Goal: Information Seeking & Learning: Learn about a topic

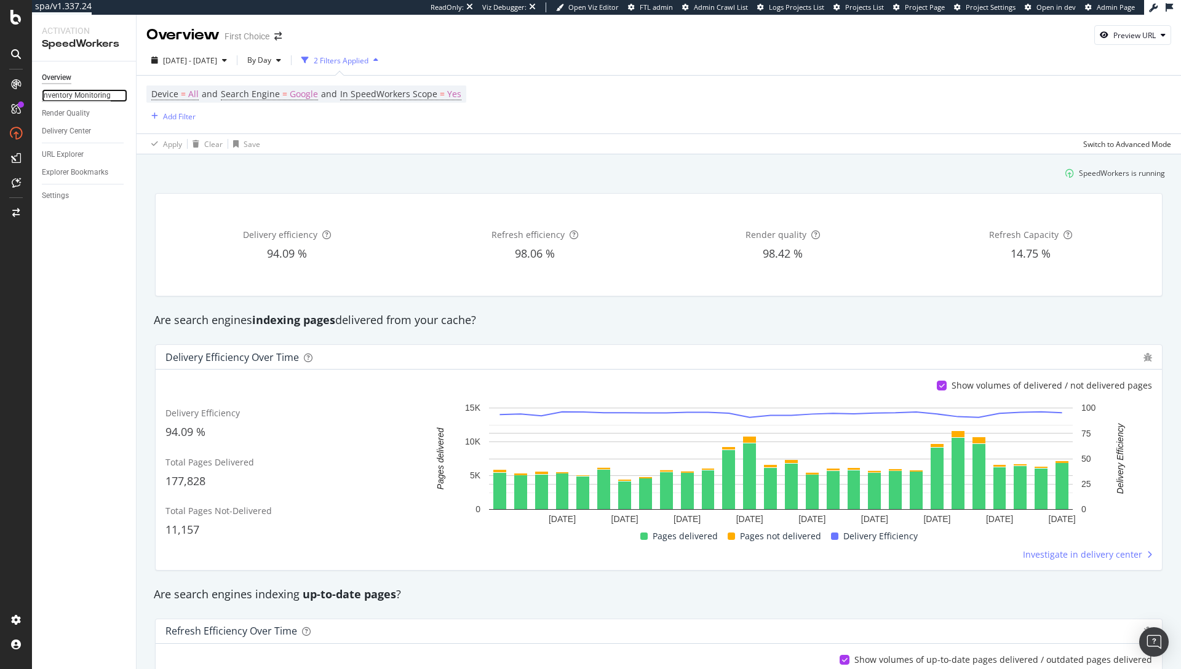
click at [79, 97] on div "Inventory Monitoring" at bounding box center [76, 95] width 69 height 13
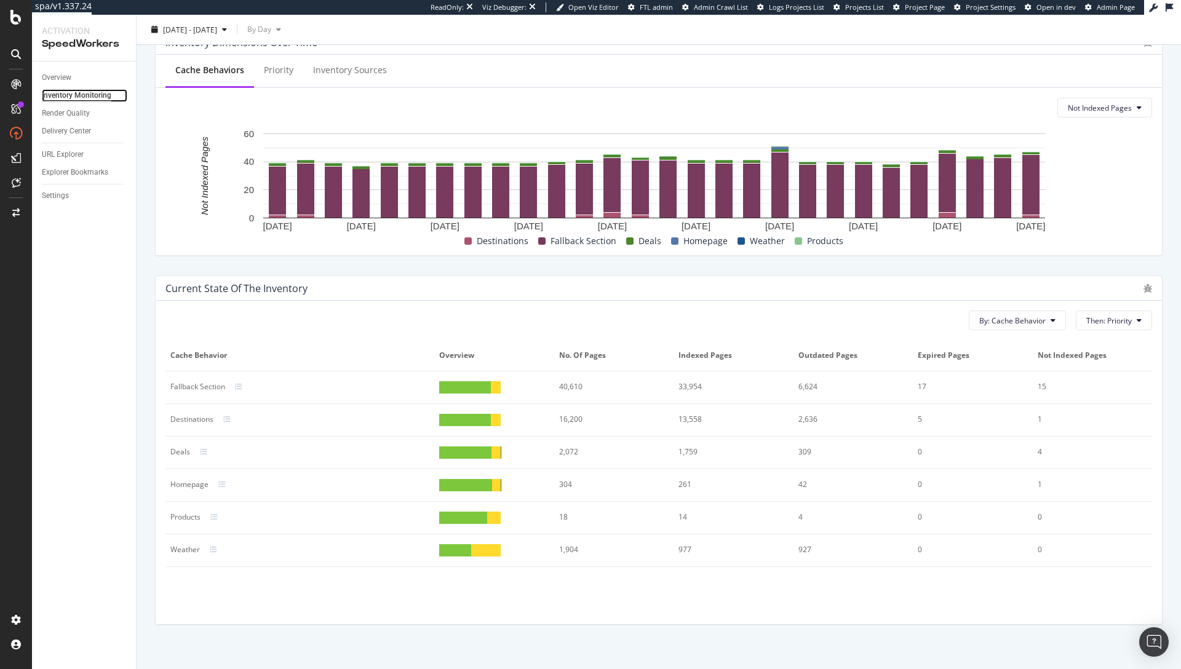
scroll to position [407, 0]
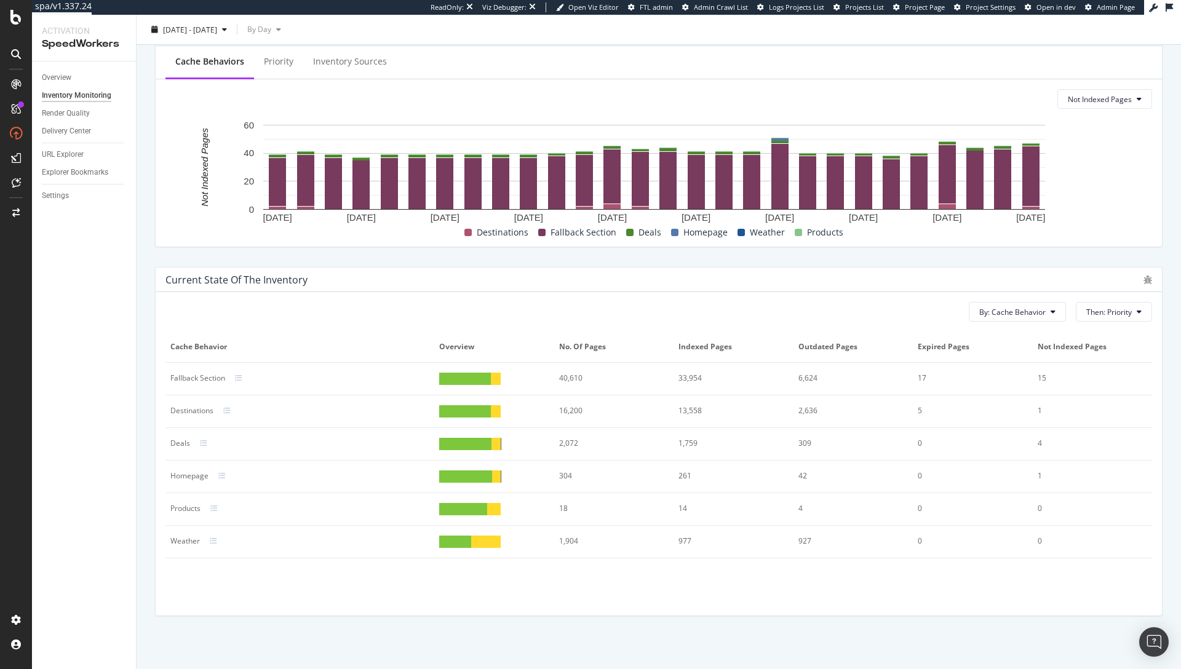
click at [511, 356] on th "Overview" at bounding box center [493, 347] width 119 height 31
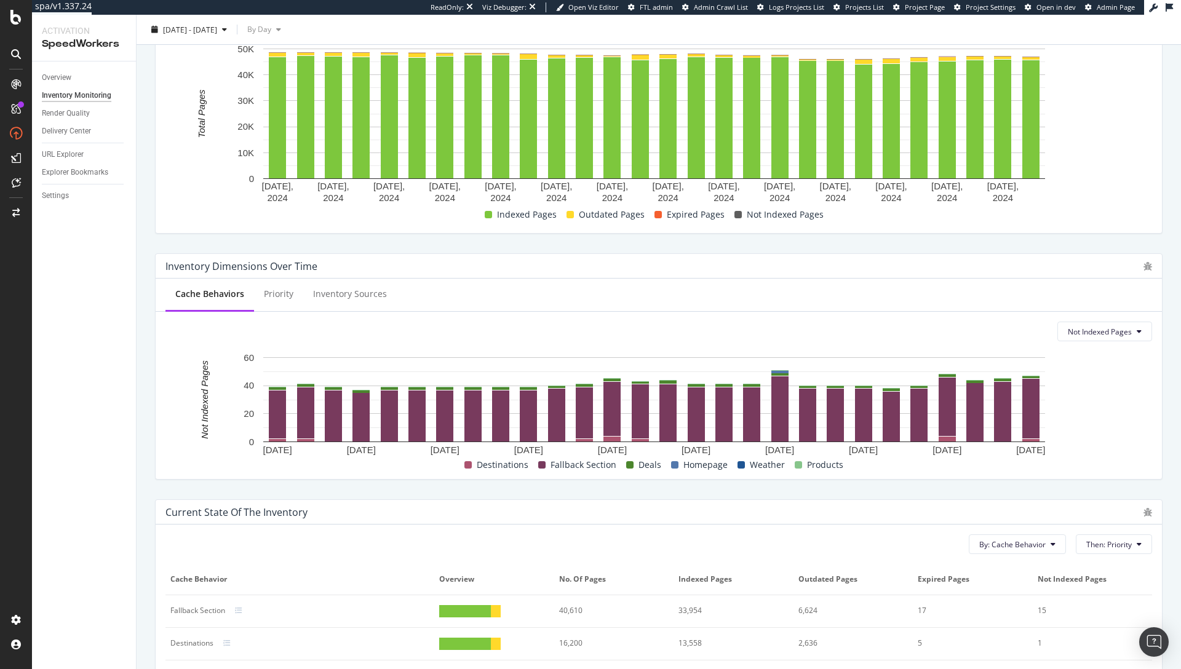
scroll to position [0, 0]
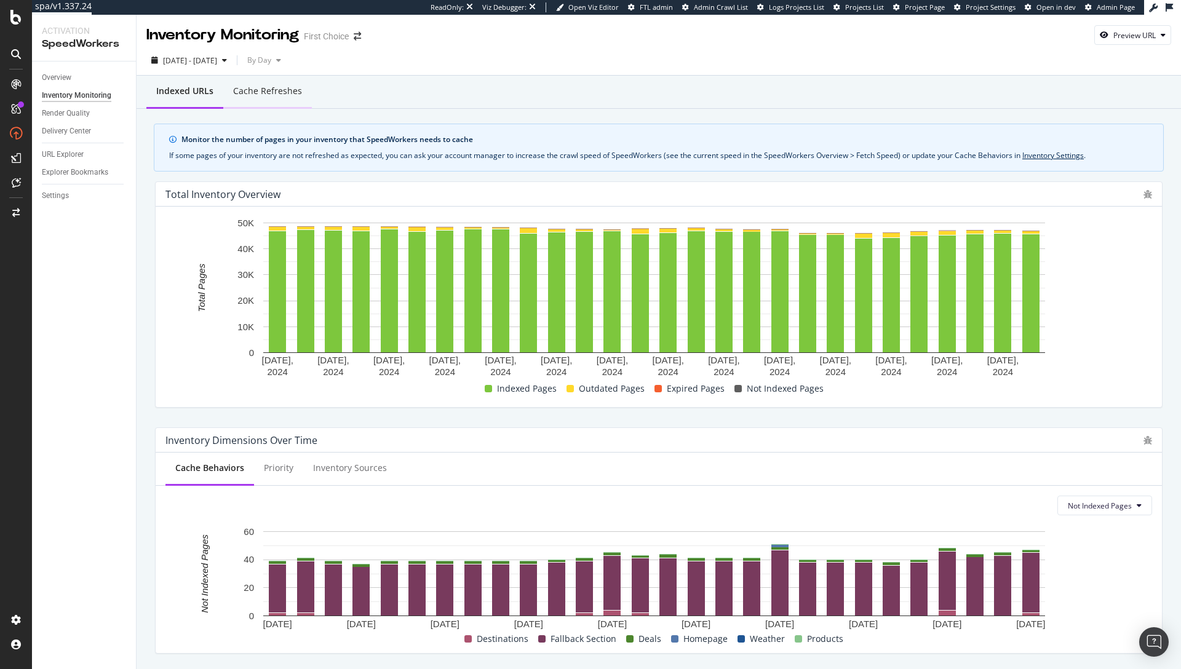
click at [287, 88] on div "Cache refreshes" at bounding box center [267, 91] width 69 height 12
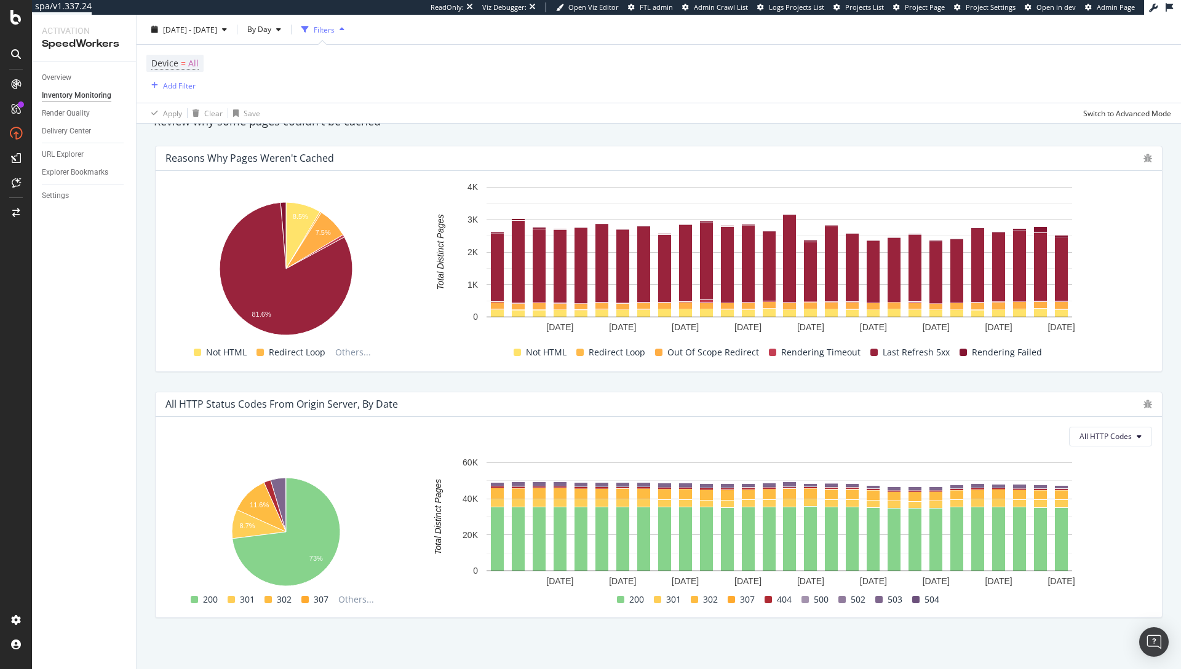
scroll to position [740, 0]
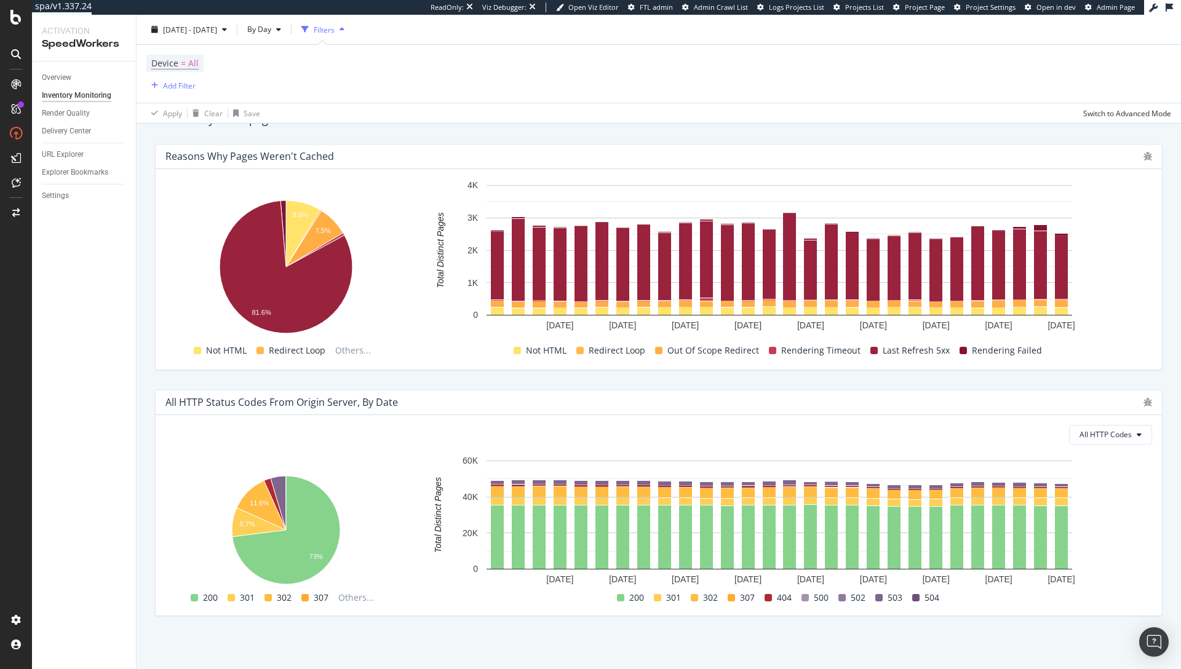
click at [1075, 451] on div "All HTTP Codes Hold CMD (⌘) while clicking to filter the report. 11.6% 8.7% 73%…" at bounding box center [659, 515] width 1007 height 201
click at [1131, 543] on rect "A chart." at bounding box center [779, 523] width 732 height 136
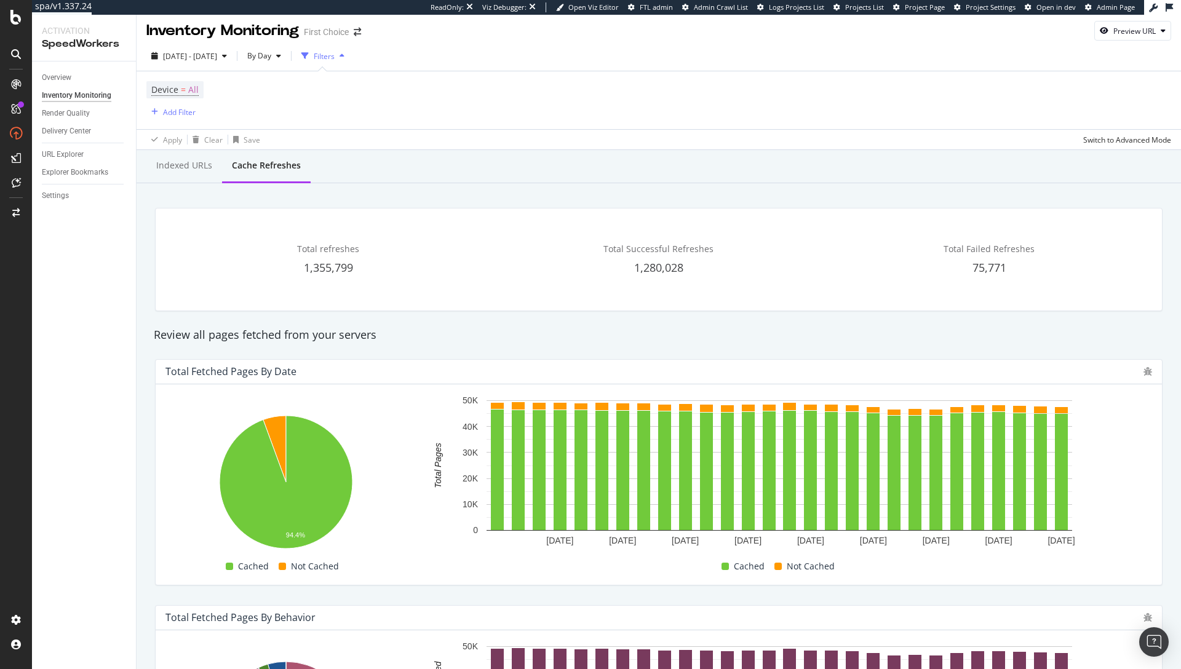
scroll to position [0, 0]
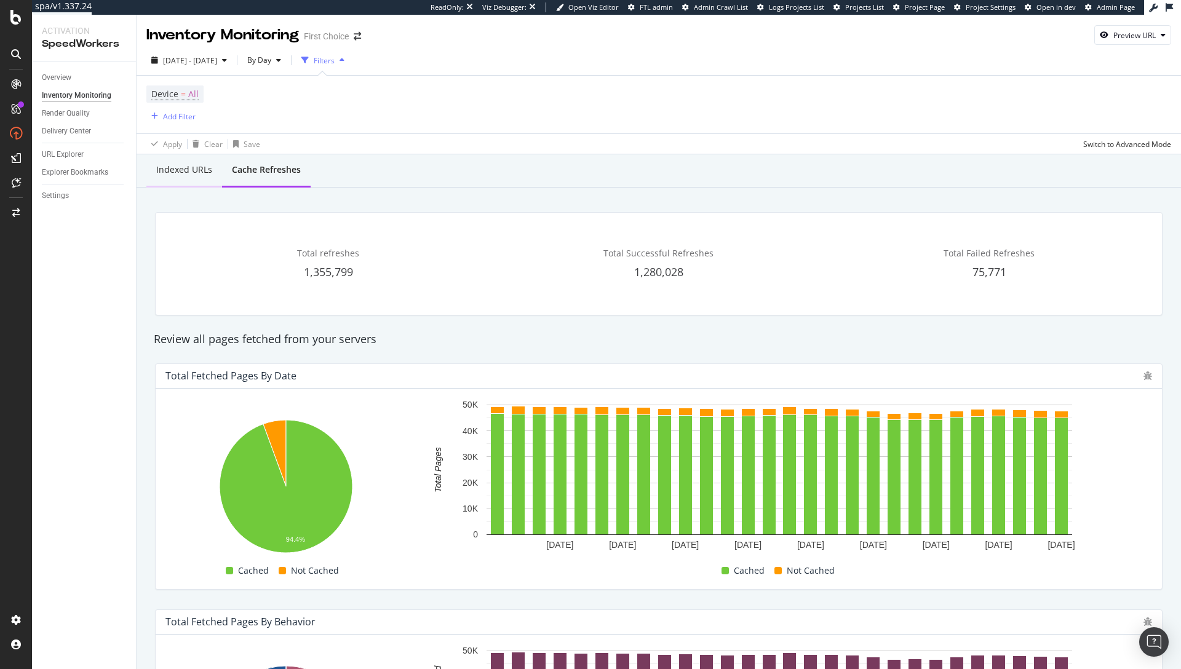
click at [212, 167] on div "Indexed URLs" at bounding box center [184, 171] width 76 height 34
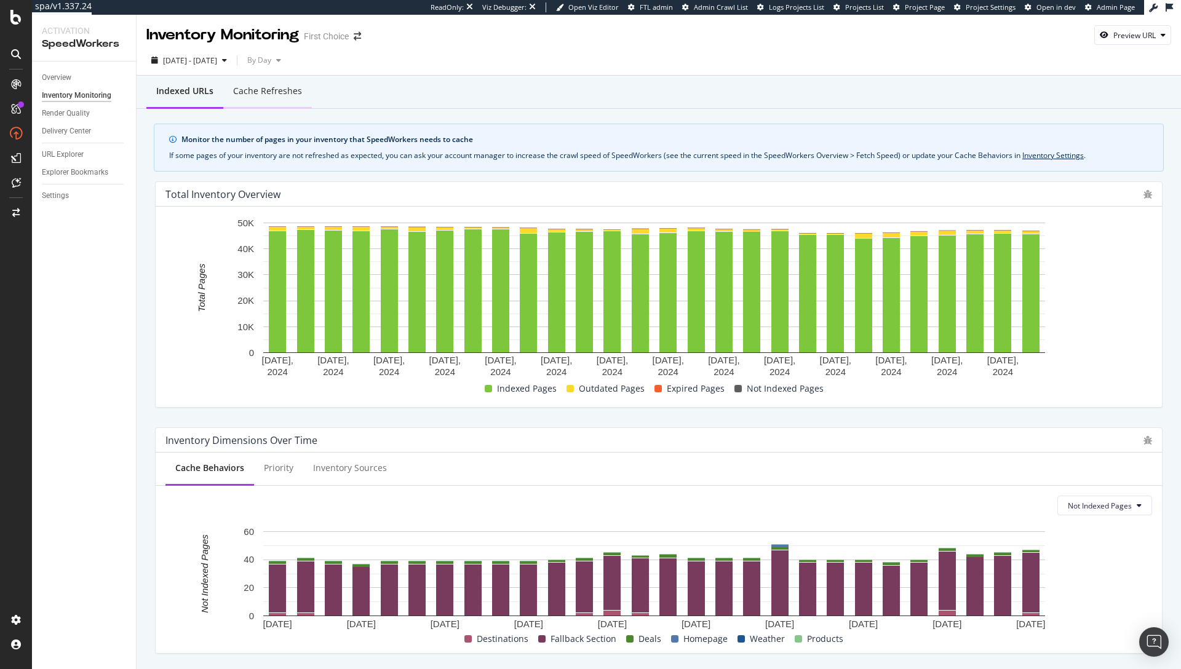
click at [248, 86] on div "Cache refreshes" at bounding box center [267, 91] width 69 height 12
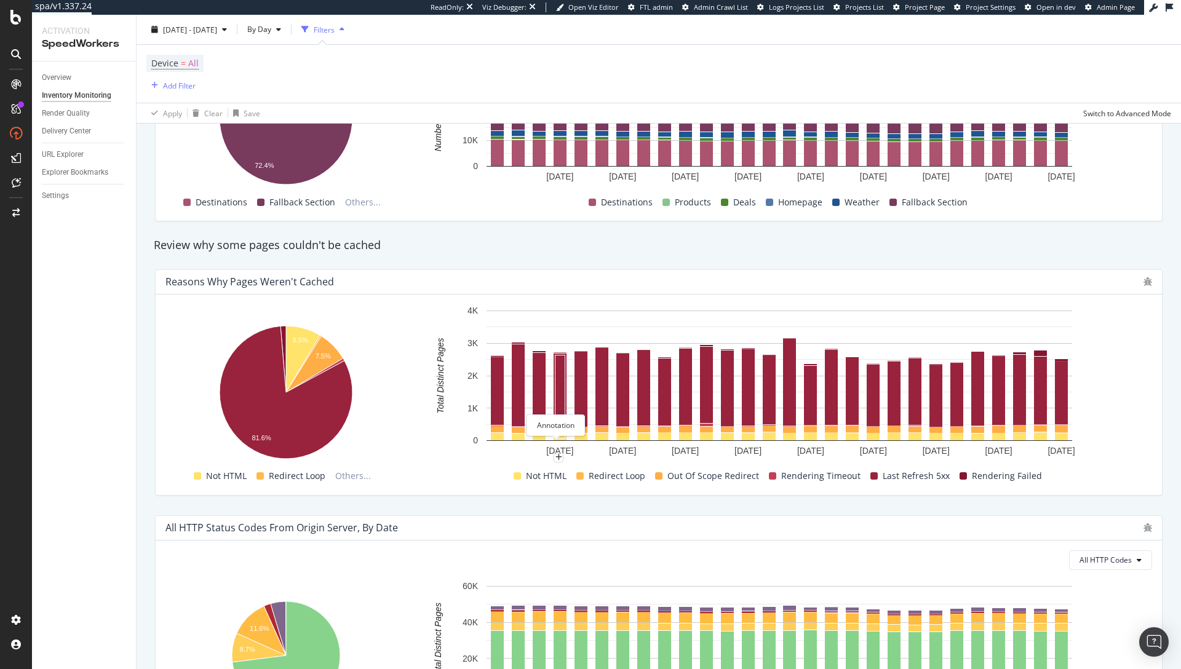
scroll to position [628, 0]
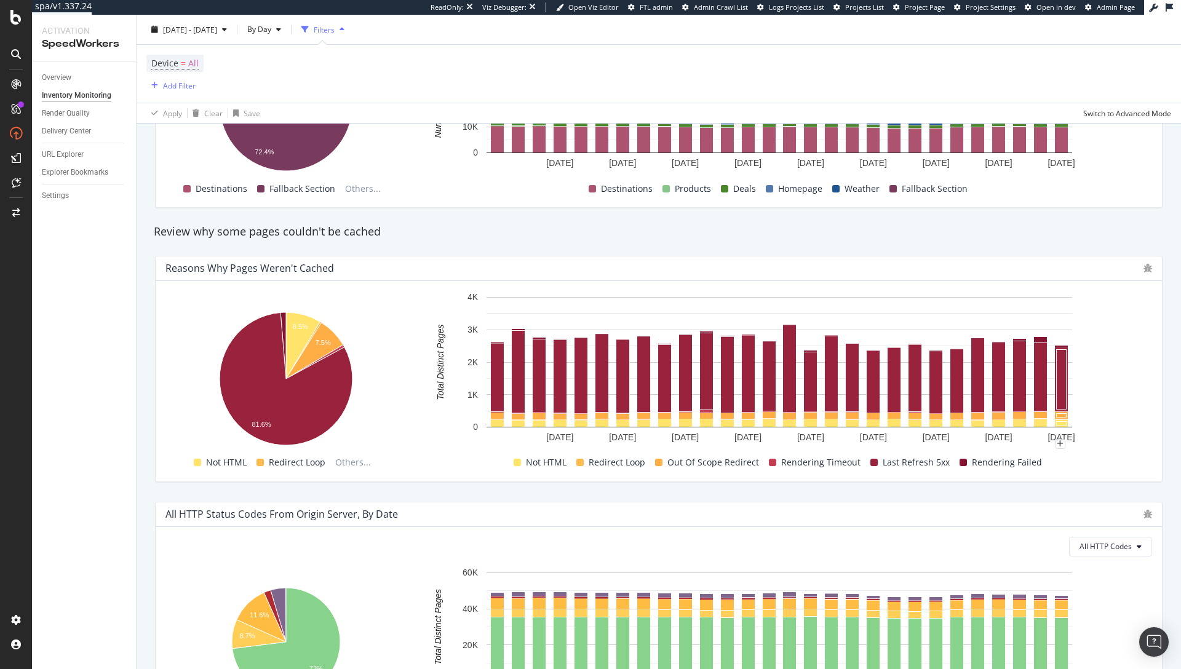
click at [1137, 412] on rect "A chart." at bounding box center [779, 372] width 732 height 163
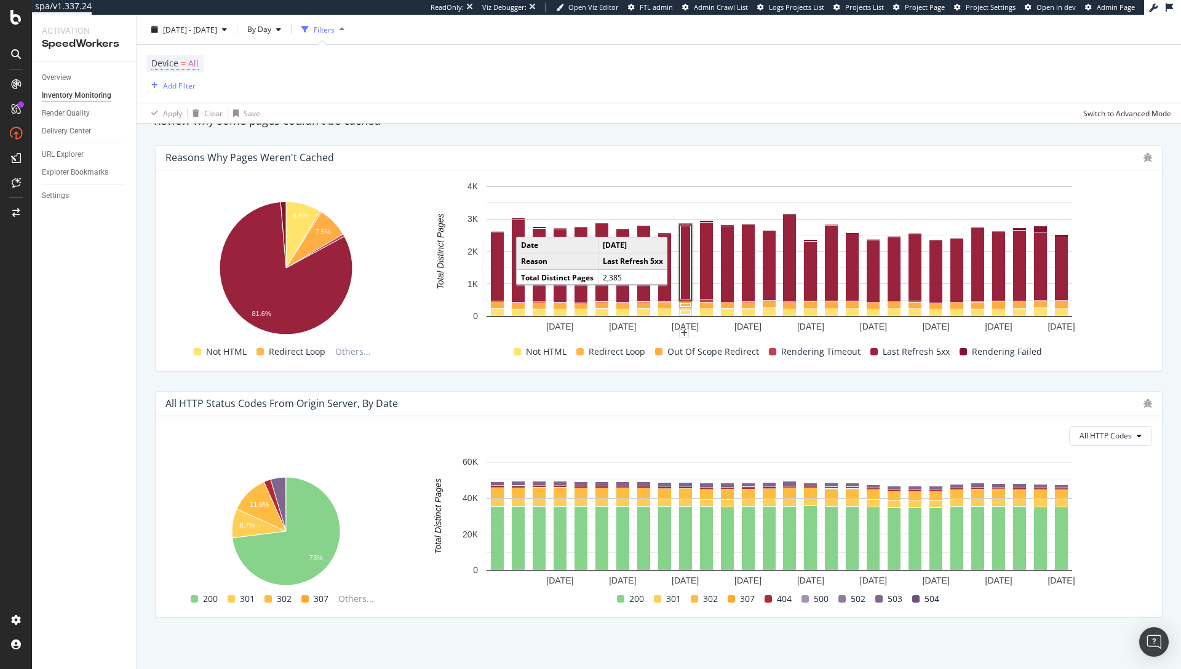
scroll to position [740, 0]
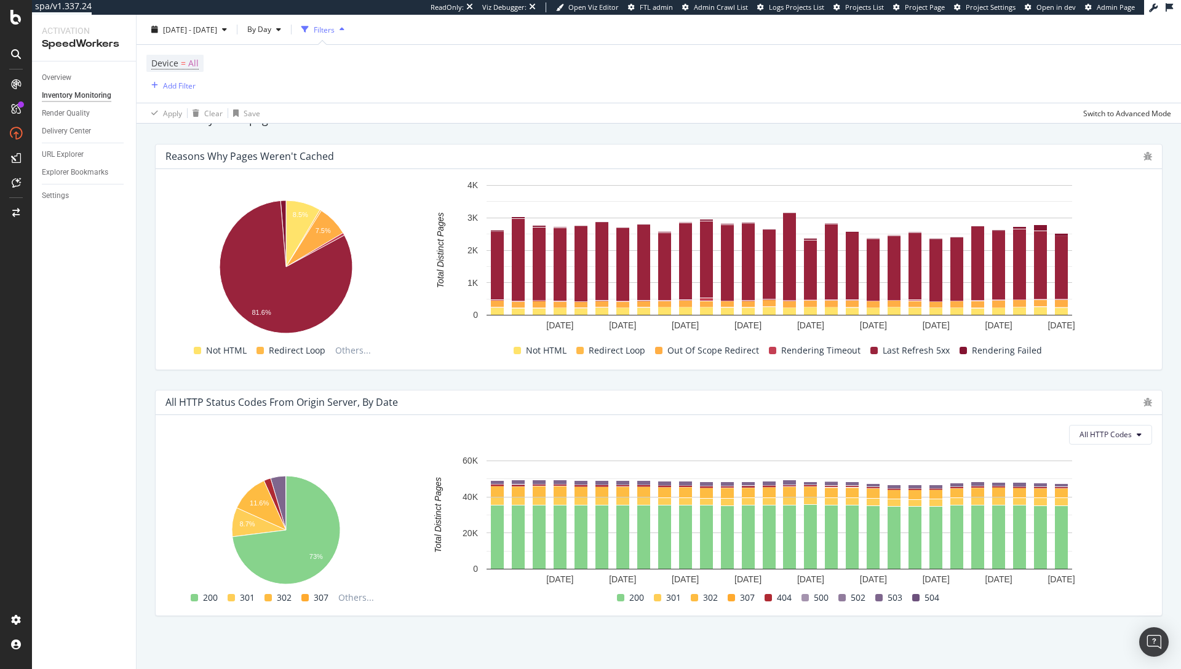
click at [527, 383] on div "All HTTP Status Codes from Origin Server, by Date All HTTP Codes Hold CMD (⌘) w…" at bounding box center [659, 503] width 1023 height 246
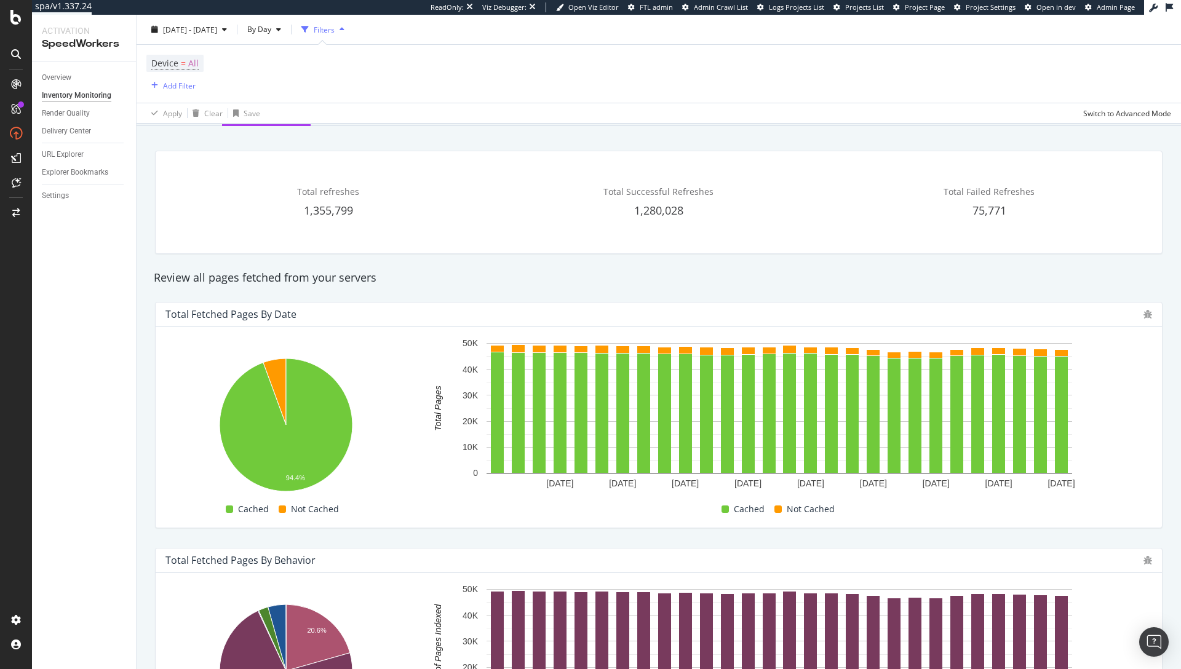
scroll to position [0, 0]
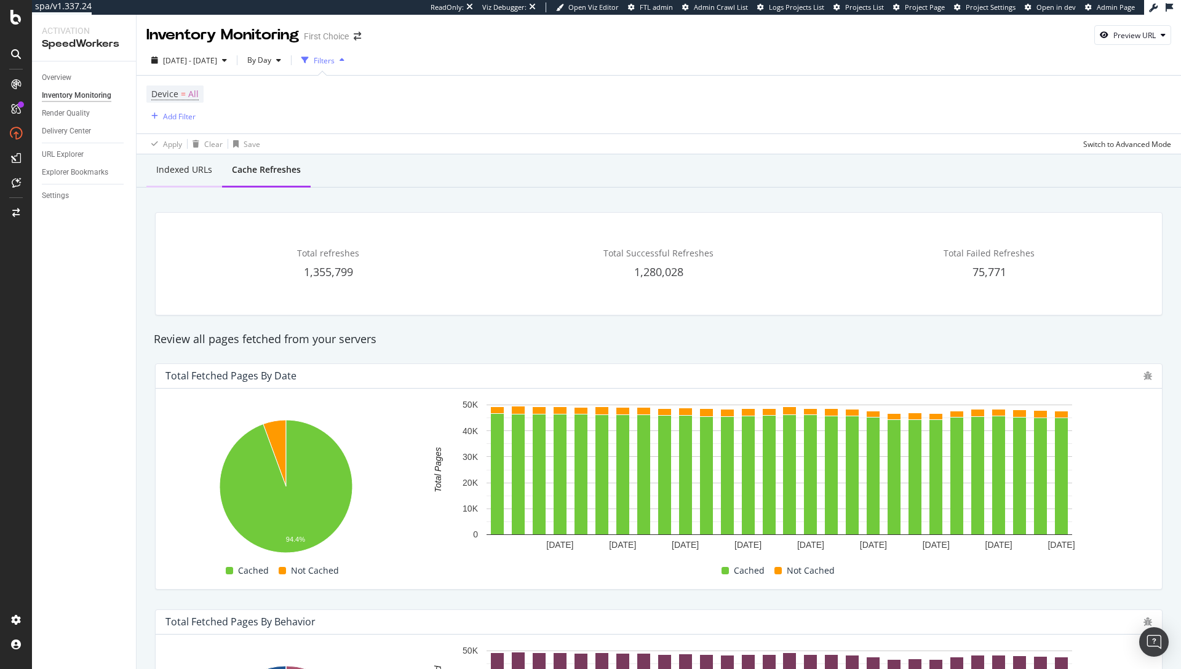
click at [170, 165] on div "Indexed URLs" at bounding box center [184, 170] width 56 height 12
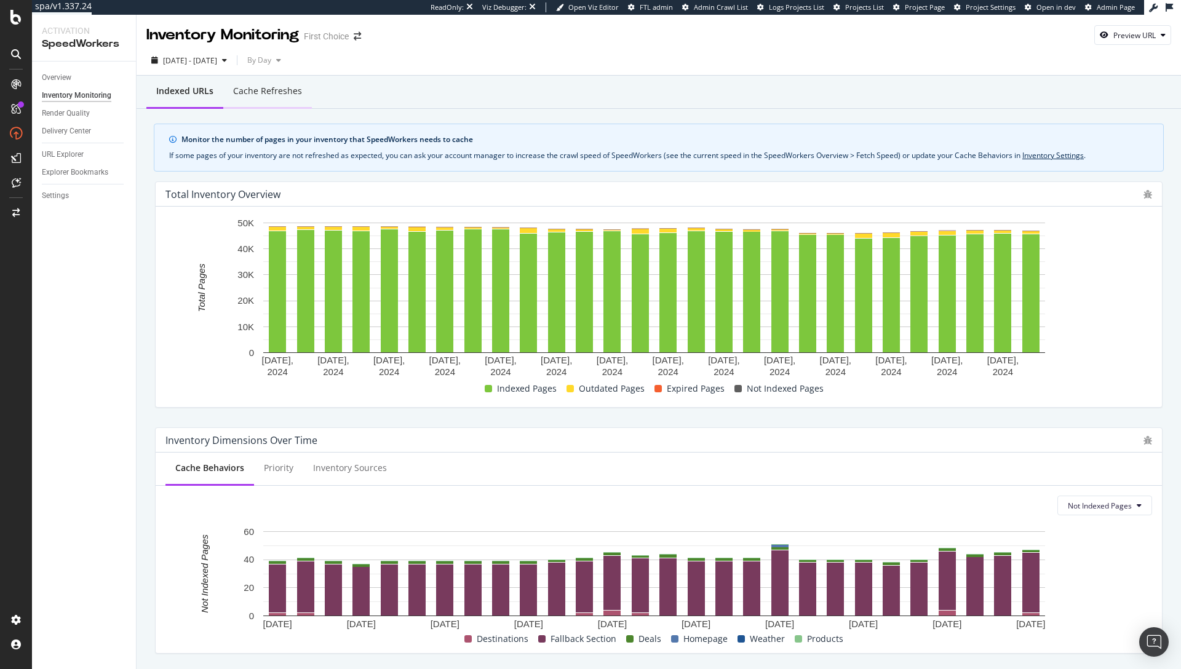
click at [273, 95] on div "Cache refreshes" at bounding box center [267, 91] width 69 height 12
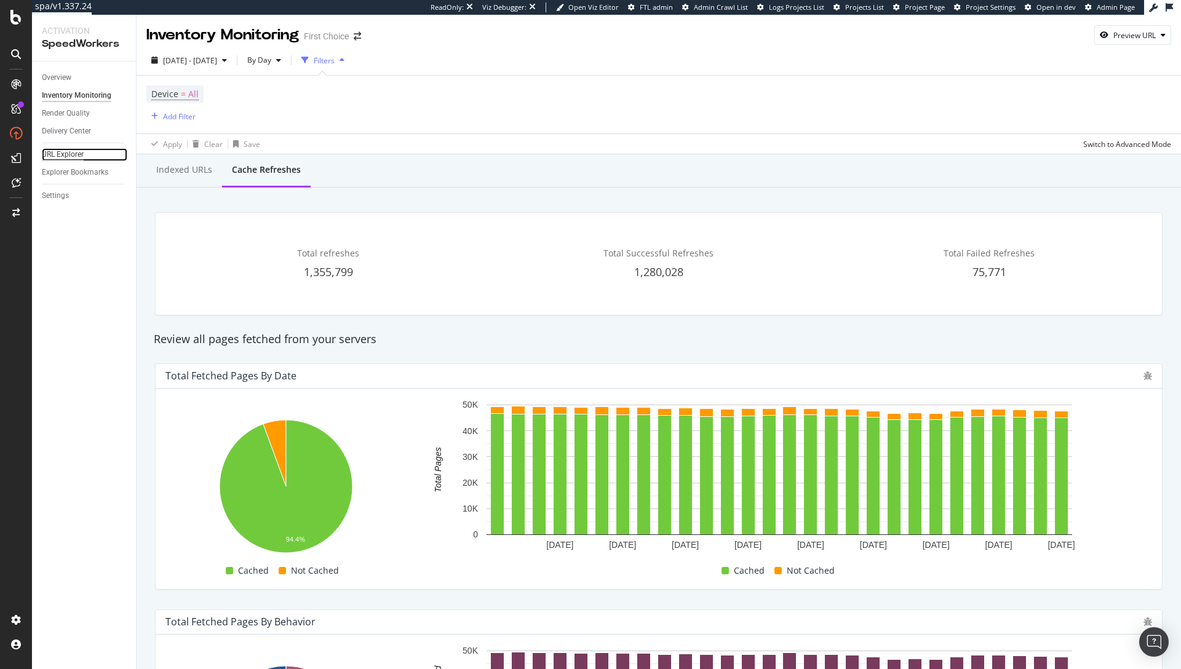
click at [64, 151] on div "URL Explorer" at bounding box center [63, 154] width 42 height 13
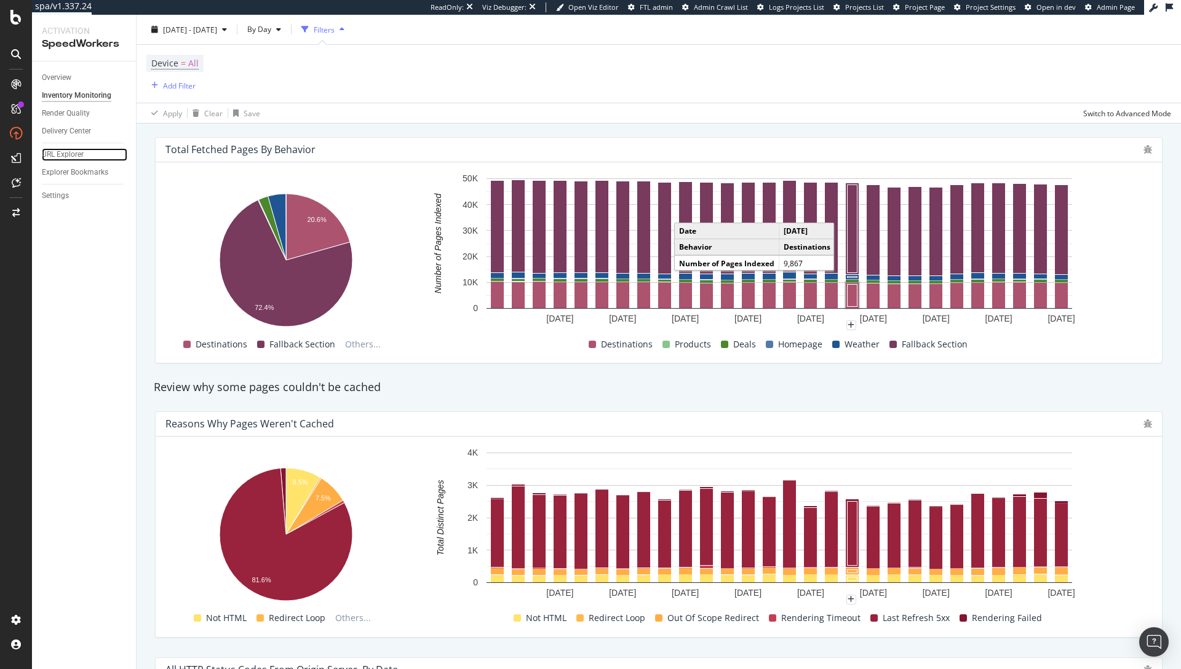
scroll to position [486, 0]
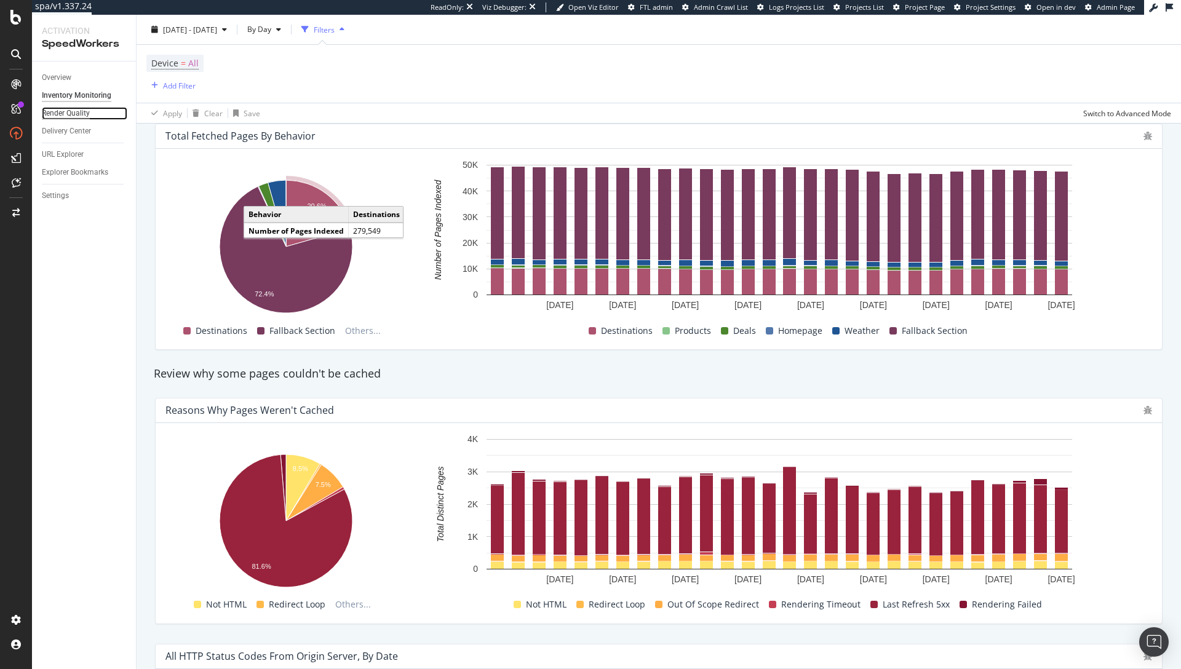
click at [74, 114] on div "Render Quality" at bounding box center [66, 113] width 48 height 13
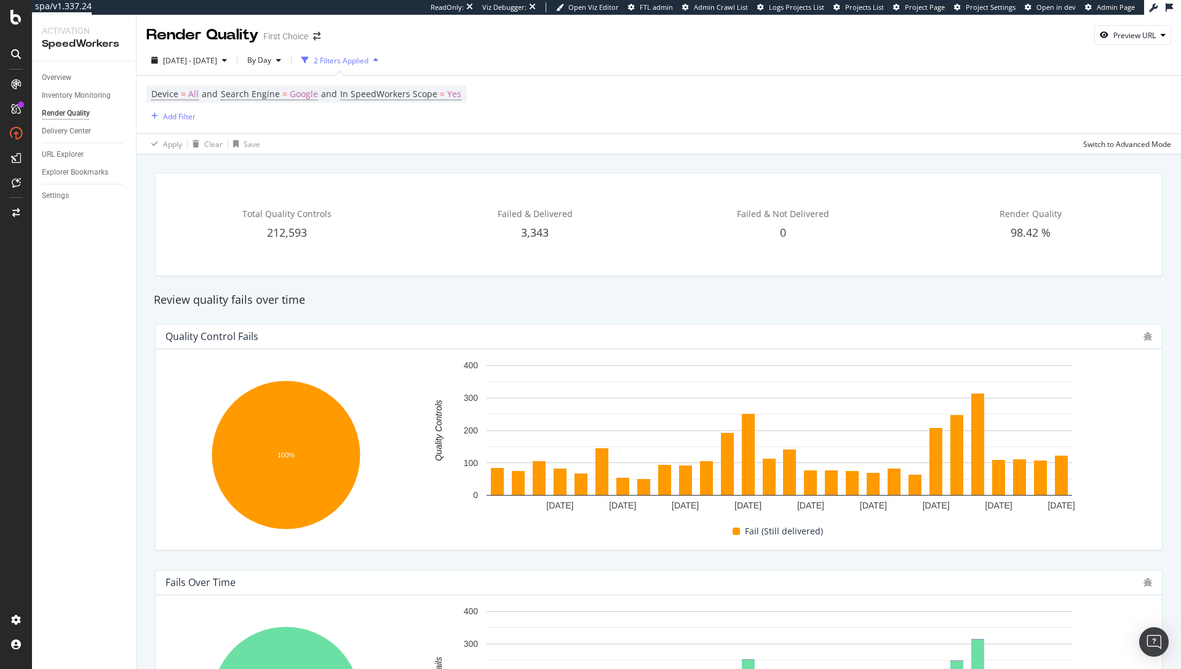
click at [716, 299] on div "Review quality fails over time" at bounding box center [659, 300] width 1023 height 16
click at [63, 132] on div "Delivery Center" at bounding box center [66, 131] width 49 height 13
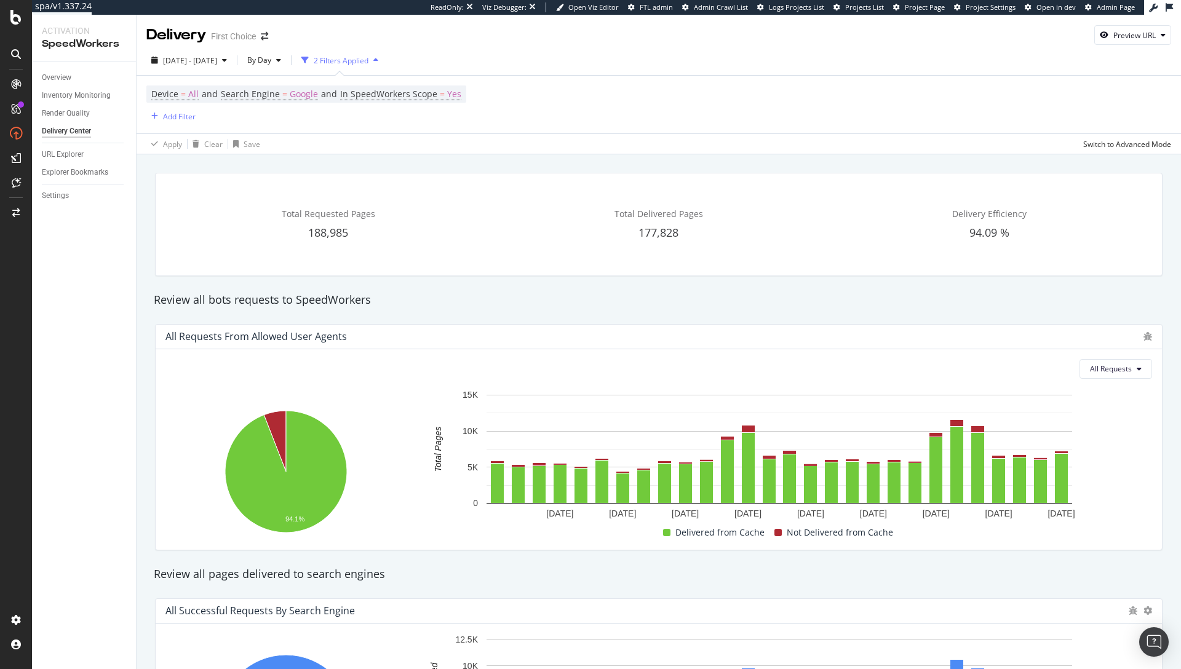
click at [682, 314] on div "All Requests from Allowed User Agents All Requests Hold CMD (⌘) while clicking …" at bounding box center [659, 437] width 1023 height 246
click at [69, 153] on div "URL Explorer" at bounding box center [63, 154] width 42 height 13
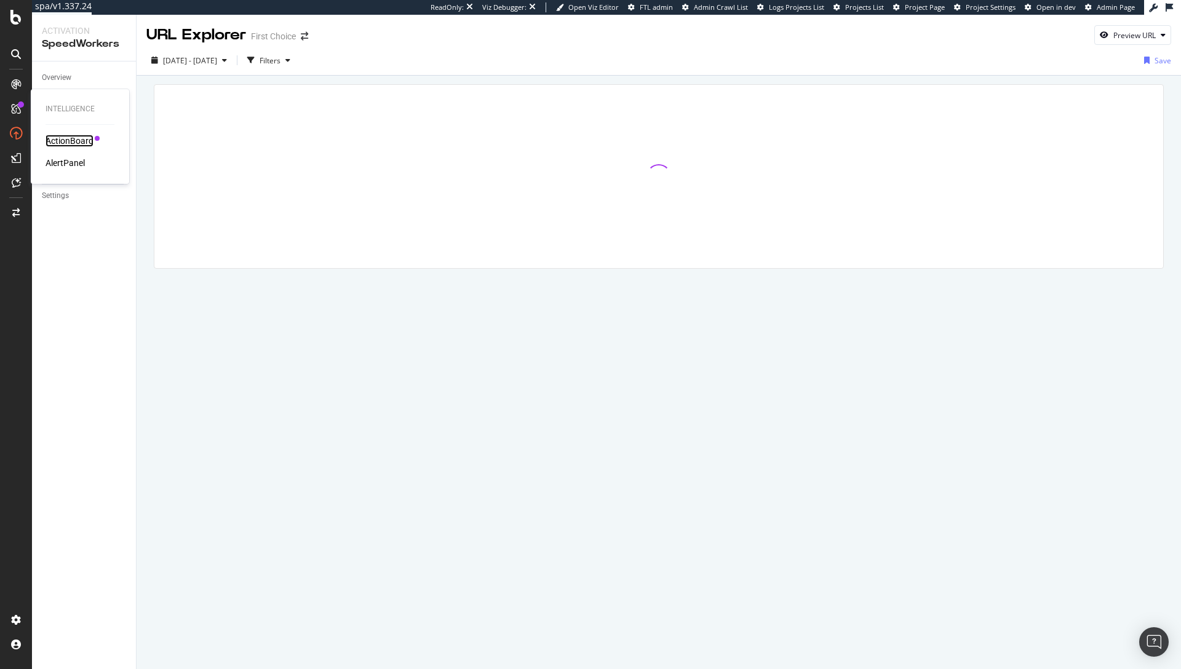
click at [61, 140] on div "ActionBoard" at bounding box center [70, 141] width 48 height 12
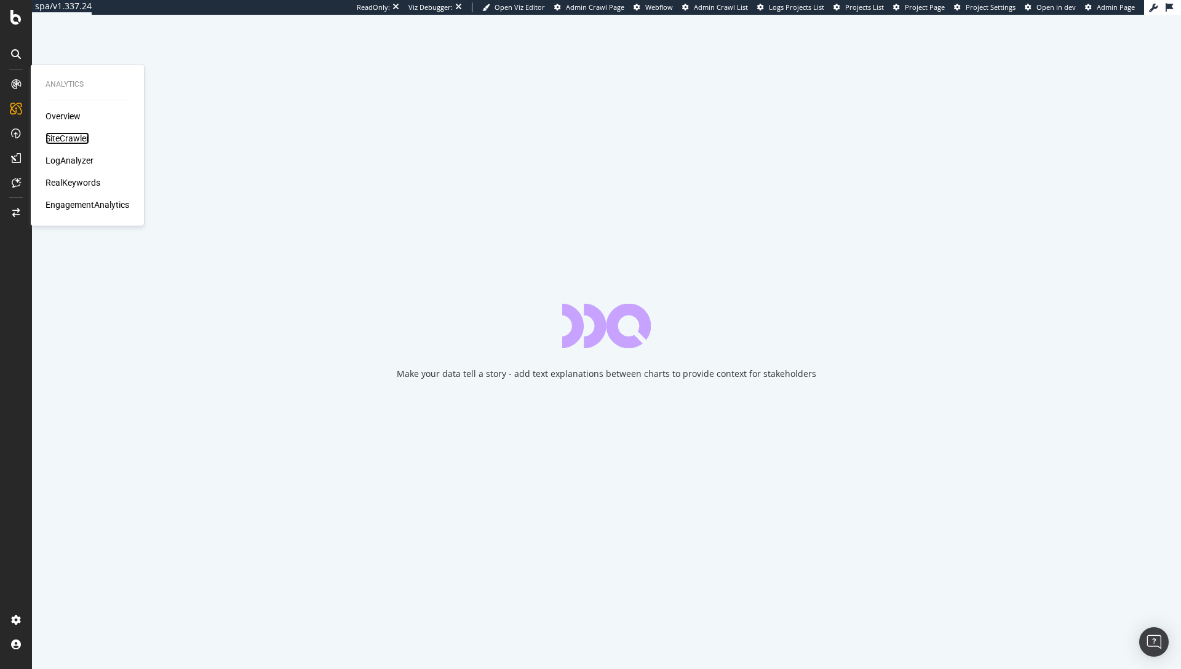
click at [76, 140] on div "SiteCrawler" at bounding box center [68, 138] width 44 height 12
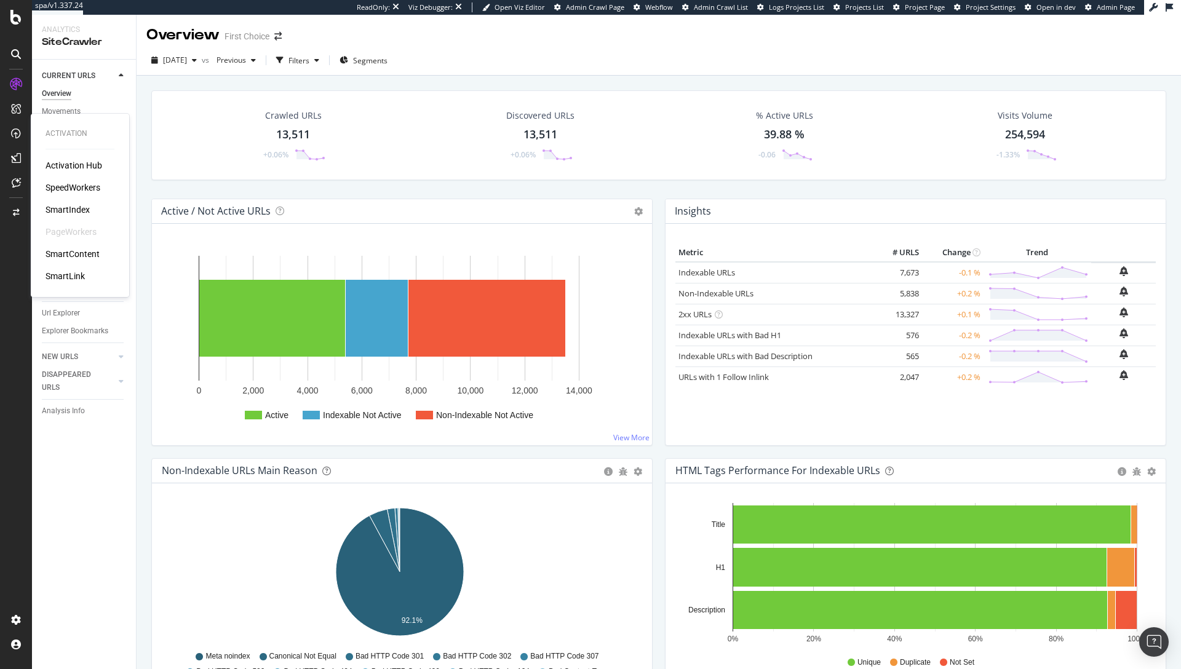
click at [76, 181] on div "SpeedWorkers" at bounding box center [73, 187] width 55 height 12
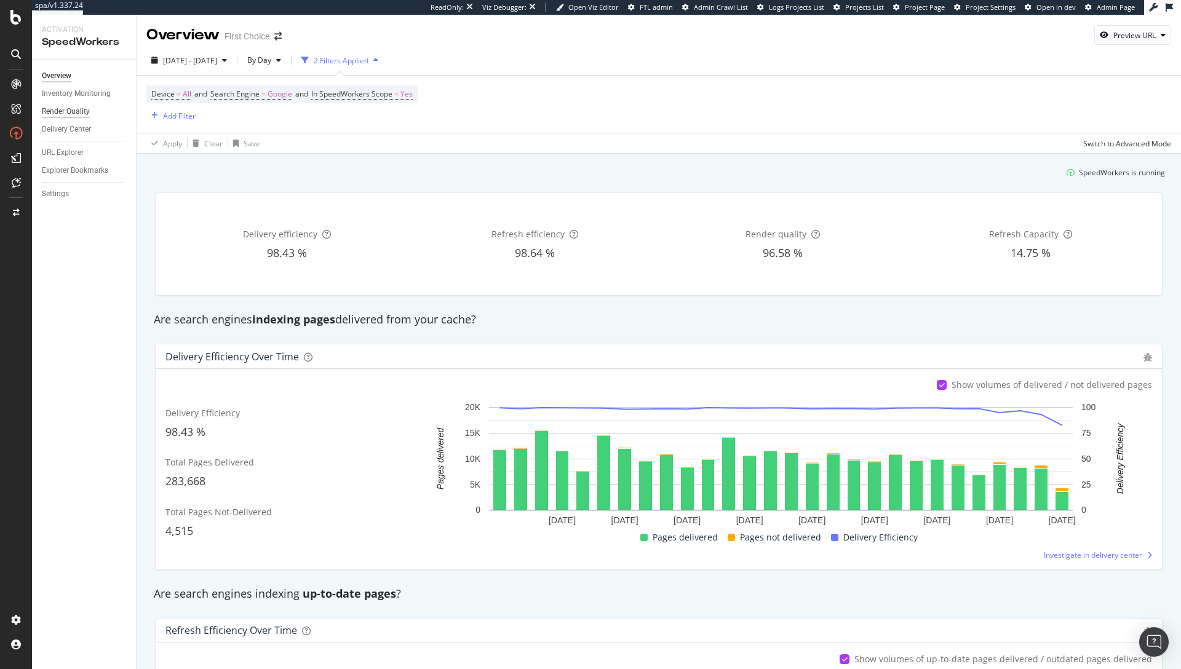
click at [74, 111] on div "Render Quality" at bounding box center [66, 111] width 48 height 13
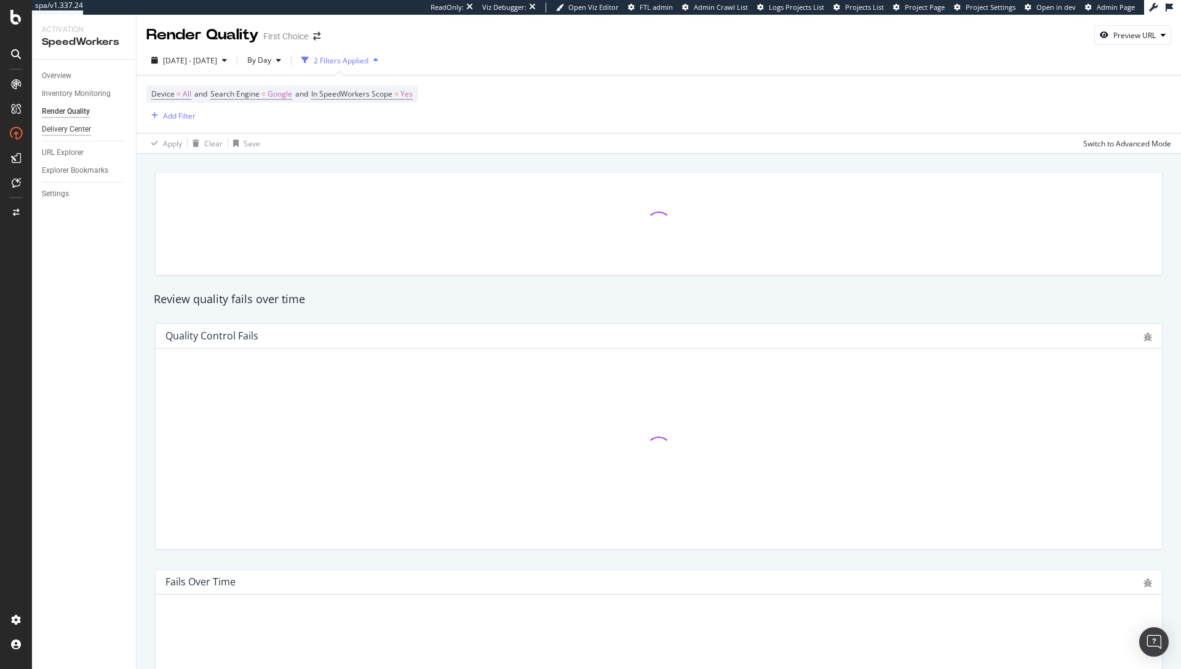
click at [51, 129] on div "Delivery Center" at bounding box center [66, 129] width 49 height 13
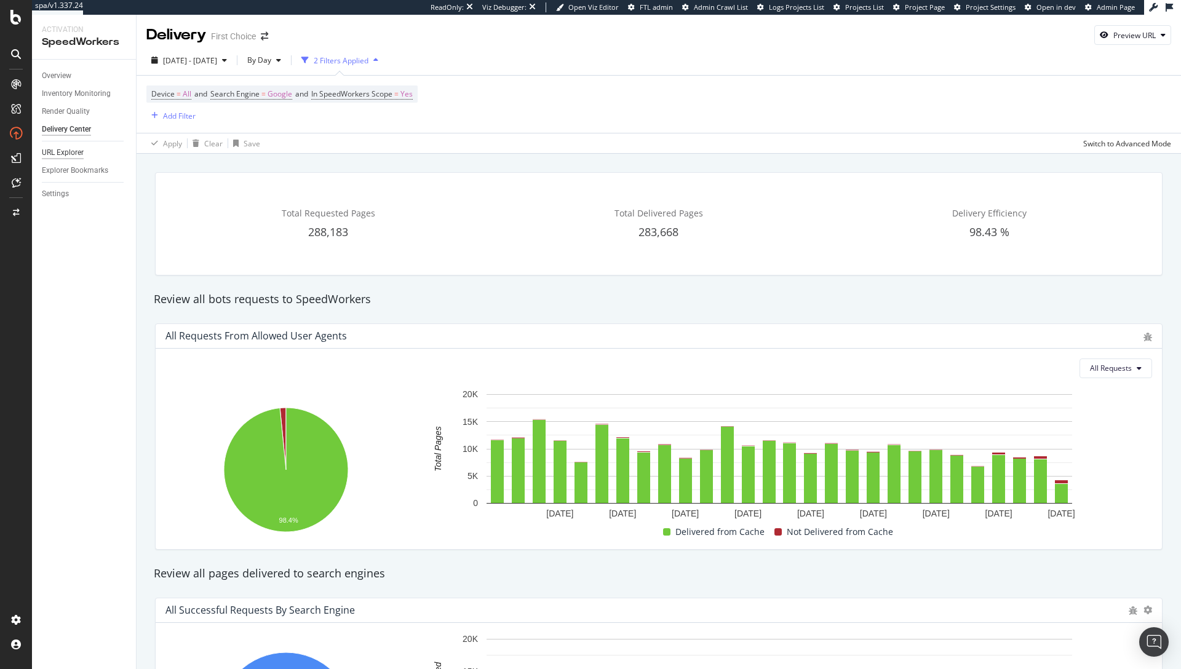
click at [70, 157] on div "URL Explorer" at bounding box center [63, 152] width 42 height 13
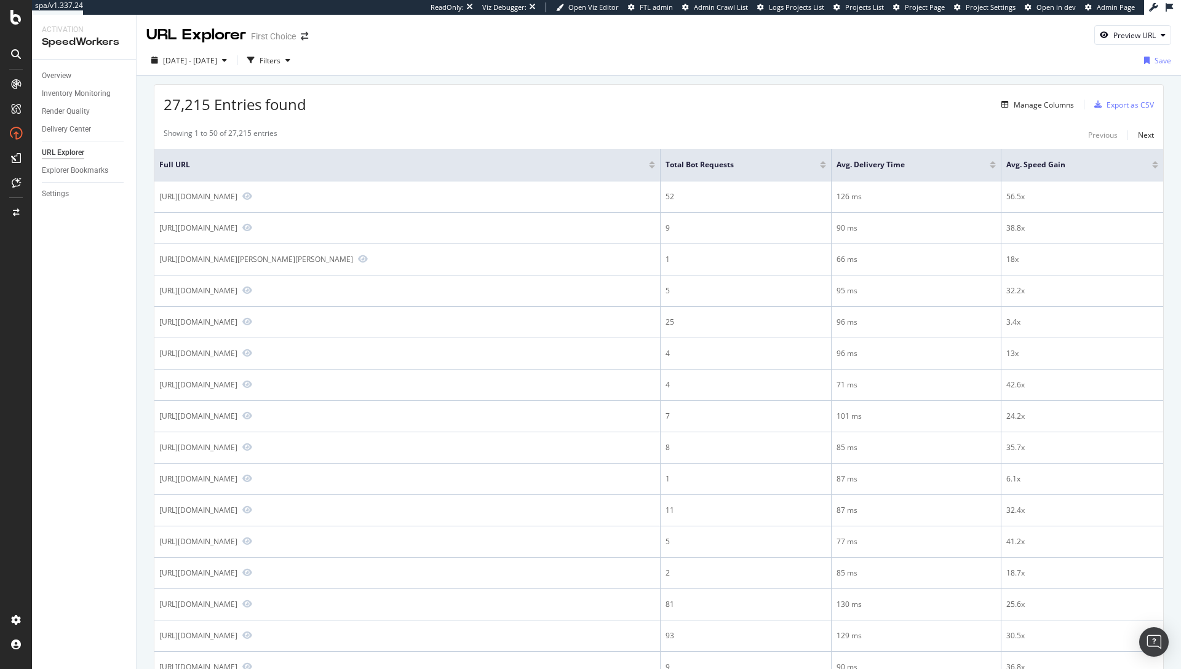
click at [357, 104] on div "27,215 Entries found Manage Columns Export as CSV" at bounding box center [658, 100] width 1009 height 30
click at [444, 106] on div "27,215 Entries found Manage Columns Export as CSV" at bounding box center [658, 100] width 1009 height 30
click at [260, 64] on div "button" at bounding box center [250, 60] width 17 height 17
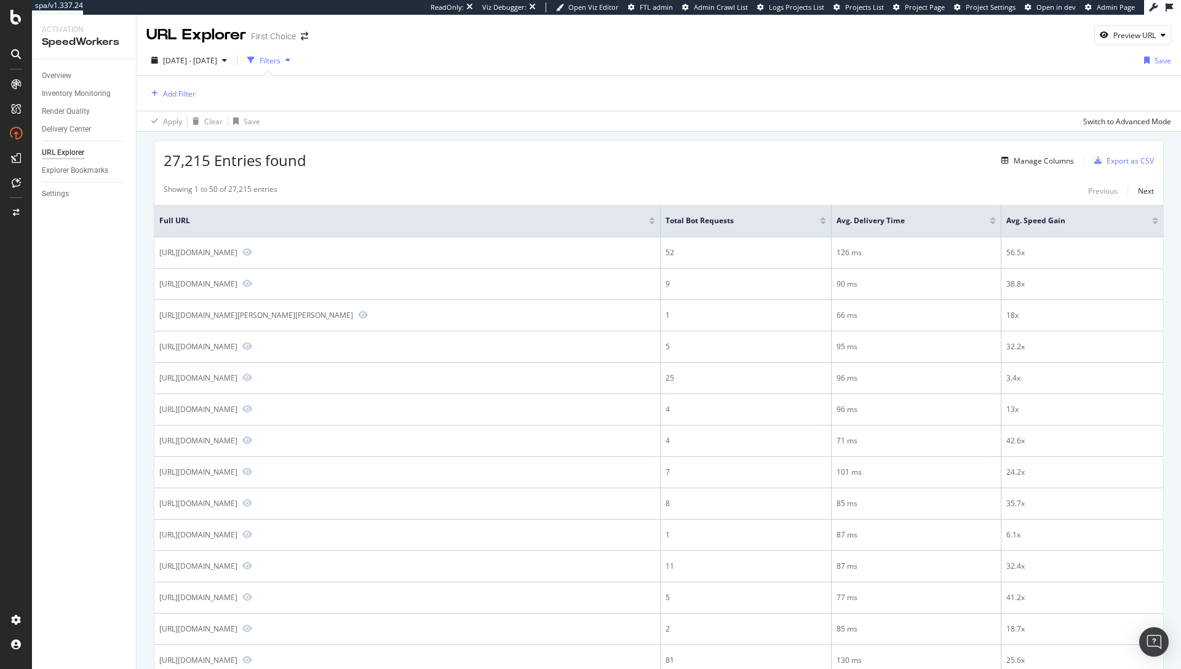
scroll to position [2, 0]
click at [514, 140] on div "27,215 Entries found Manage Columns Export as CSV" at bounding box center [658, 153] width 1009 height 30
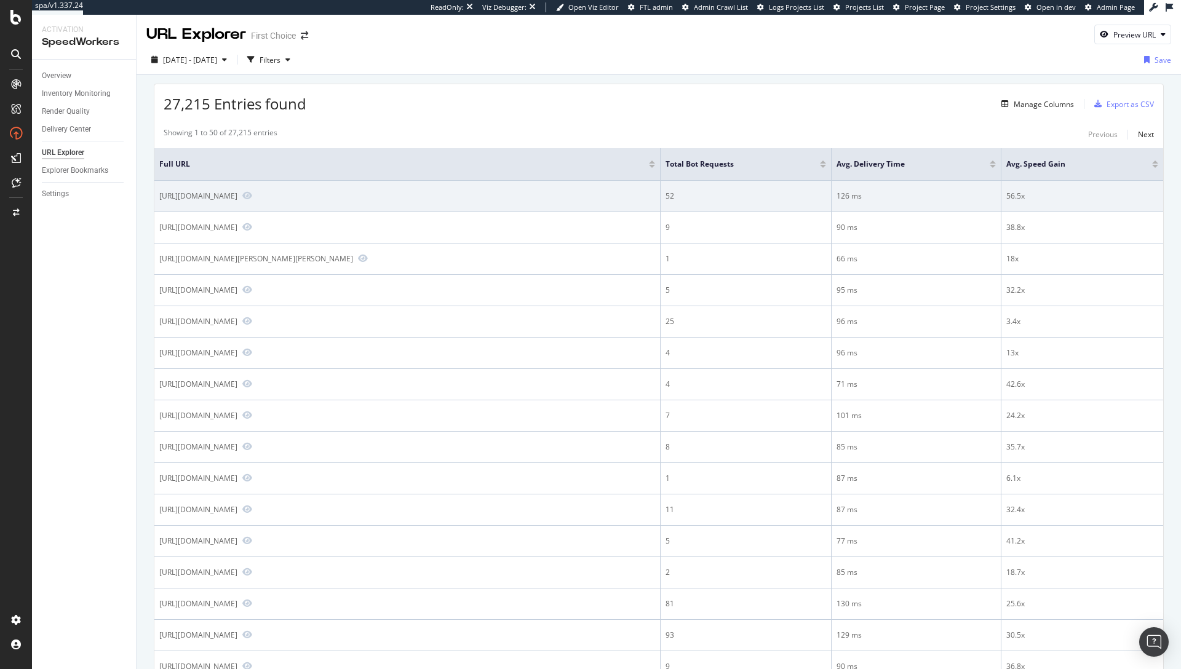
scroll to position [0, 0]
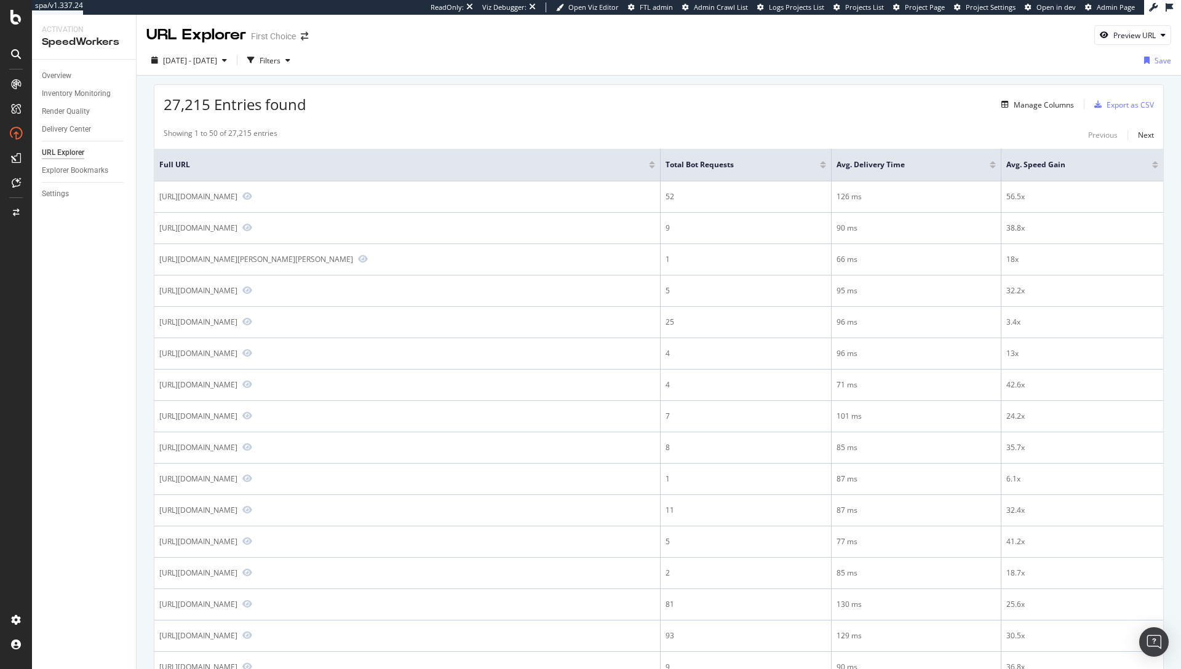
click at [196, 56] on span "2025 Aug. 16th - Sep. 12th" at bounding box center [190, 60] width 54 height 10
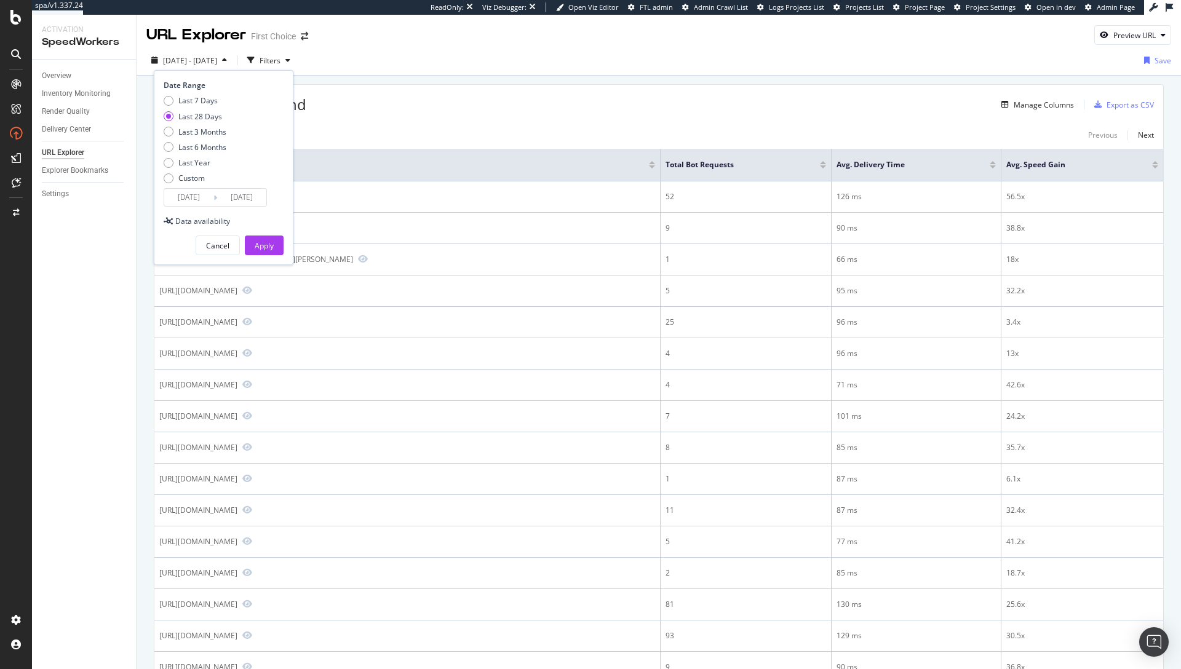
click at [485, 110] on div "27,215 Entries found Manage Columns Export as CSV" at bounding box center [658, 100] width 1009 height 30
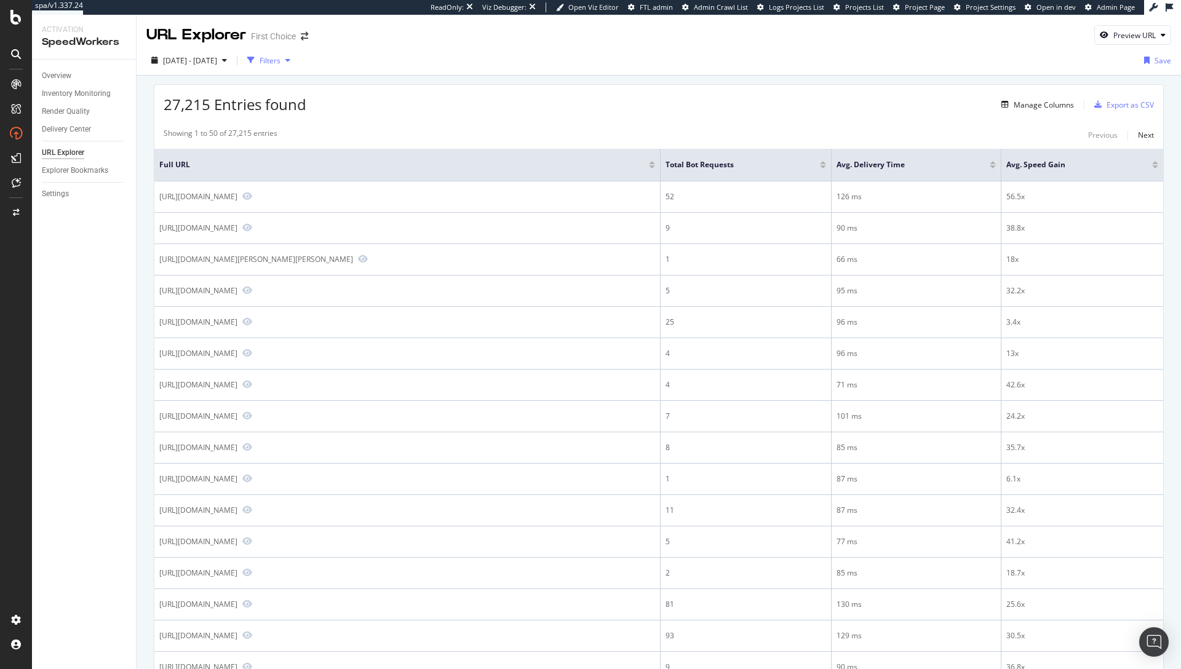
click at [290, 60] on icon "button" at bounding box center [287, 60] width 5 height 7
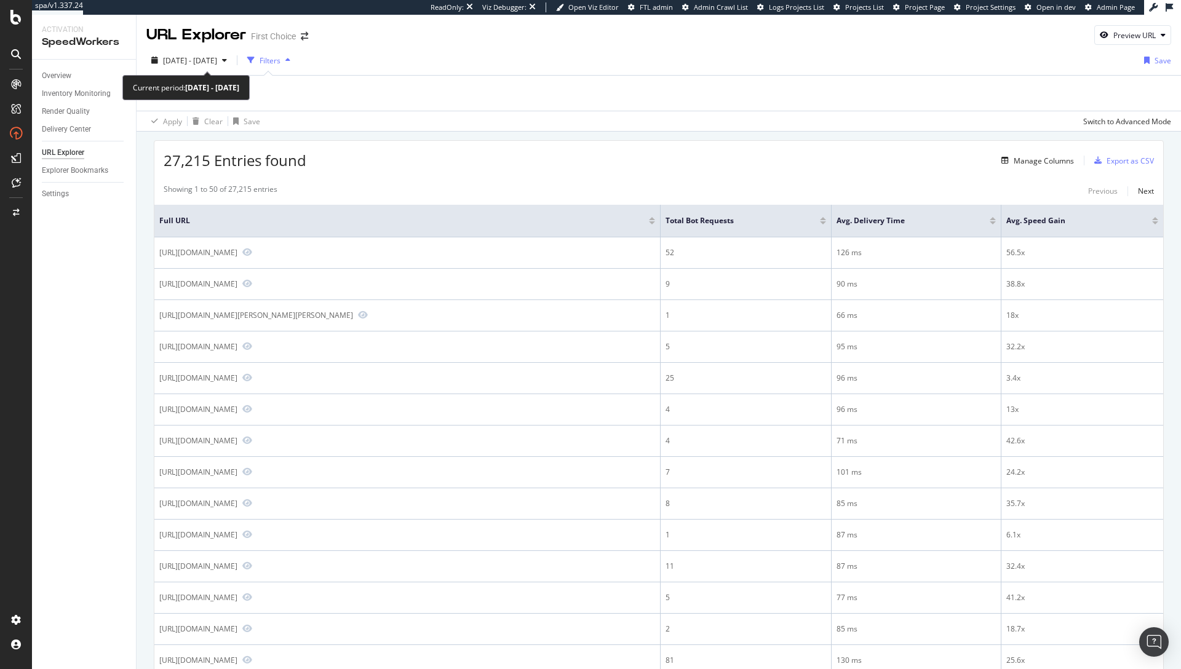
click at [167, 93] on div "Current period: 2025 Aug. 16th - Sep. 12th" at bounding box center [186, 88] width 106 height 14
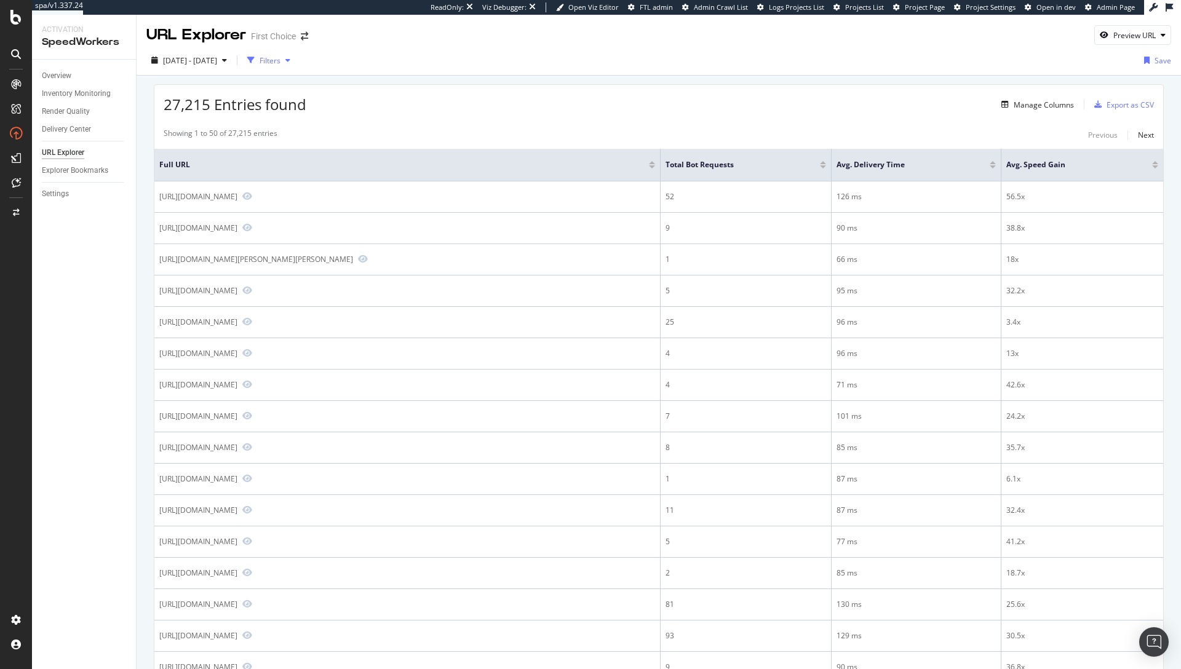
click at [281, 60] on div "Filters" at bounding box center [270, 60] width 21 height 10
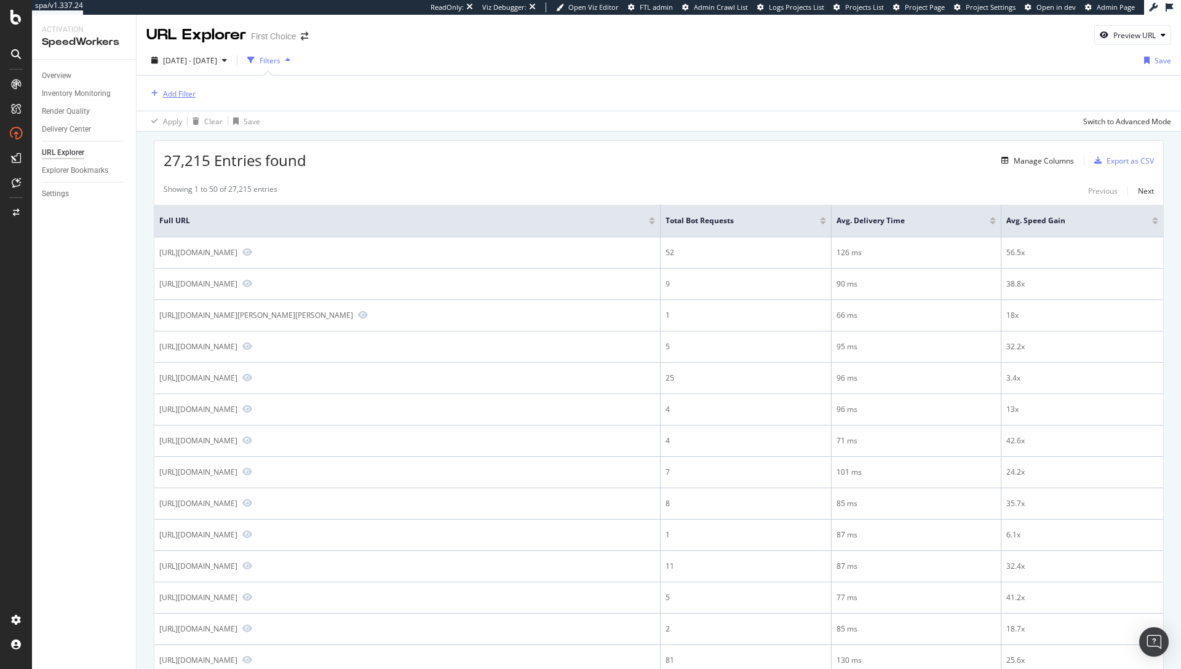
click at [172, 91] on div "Add Filter" at bounding box center [179, 94] width 33 height 10
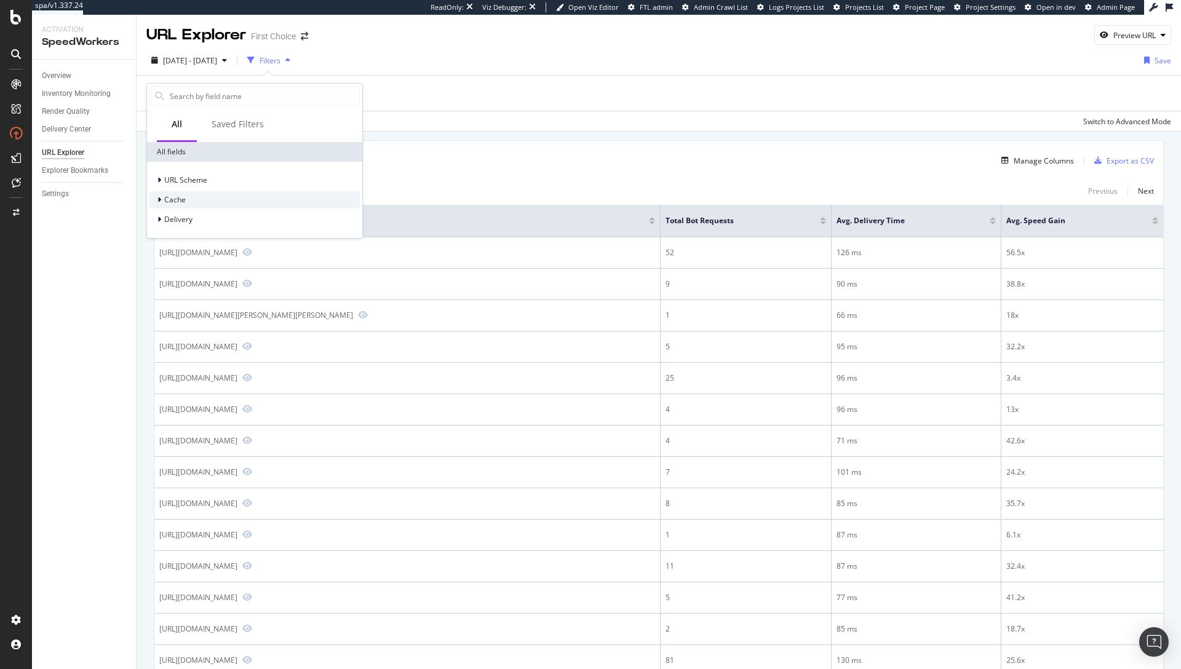
click at [162, 205] on div at bounding box center [160, 200] width 7 height 12
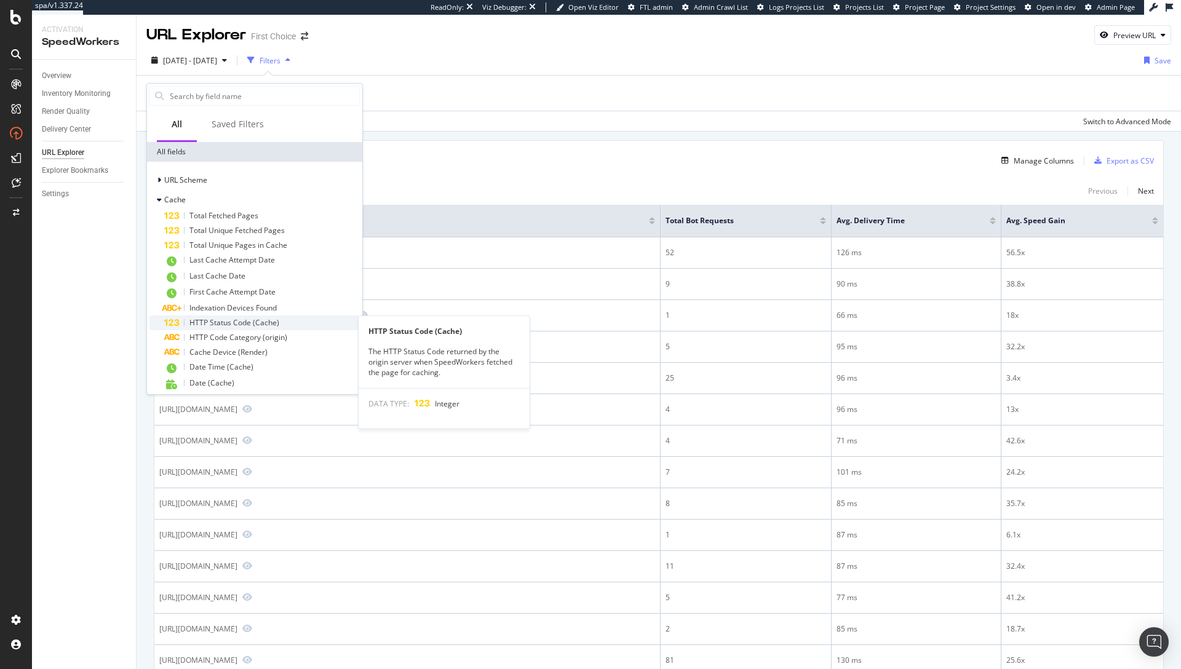
click at [259, 325] on span "HTTP Status Code (Cache)" at bounding box center [234, 322] width 90 height 10
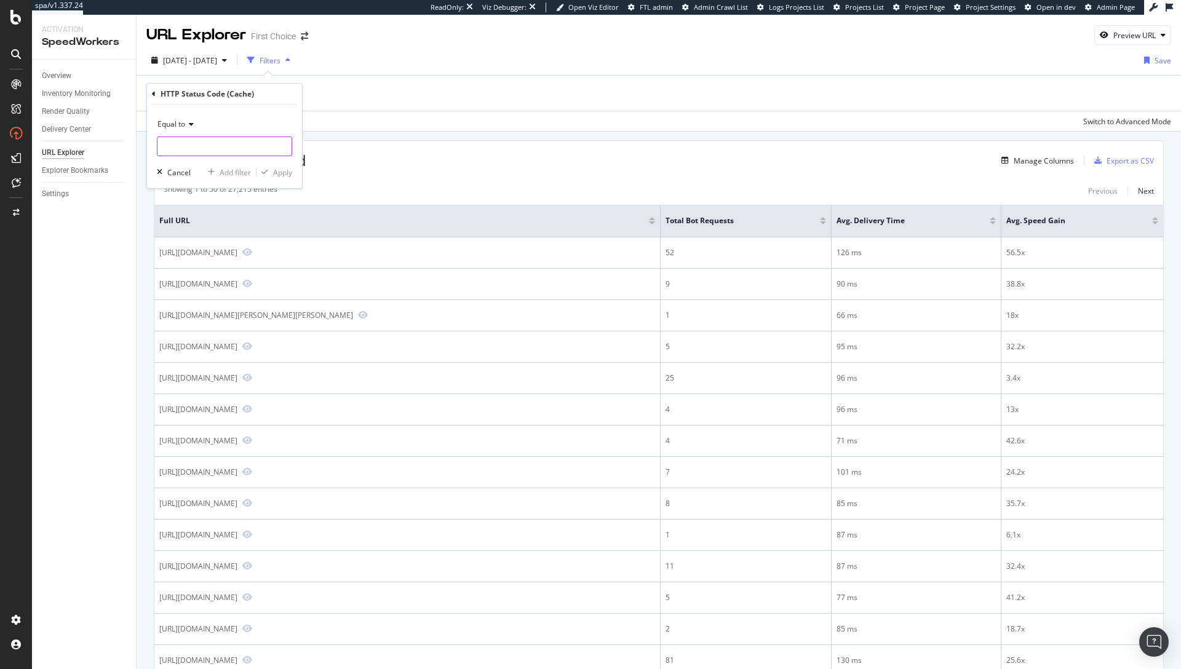
click at [209, 144] on input "number" at bounding box center [224, 147] width 135 height 20
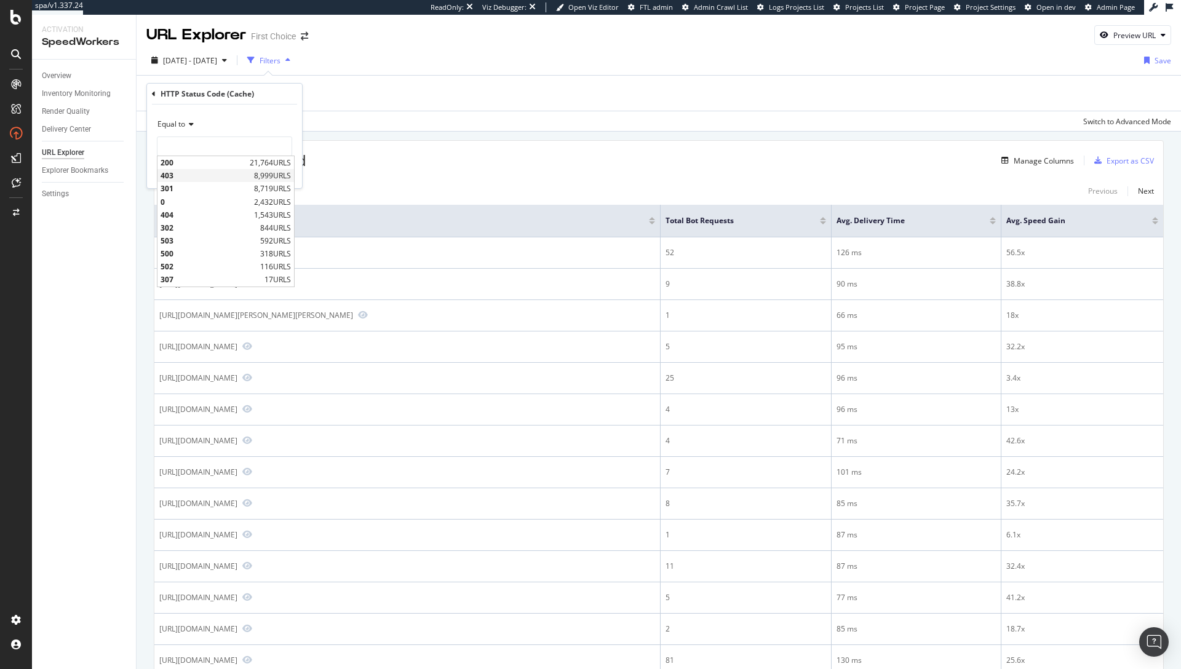
click at [190, 175] on span "403" at bounding box center [206, 175] width 90 height 10
type input "403"
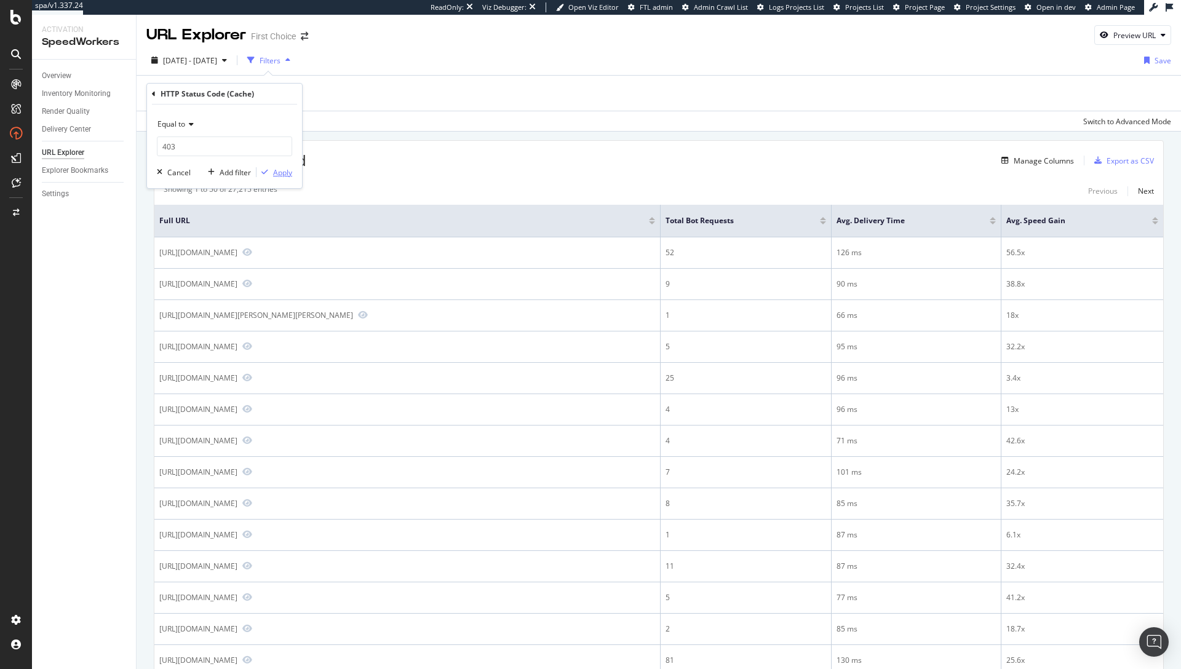
click at [274, 173] on div "Apply" at bounding box center [282, 172] width 19 height 10
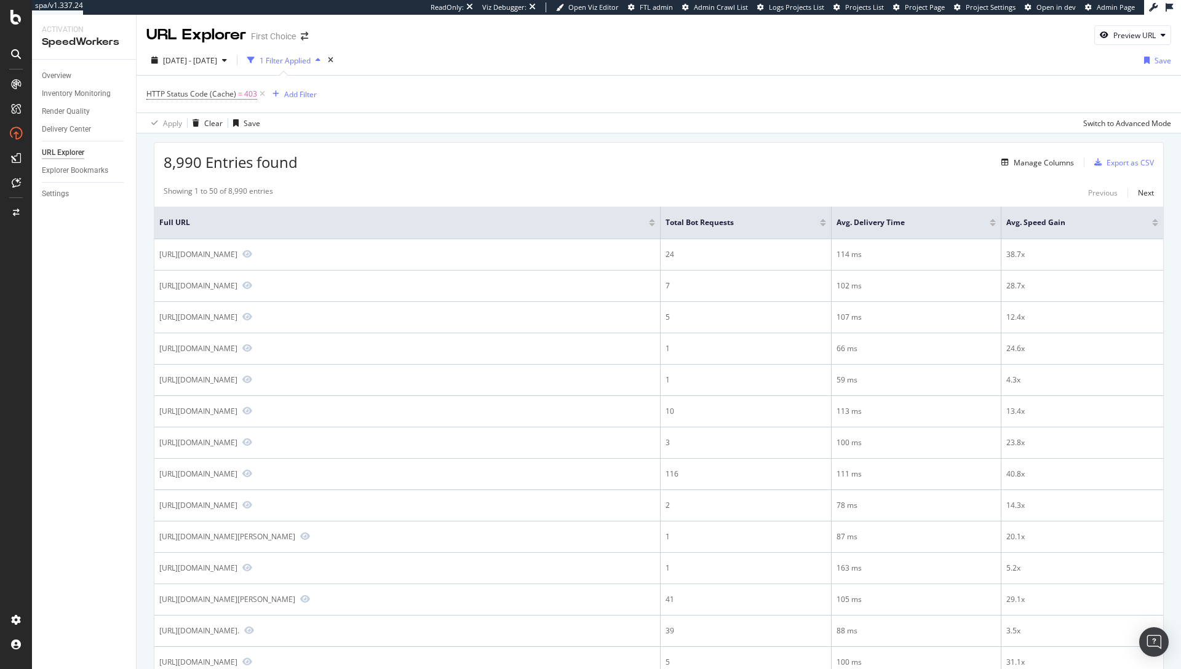
click at [481, 35] on div "URL Explorer First Choice Preview URL" at bounding box center [659, 30] width 1045 height 31
click at [219, 95] on span "HTTP Status Code (Cache)" at bounding box center [191, 94] width 90 height 10
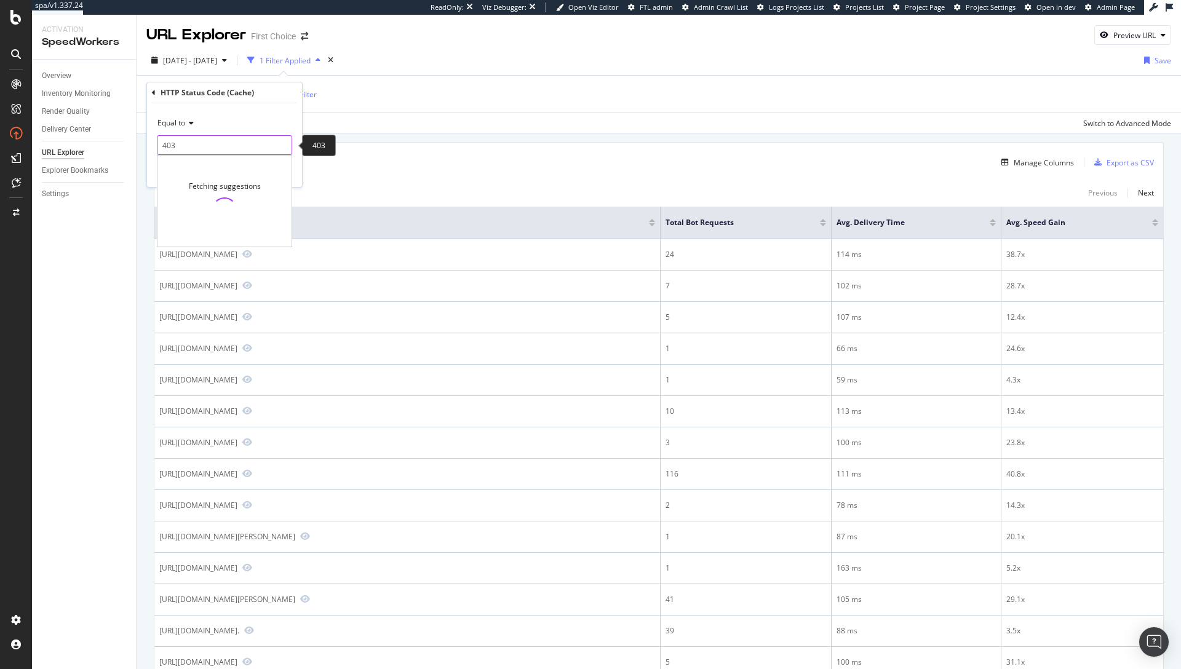
click at [178, 145] on input "403" at bounding box center [224, 145] width 135 height 20
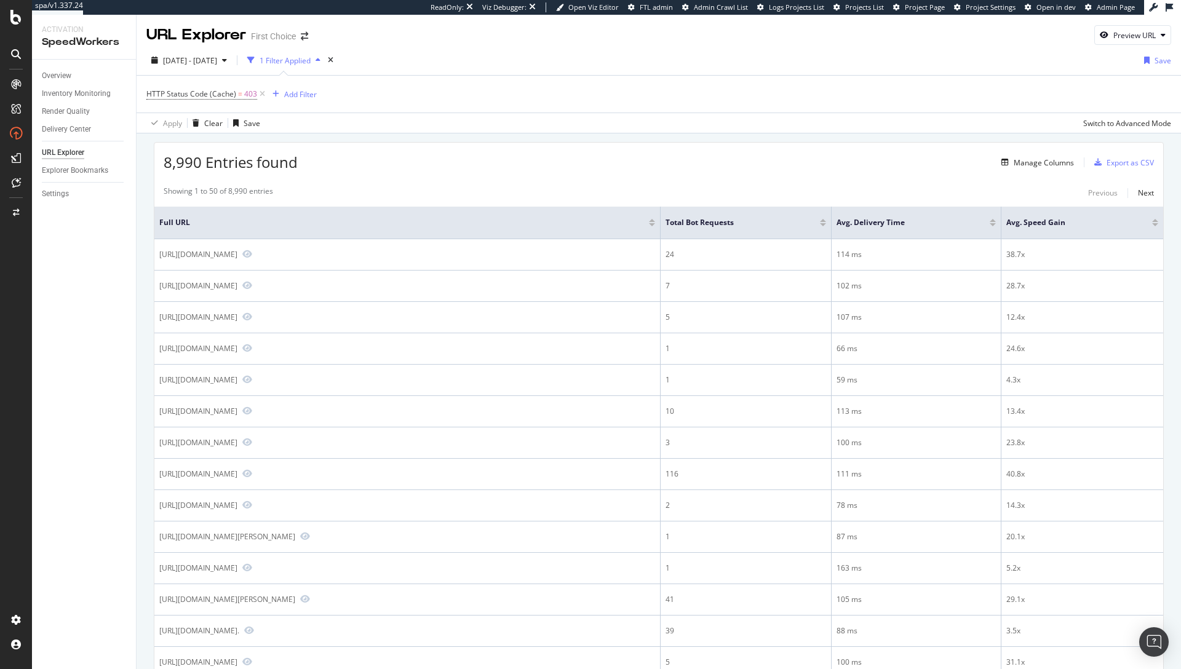
click at [477, 111] on div "HTTP Status Code (Cache) = 403 Add Filter" at bounding box center [658, 94] width 1025 height 37
click at [217, 62] on span "2025 Aug. 16th - Sep. 12th" at bounding box center [190, 60] width 54 height 10
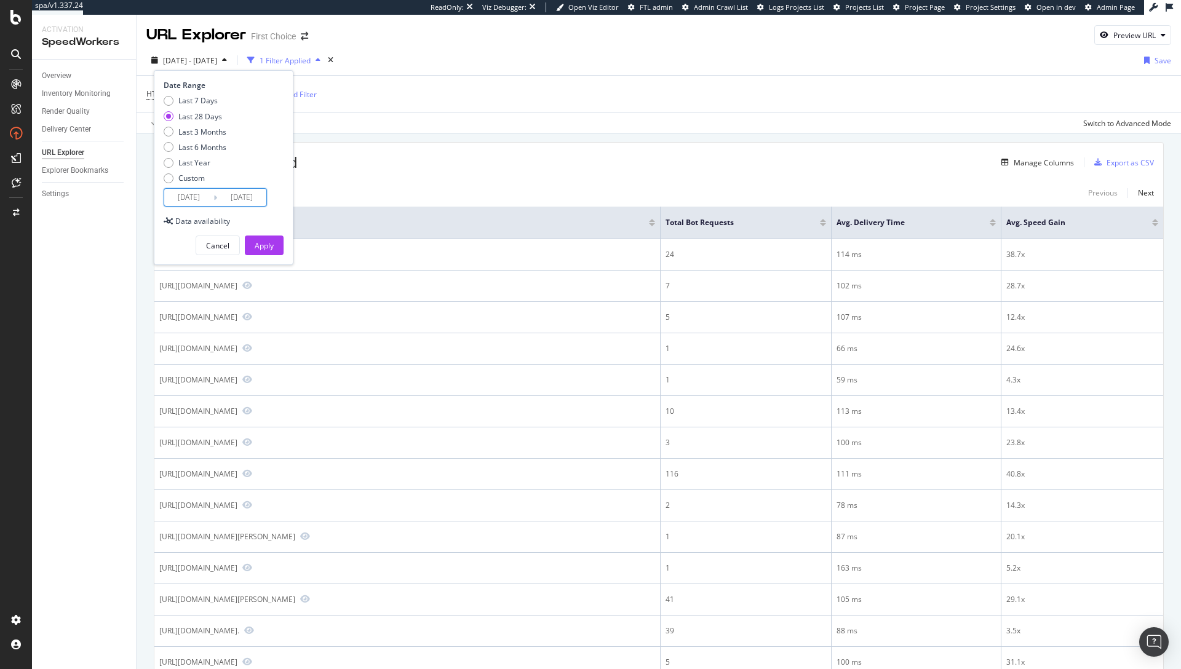
click at [202, 194] on input "2025/08/16" at bounding box center [188, 197] width 49 height 17
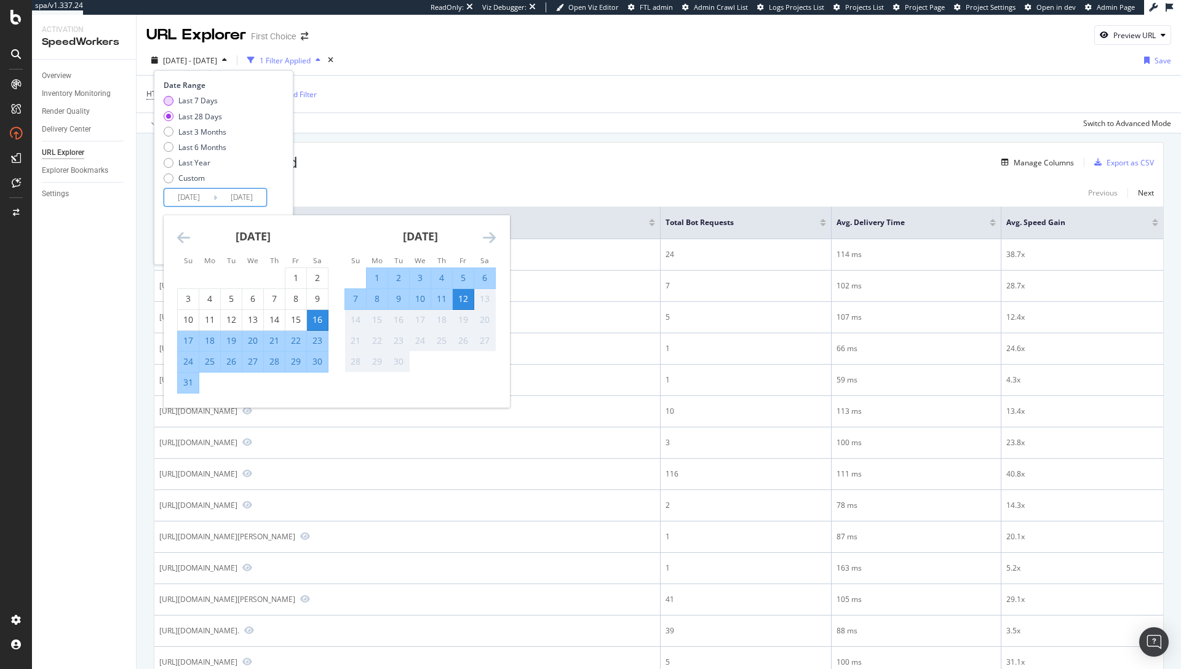
click at [202, 96] on div "Last 7 Days" at bounding box center [197, 100] width 39 height 10
type input "2025/09/06"
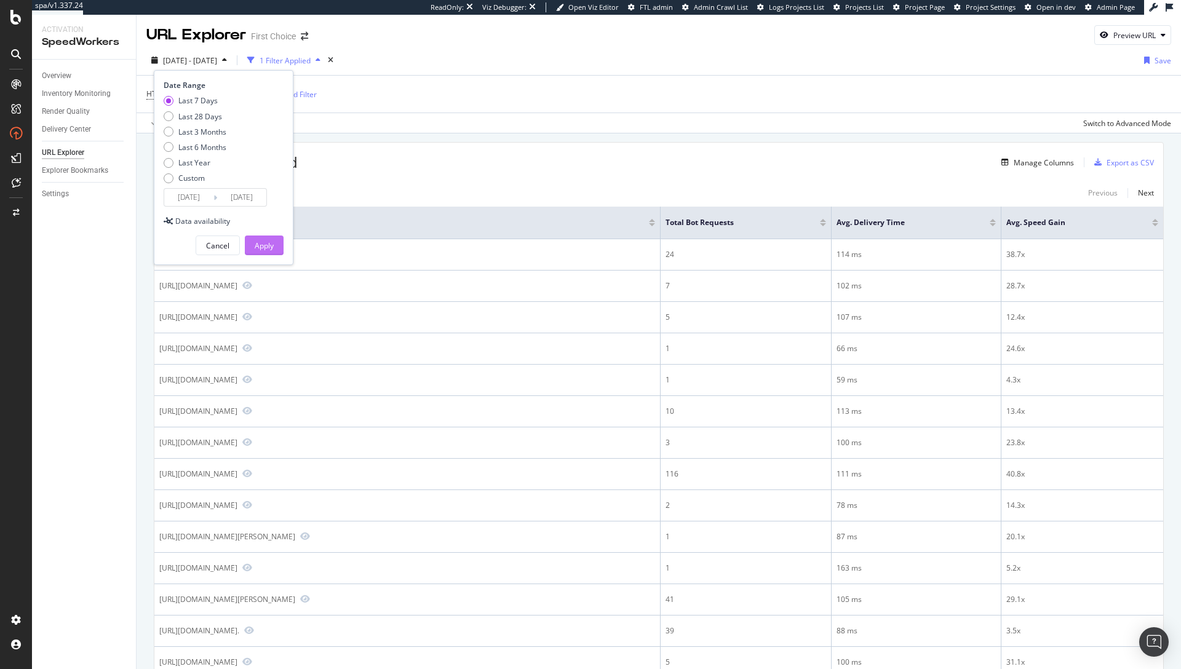
click at [266, 246] on div "Apply" at bounding box center [264, 246] width 19 height 10
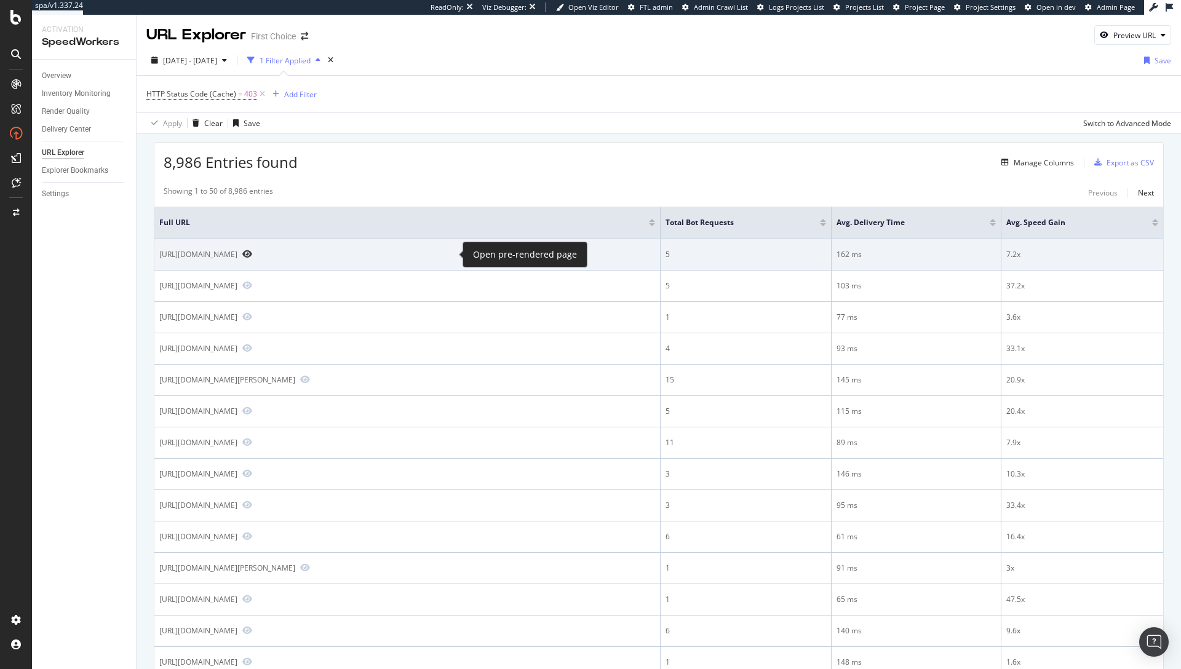
click at [252, 255] on icon "Preview https://www.firstchoice.co.uk/holidays/weather/europe/greece/halkidiki.…" at bounding box center [247, 254] width 10 height 9
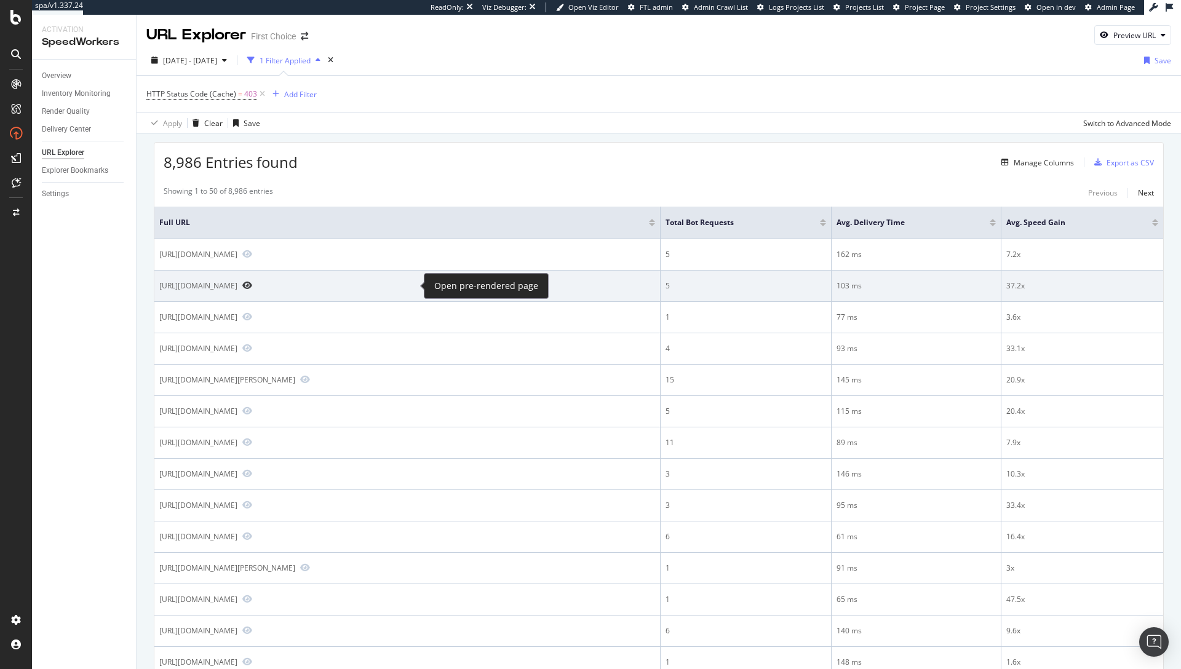
click at [252, 285] on icon "Preview https://www.firstchoice.co.uk/holiday/location/overview/faliraki-000924" at bounding box center [247, 285] width 10 height 9
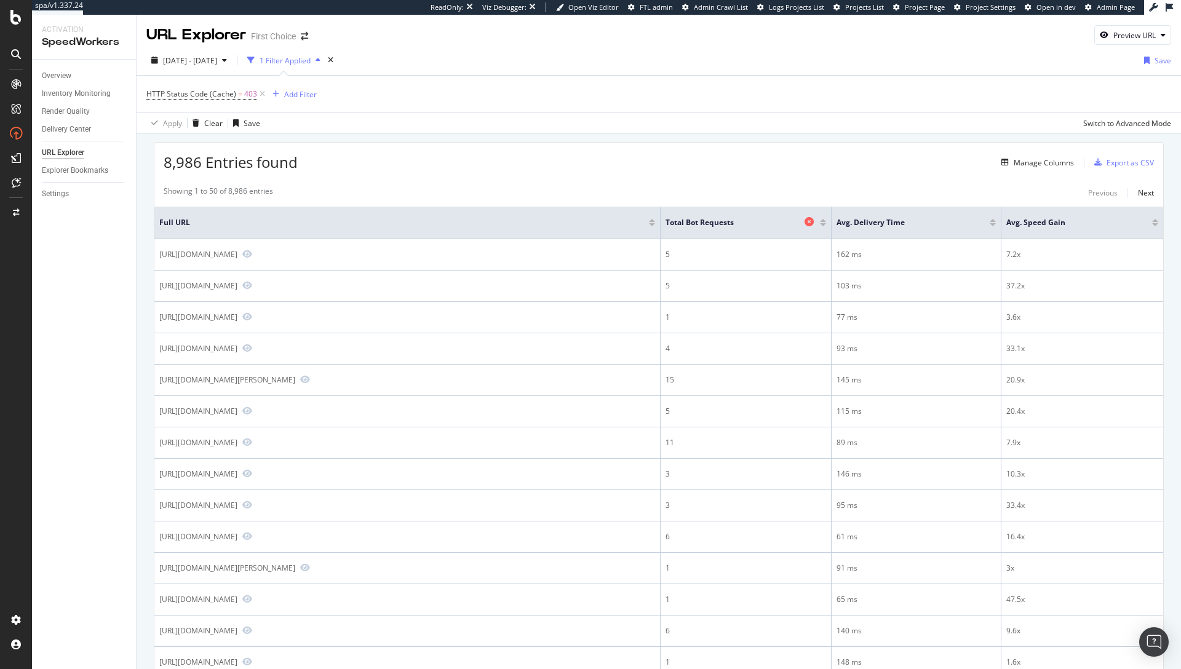
click at [811, 223] on icon at bounding box center [809, 221] width 9 height 9
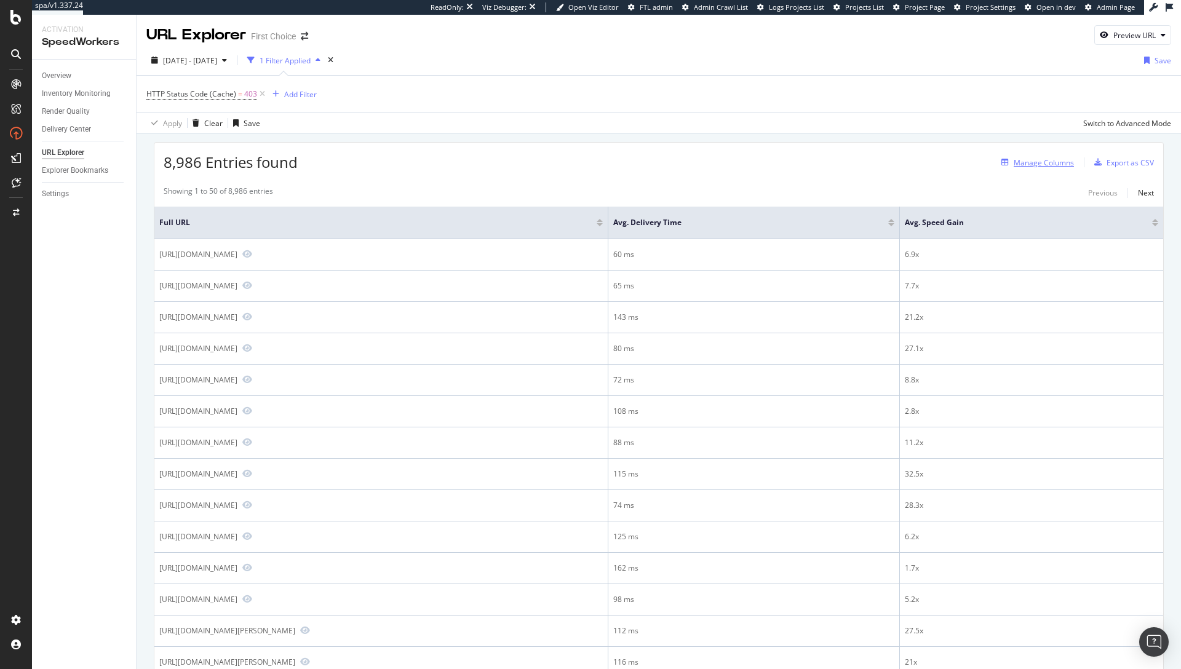
click at [1034, 167] on div "Manage Columns" at bounding box center [1044, 162] width 60 height 10
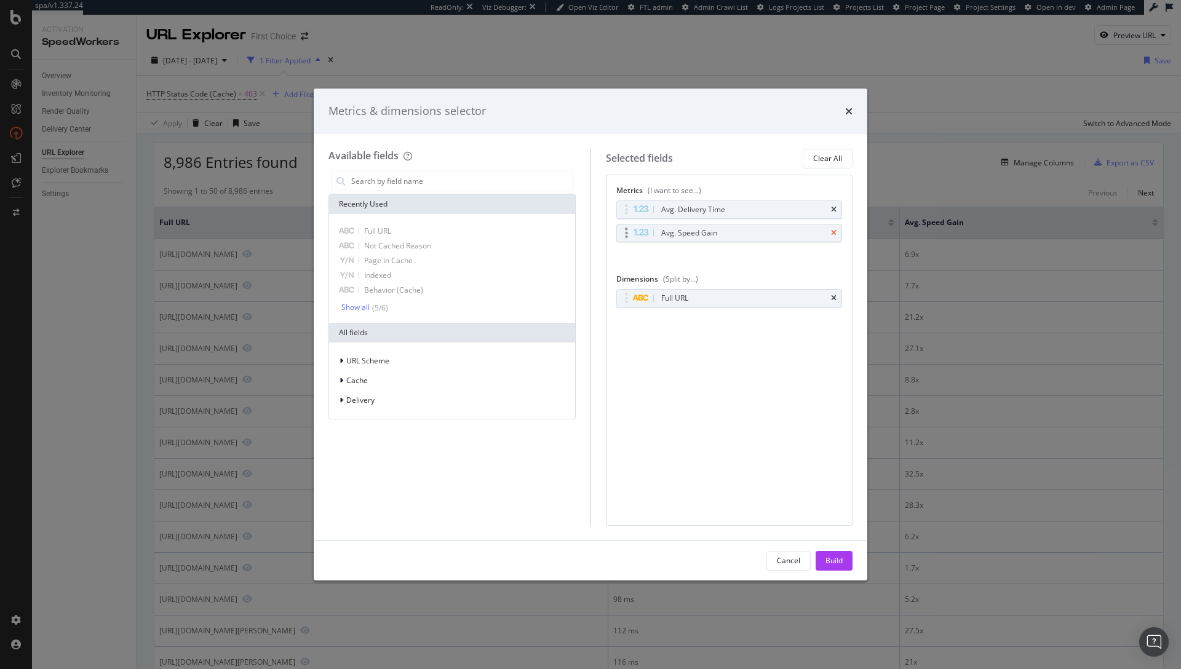
click at [831, 232] on icon "times" at bounding box center [834, 232] width 6 height 7
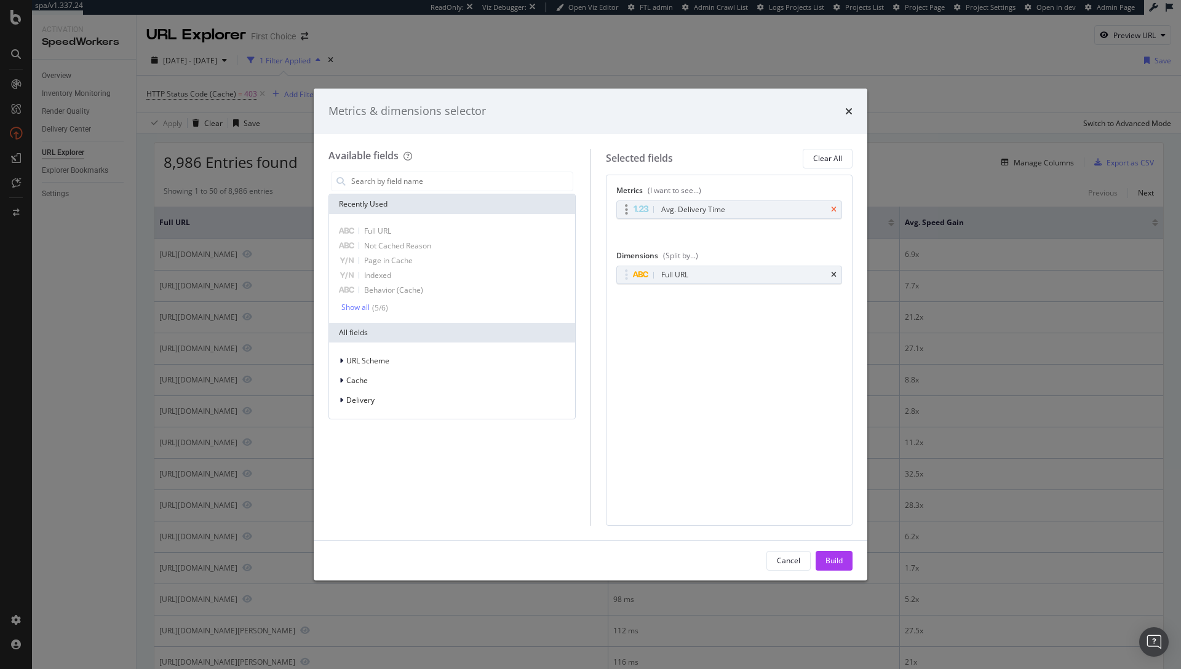
click at [832, 212] on icon "times" at bounding box center [834, 209] width 6 height 7
click at [840, 556] on div "Build" at bounding box center [834, 561] width 17 height 10
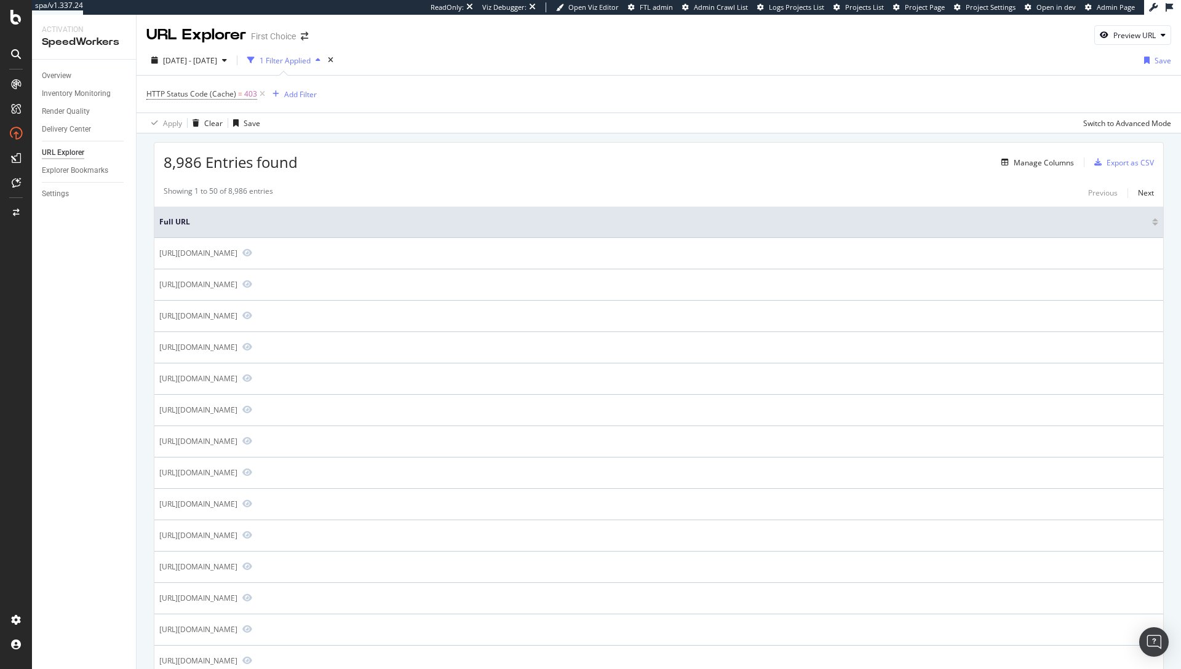
click at [543, 151] on div "8,986 Entries found Manage Columns Export as CSV" at bounding box center [658, 158] width 1009 height 30
click at [304, 97] on div "Add Filter" at bounding box center [300, 94] width 33 height 10
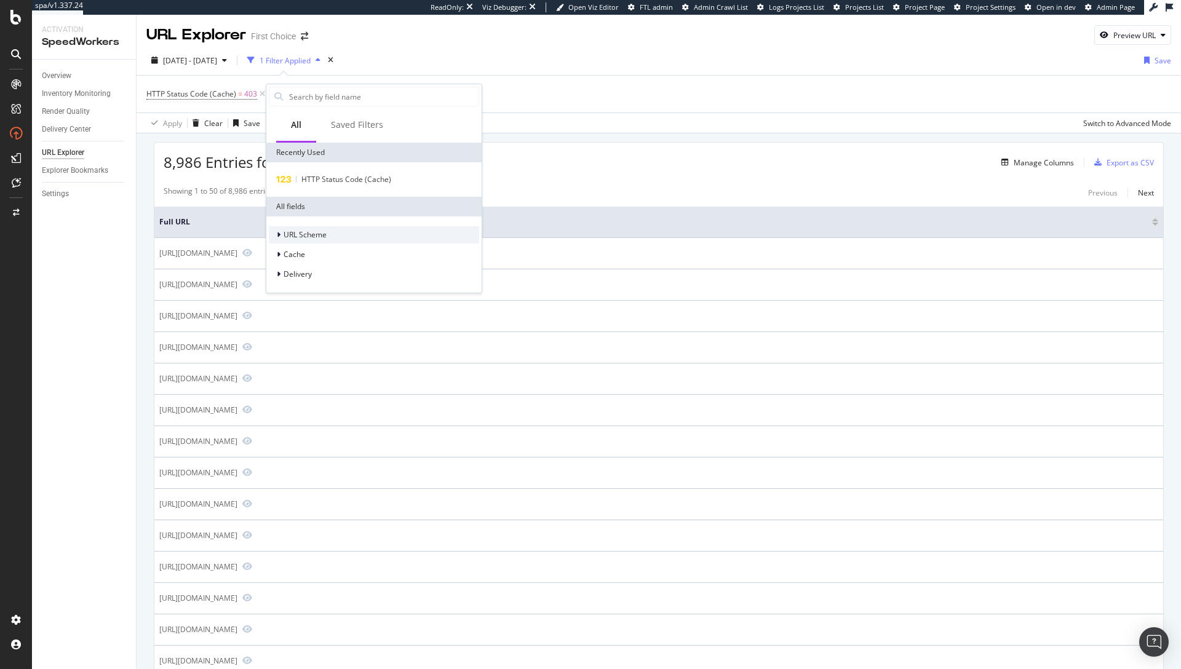
click at [332, 239] on div "URL Scheme" at bounding box center [374, 234] width 210 height 17
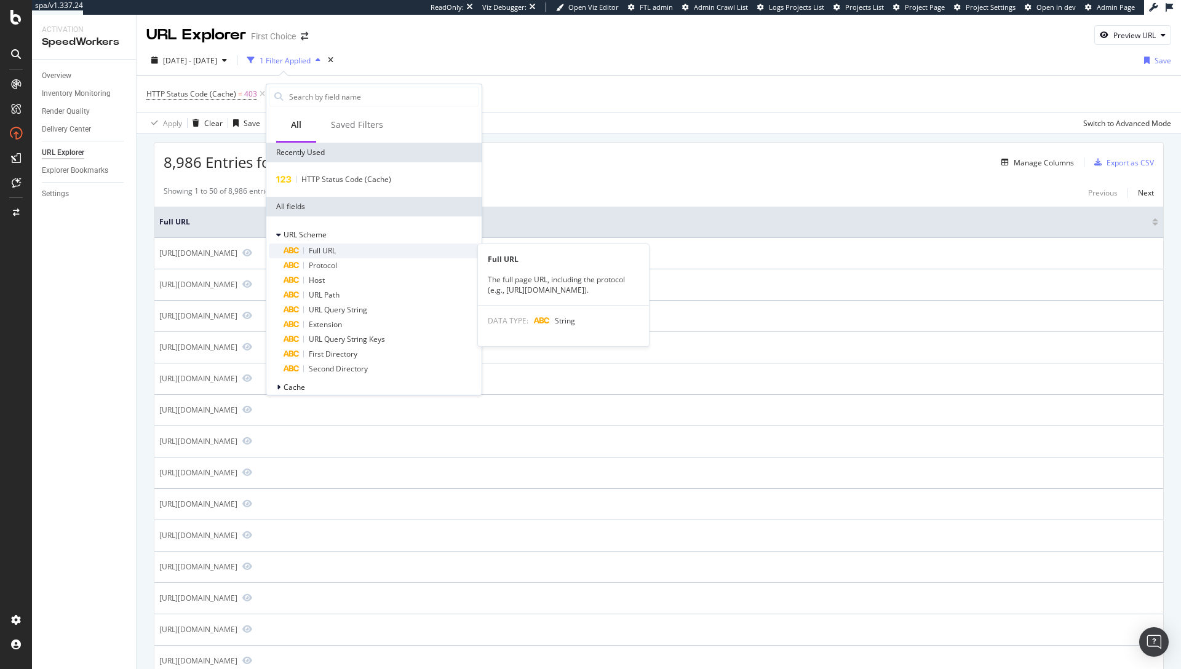
click at [341, 256] on div "Full URL" at bounding box center [382, 251] width 196 height 15
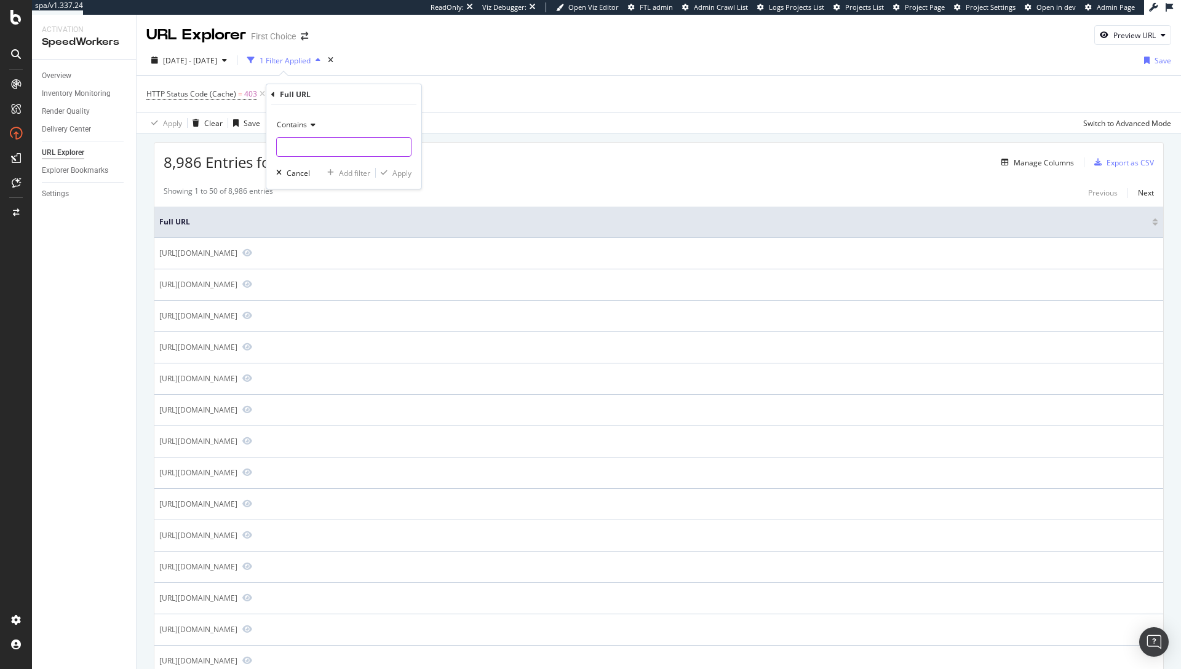
click at [322, 145] on input "text" at bounding box center [344, 147] width 134 height 20
type input "/holidays/"
click at [398, 172] on div "Apply" at bounding box center [402, 173] width 19 height 10
click at [383, 95] on icon at bounding box center [382, 94] width 10 height 12
click at [1107, 159] on div "Export as CSV" at bounding box center [1130, 162] width 47 height 10
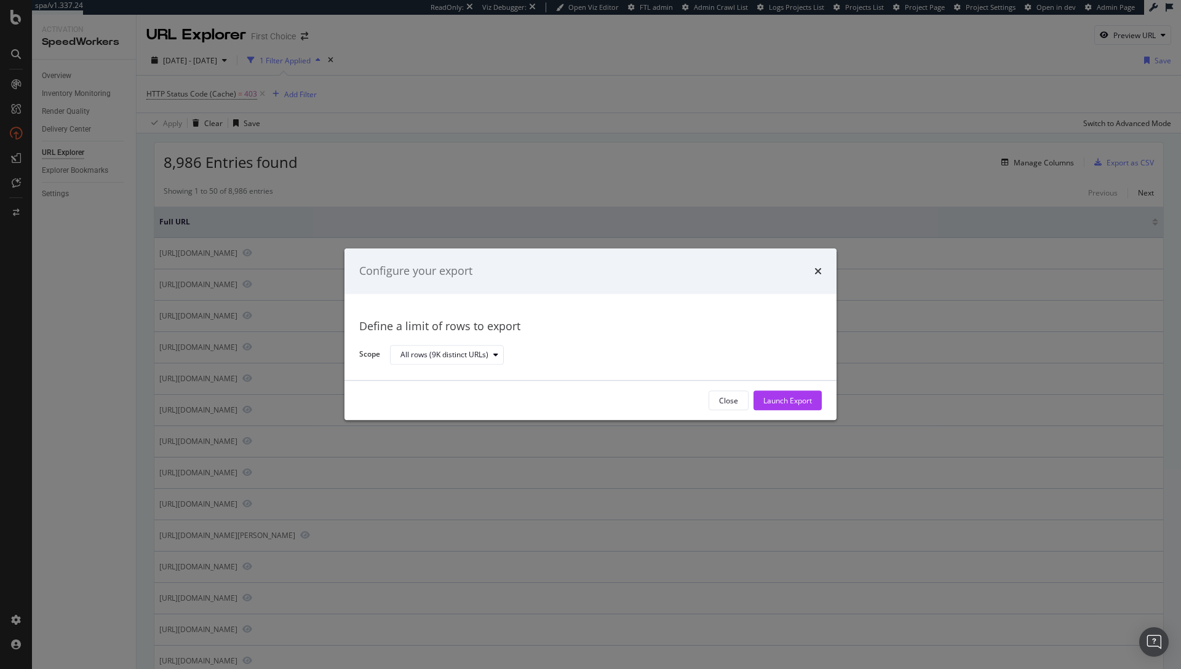
drag, startPoint x: 802, startPoint y: 402, endPoint x: 799, endPoint y: 331, distance: 71.4
click at [799, 331] on div "Configure your export Define a limit of rows to export Scope All rows (9K disti…" at bounding box center [591, 335] width 492 height 172
drag, startPoint x: 818, startPoint y: 266, endPoint x: 754, endPoint y: 277, distance: 64.4
click at [755, 277] on div "Configure your export" at bounding box center [590, 271] width 463 height 16
click at [473, 351] on div "All rows (9K distinct URLs)" at bounding box center [445, 354] width 88 height 7
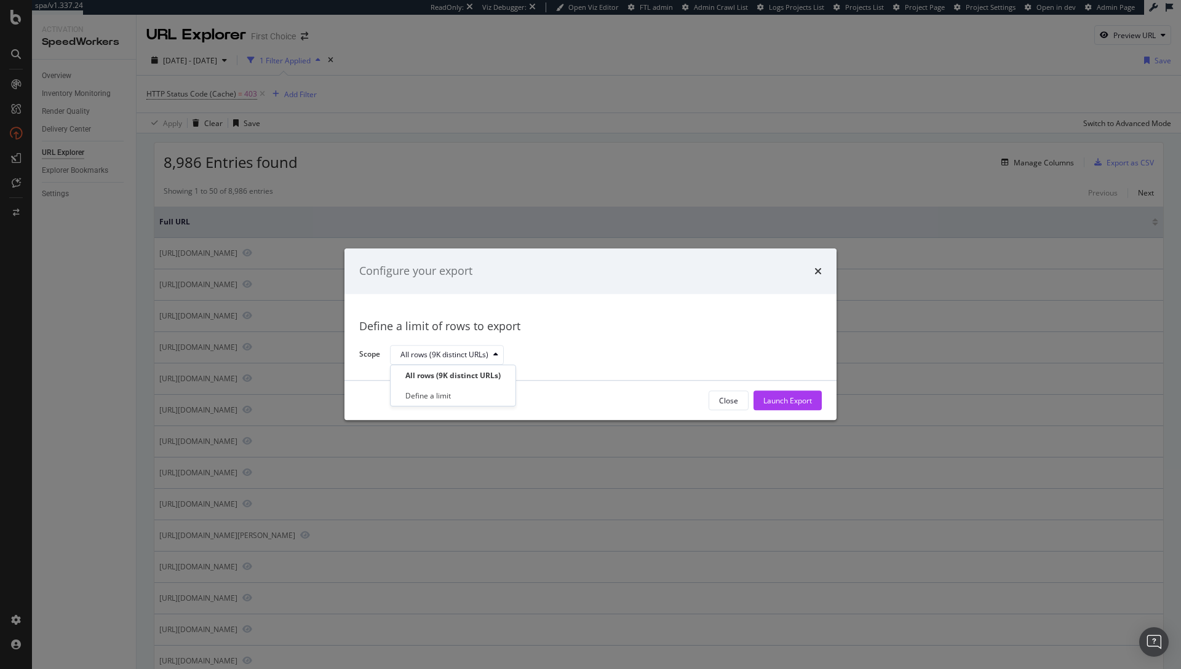
click at [525, 341] on div "Define a limit of rows to export Scope All rows (9K distinct URLs)" at bounding box center [590, 337] width 463 height 57
click at [805, 400] on div "Launch Export" at bounding box center [787, 401] width 49 height 10
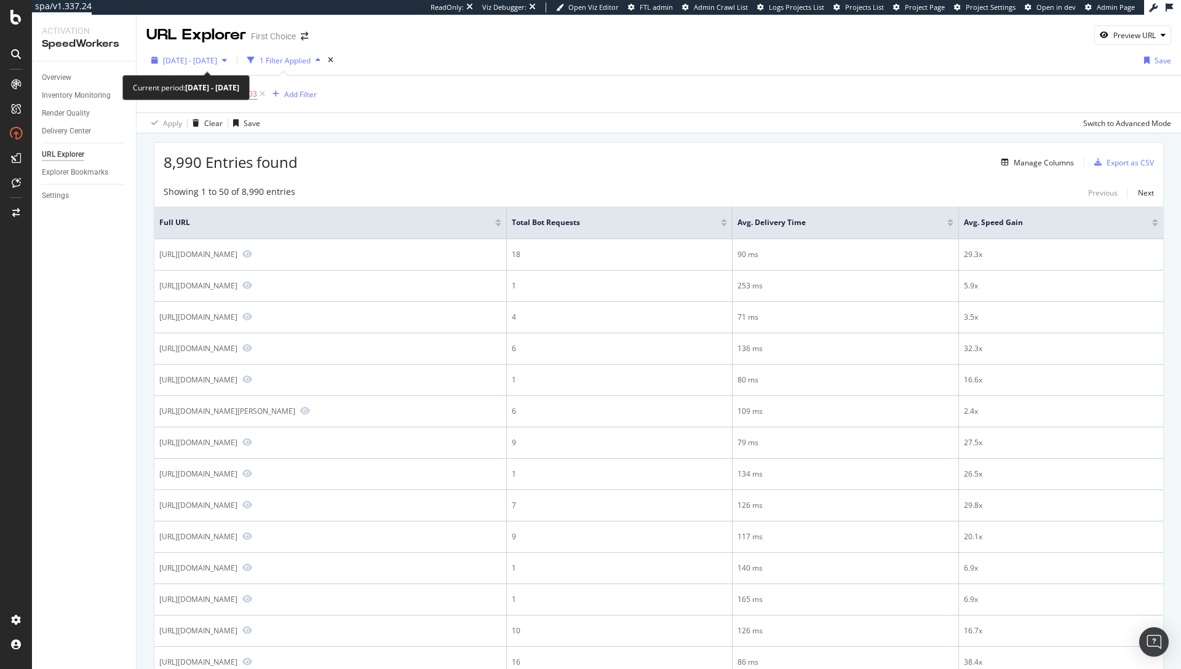
click at [217, 62] on span "2025 Aug. 16th - Sep. 12th" at bounding box center [190, 60] width 54 height 10
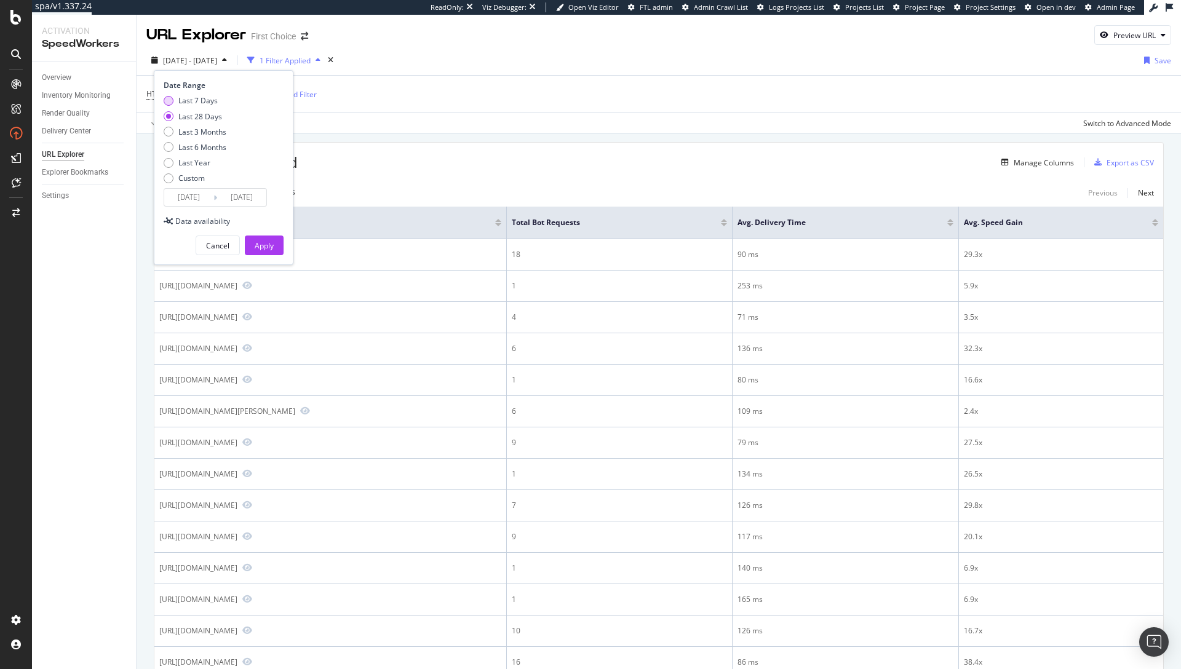
click at [197, 102] on div "Last 7 Days" at bounding box center [197, 100] width 39 height 10
click at [206, 196] on input "2025/09/06" at bounding box center [188, 197] width 49 height 17
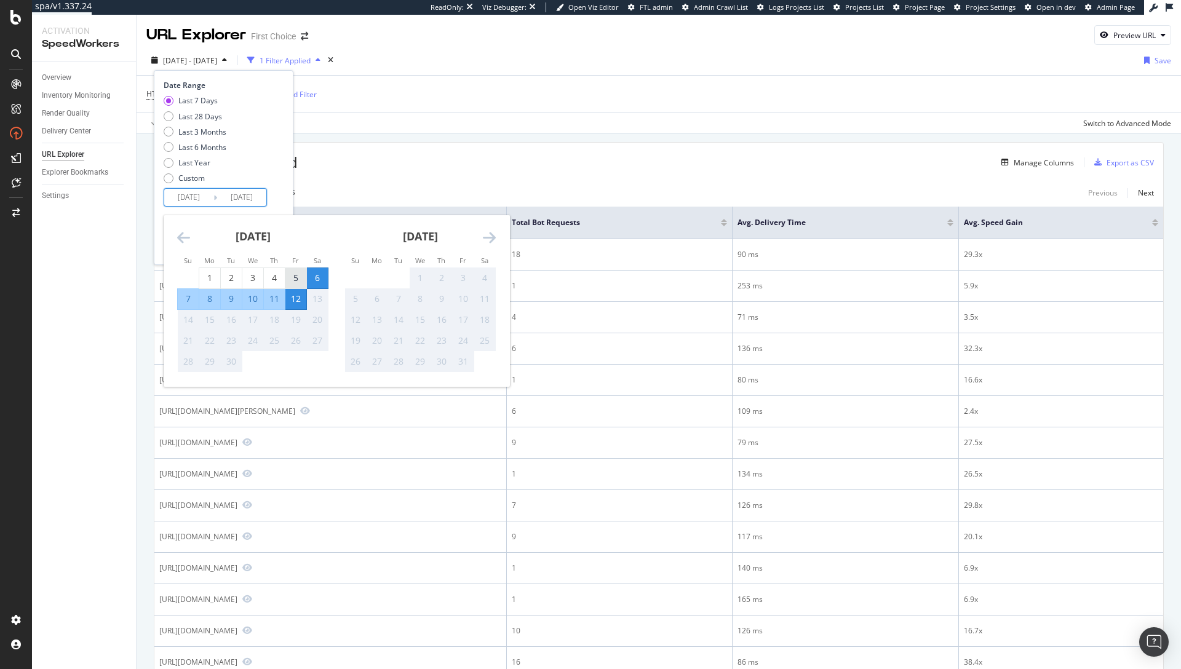
click at [296, 281] on div "5" at bounding box center [295, 278] width 21 height 12
type input "2025/09/05"
click at [187, 240] on icon "Move backward to switch to the previous month." at bounding box center [183, 237] width 13 height 15
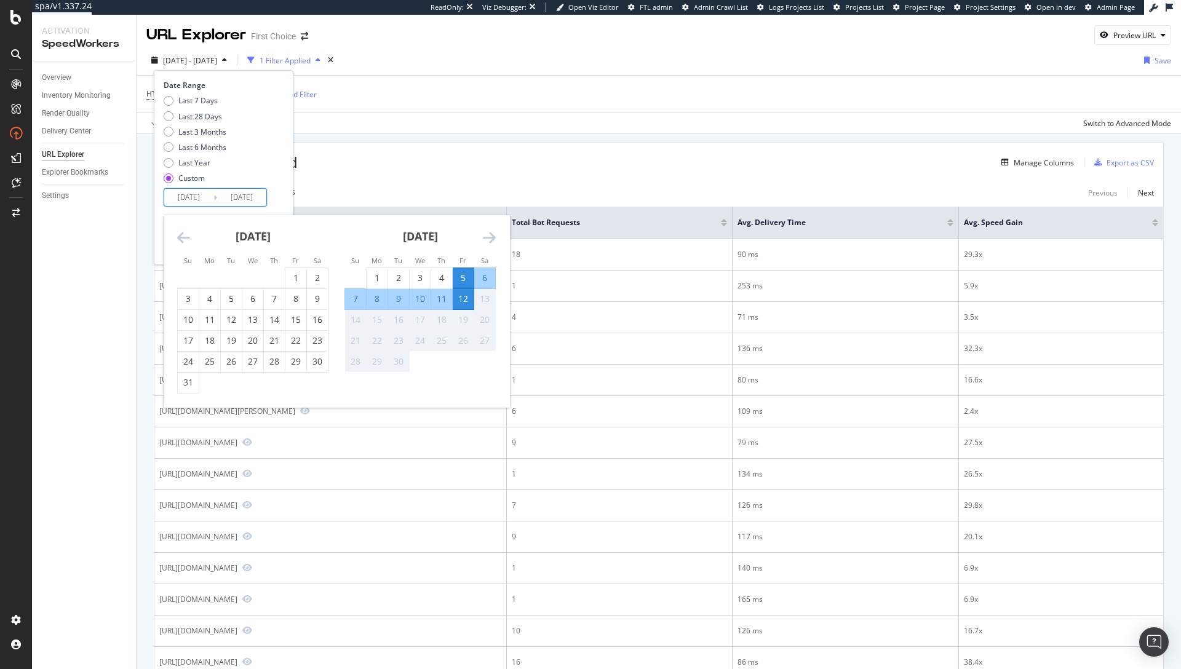
click at [459, 274] on div "5" at bounding box center [463, 278] width 21 height 12
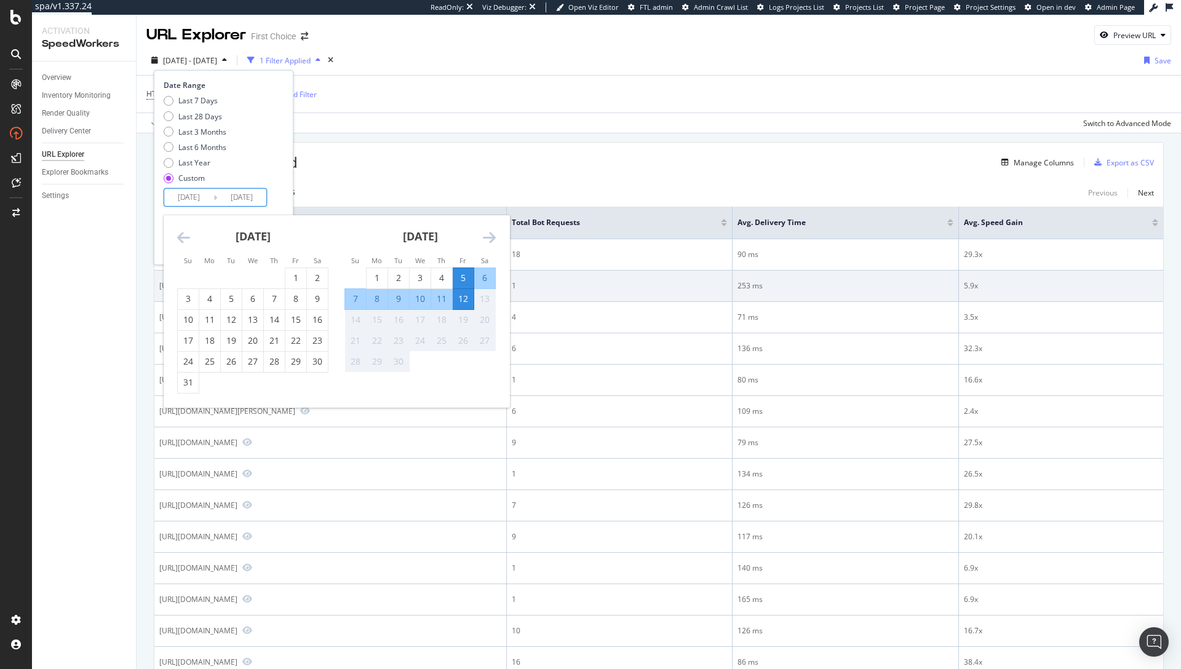
type input "2025/09/05"
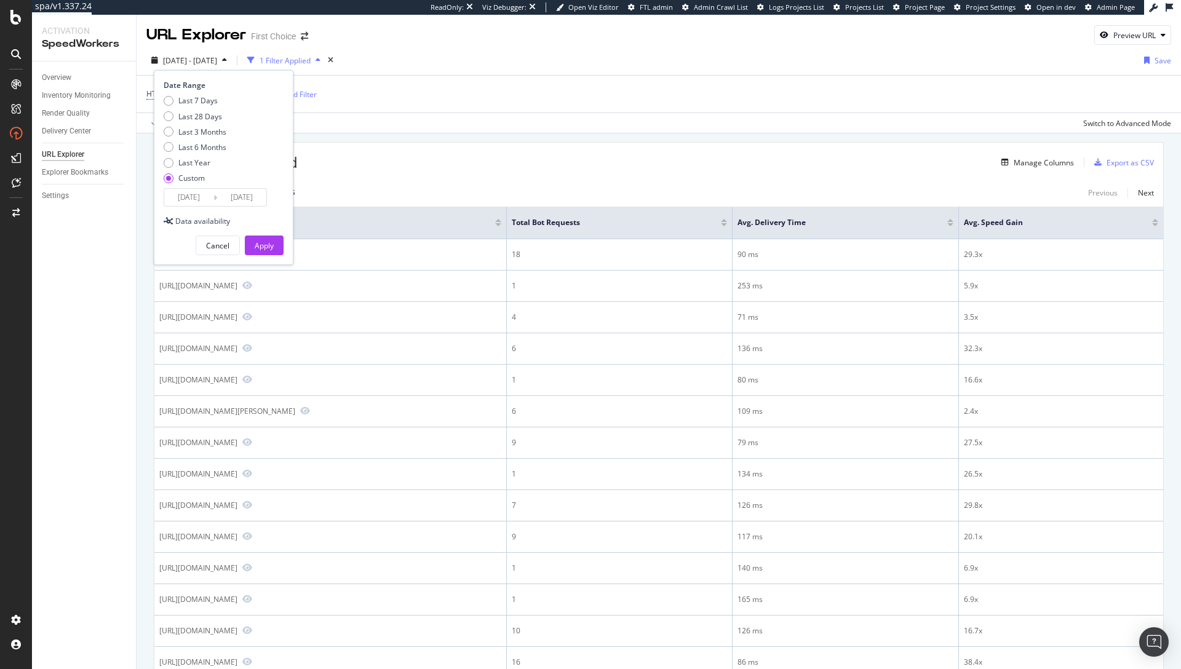
click at [209, 197] on input "2025/09/05" at bounding box center [188, 197] width 49 height 17
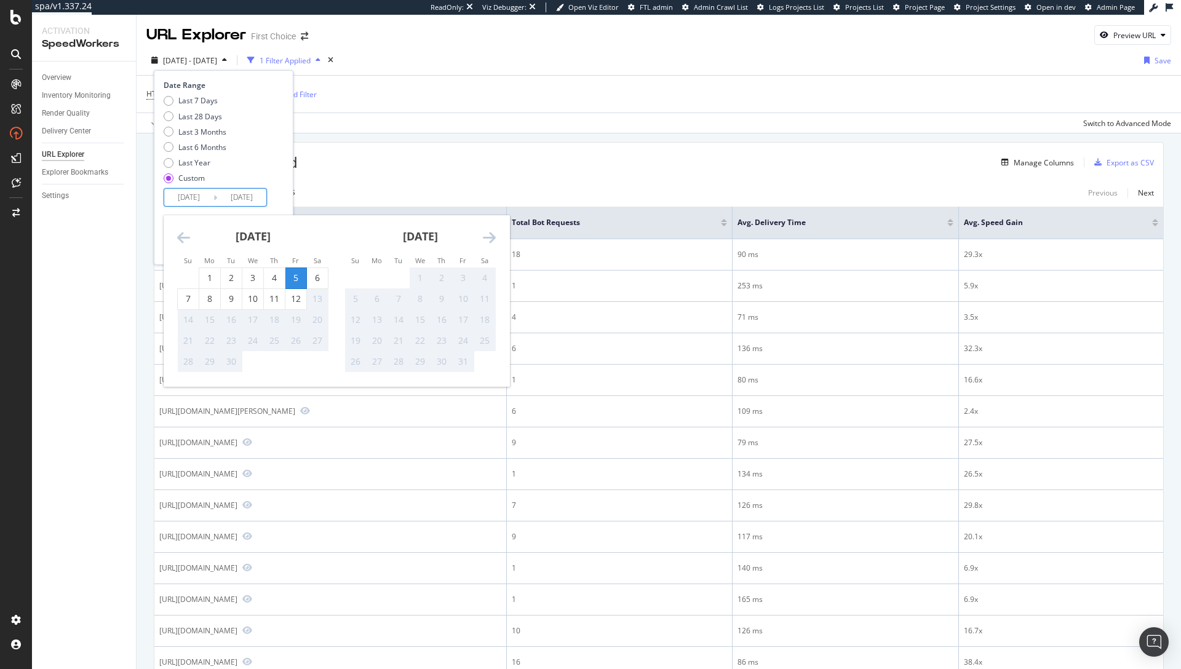
click at [185, 234] on icon "Move backward to switch to the previous month." at bounding box center [183, 237] width 13 height 15
click at [321, 361] on div "30" at bounding box center [317, 362] width 21 height 12
type input "2025/08/30"
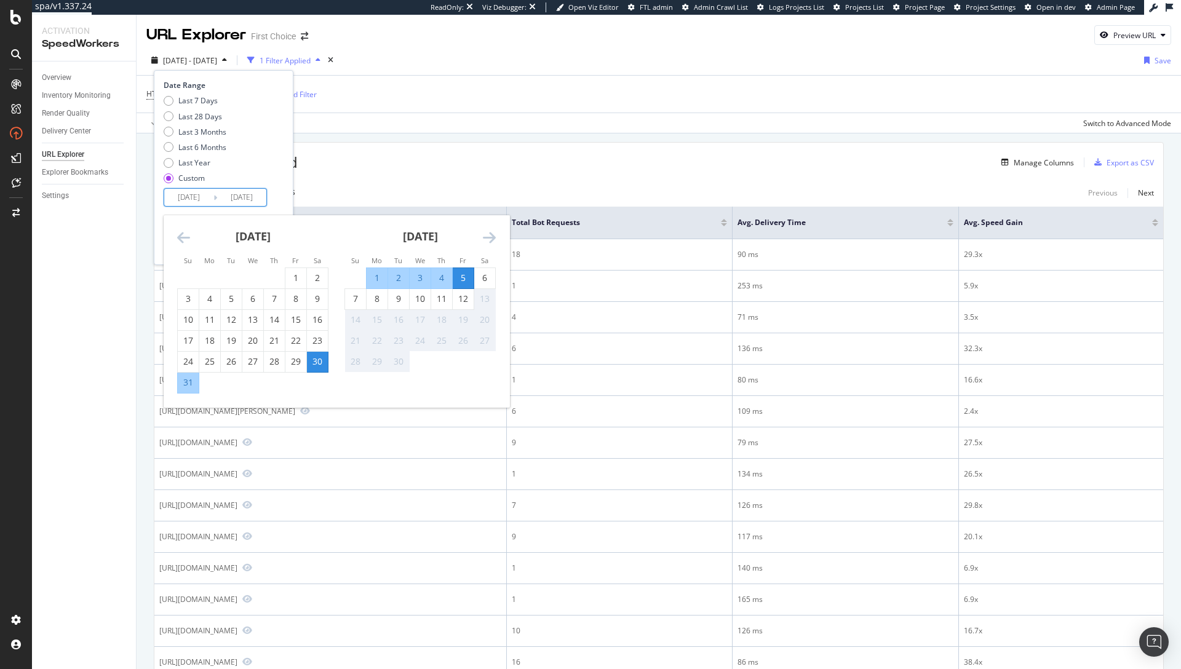
click at [264, 149] on div "Last 7 Days Last 28 Days Last 3 Months Last 6 Months Last Year Custom" at bounding box center [222, 141] width 117 height 93
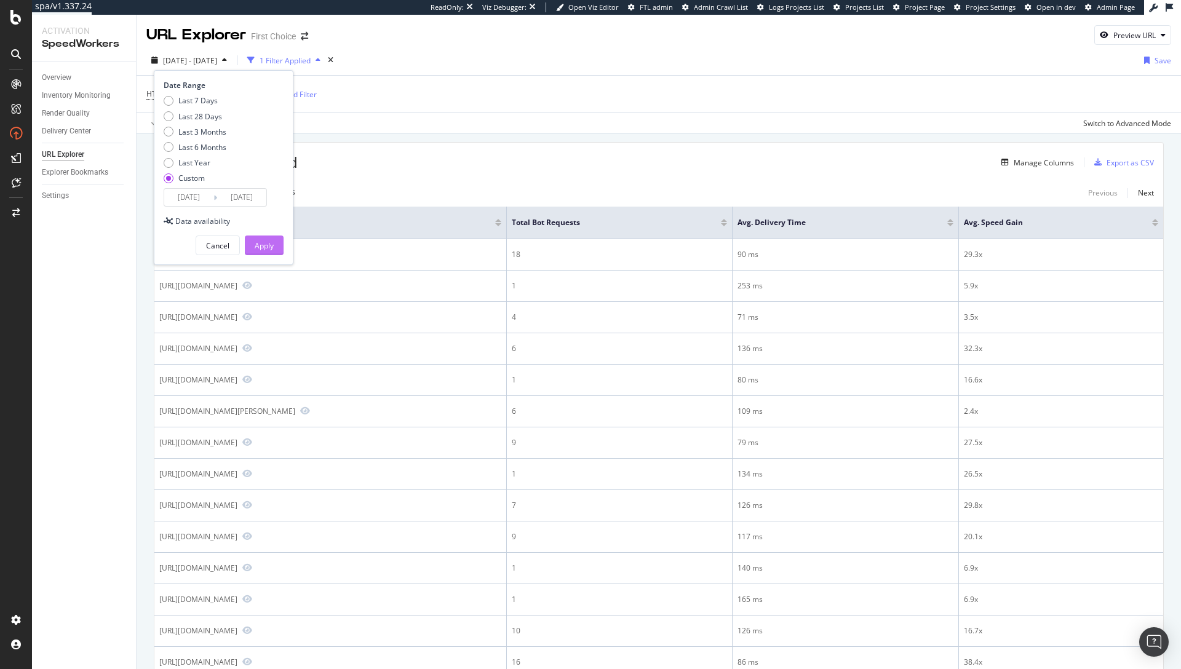
click at [263, 242] on div "Apply" at bounding box center [264, 246] width 19 height 10
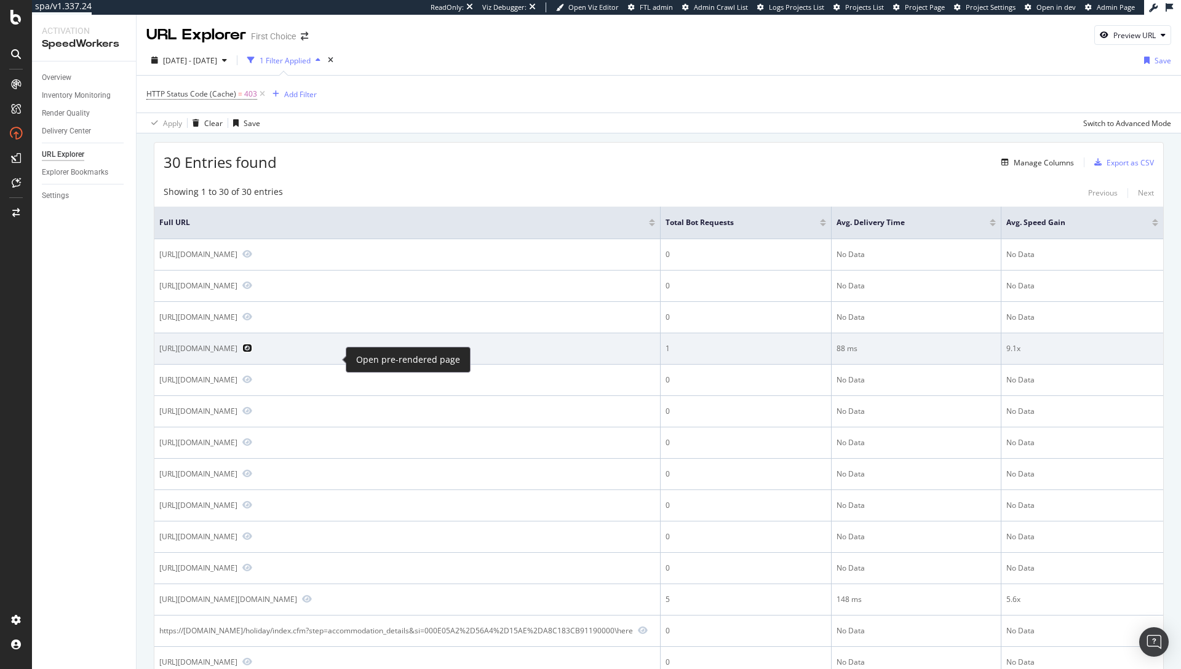
click at [252, 353] on icon "Preview https://www.firstchoice.co.uk/holiday/index.cfm?sh=WWWW,0008F14D-43C4-1…" at bounding box center [247, 348] width 10 height 9
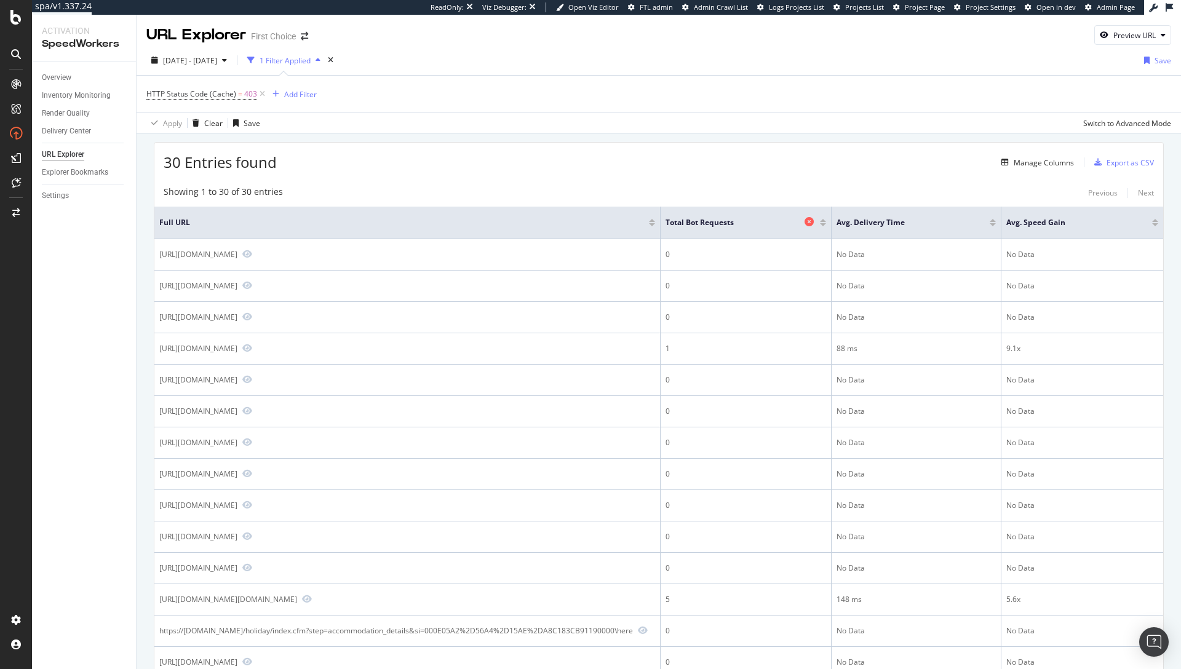
click at [806, 221] on icon at bounding box center [809, 221] width 9 height 9
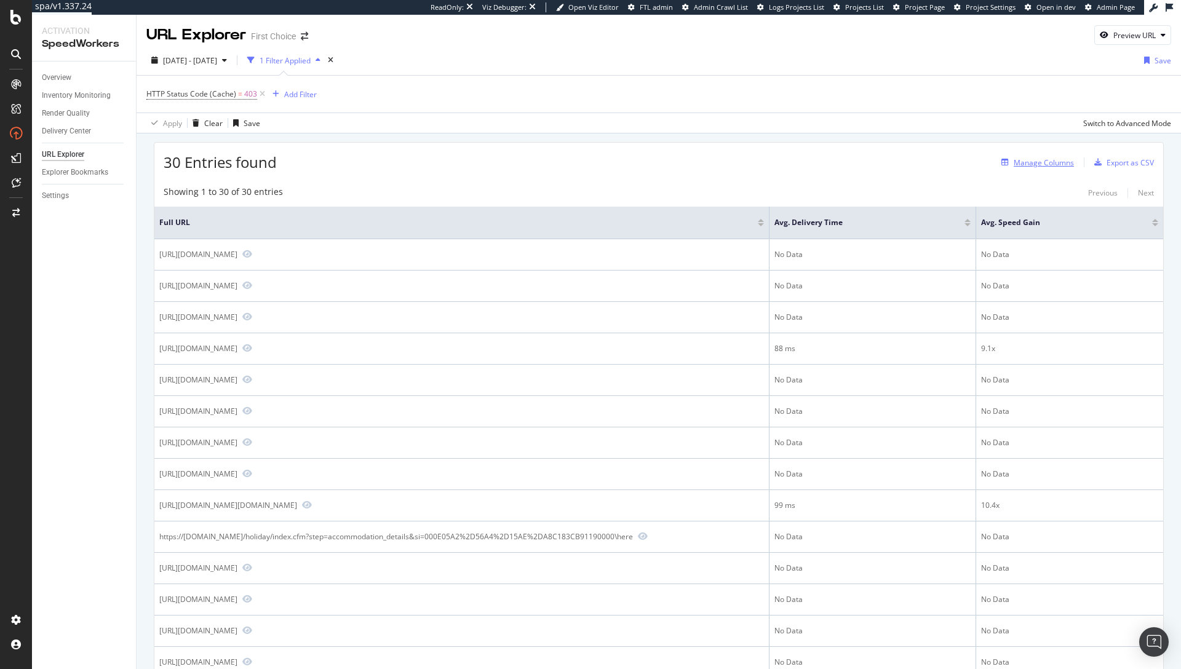
click at [1014, 164] on div "Manage Columns" at bounding box center [1044, 162] width 60 height 10
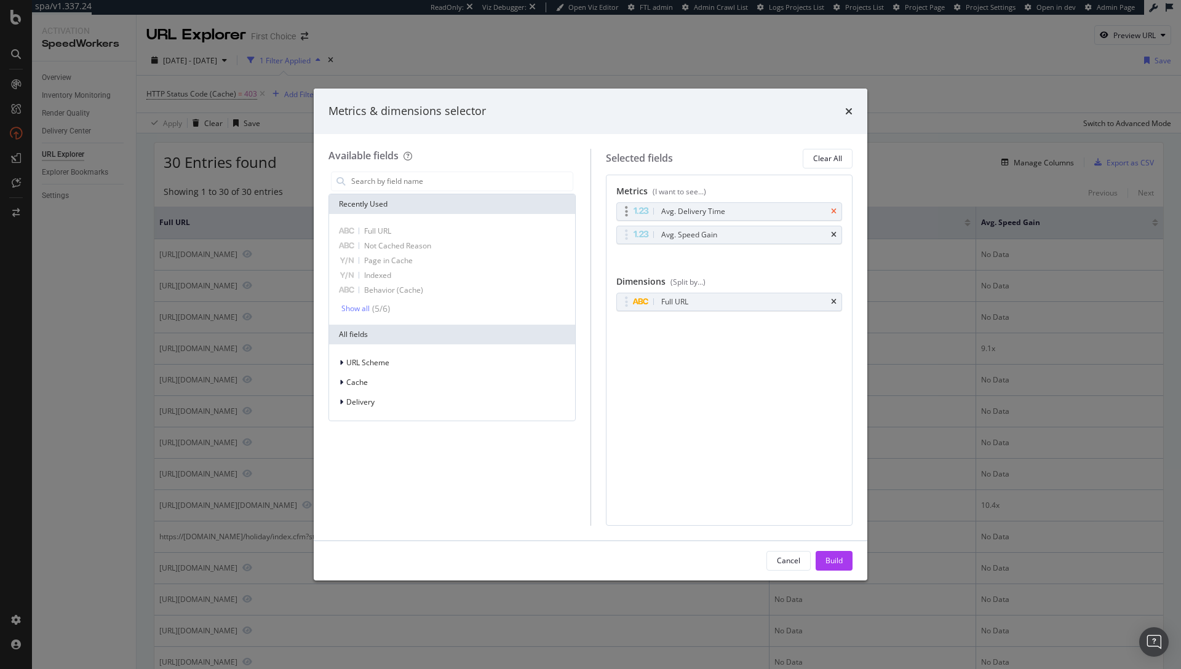
click at [835, 210] on icon "times" at bounding box center [834, 211] width 6 height 7
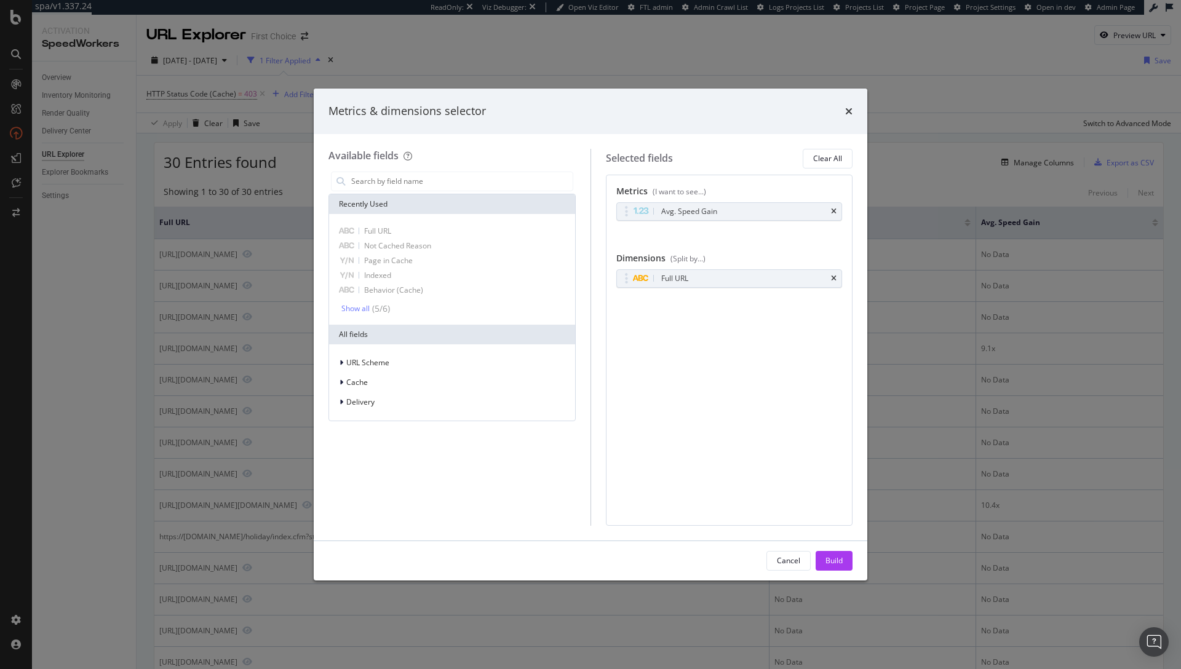
click at [835, 210] on icon "times" at bounding box center [834, 211] width 6 height 7
click at [437, 183] on input "modal" at bounding box center [461, 181] width 223 height 18
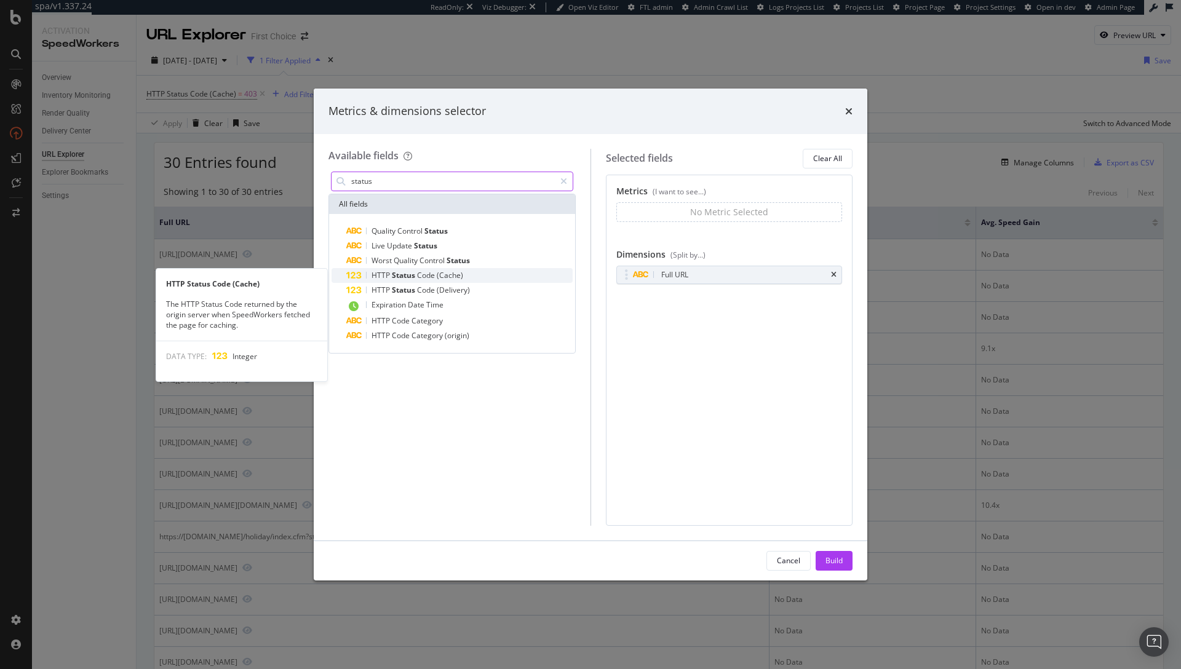
type input "status"
click at [426, 273] on span "Code" at bounding box center [427, 275] width 20 height 10
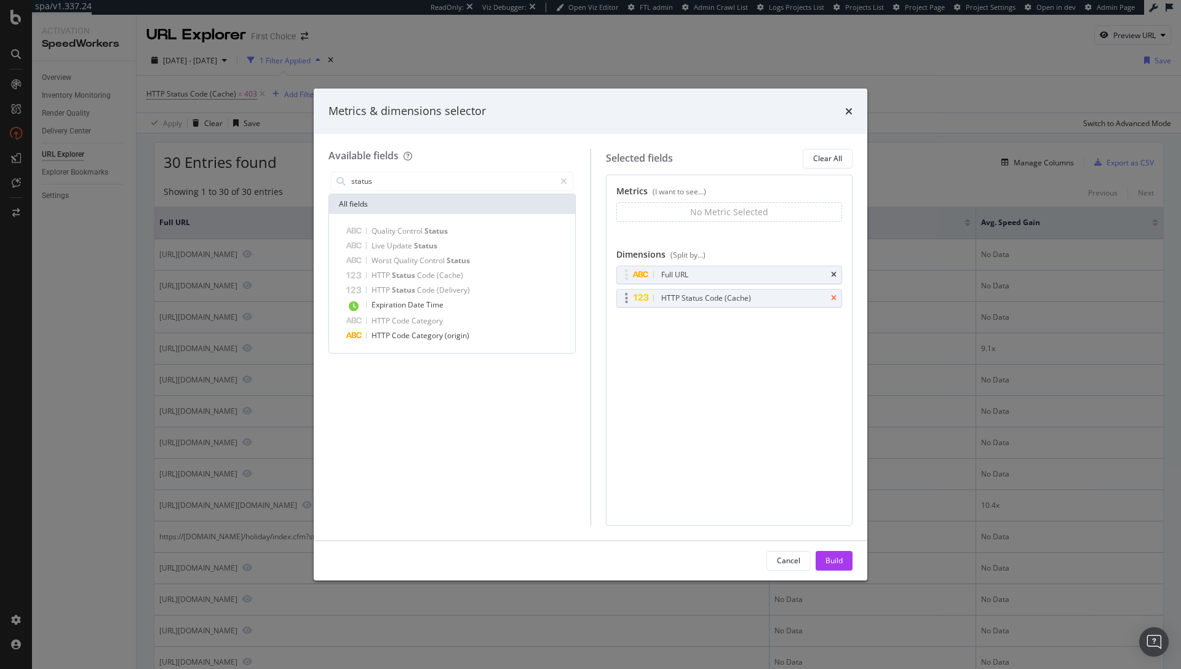
click at [832, 297] on icon "times" at bounding box center [834, 298] width 6 height 7
click at [835, 565] on div "Build" at bounding box center [834, 561] width 17 height 10
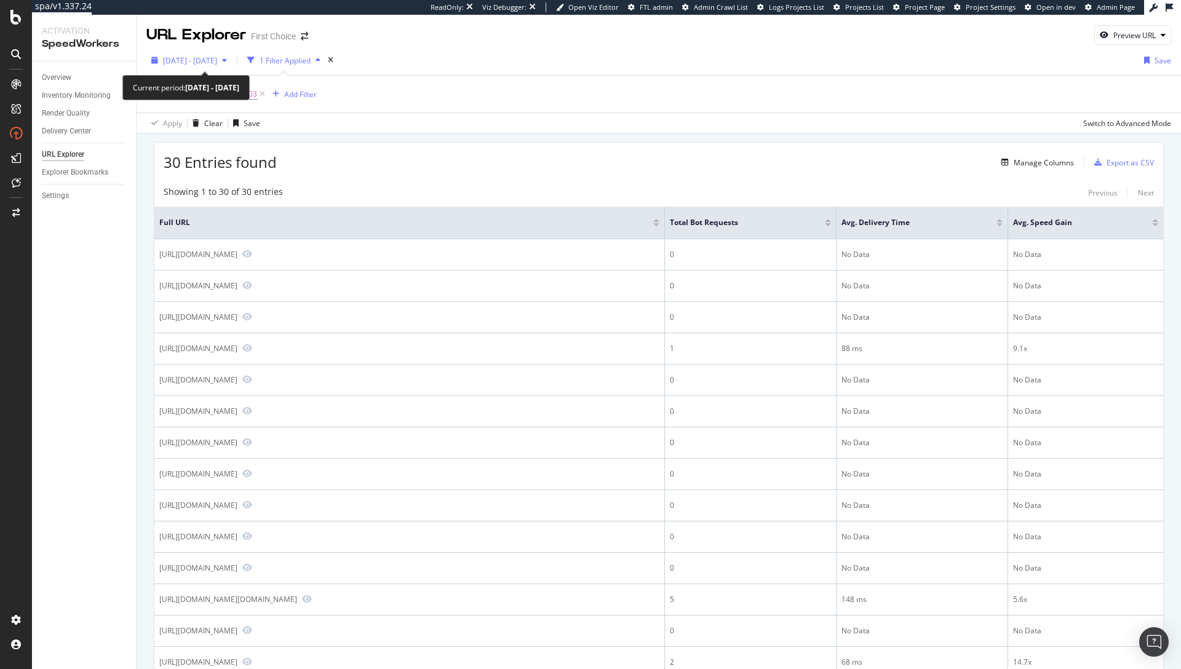
click at [217, 60] on span "2025 Aug. 30th - Sep. 5th" at bounding box center [190, 60] width 54 height 10
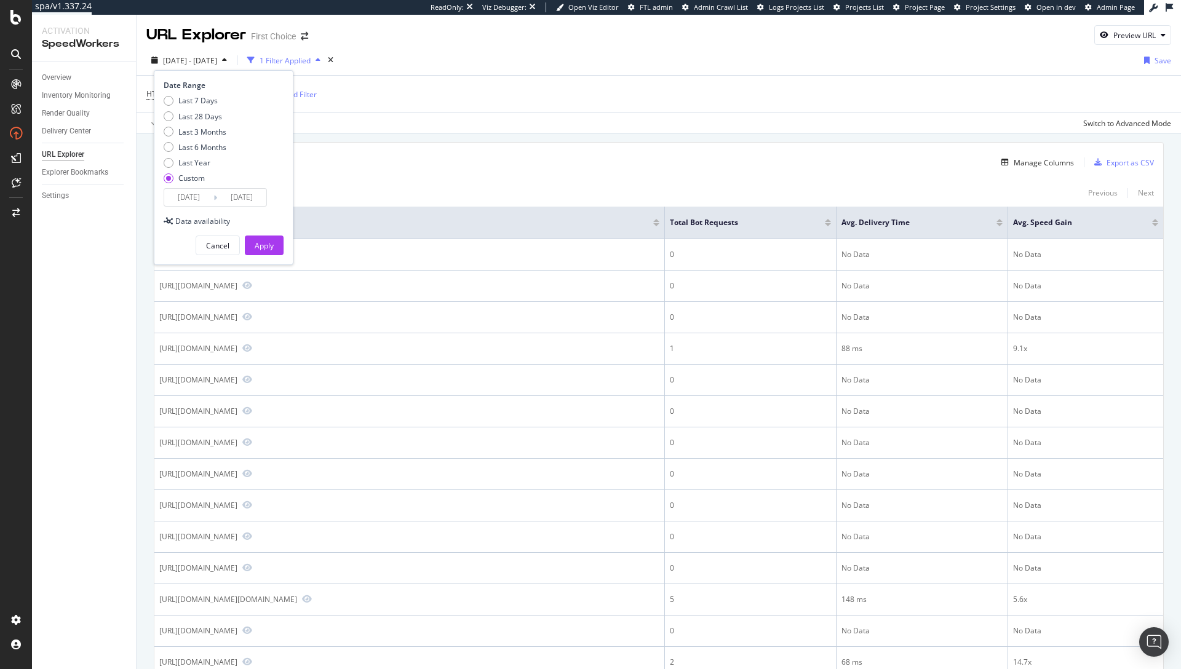
click at [191, 191] on input "2025/08/30" at bounding box center [188, 197] width 49 height 17
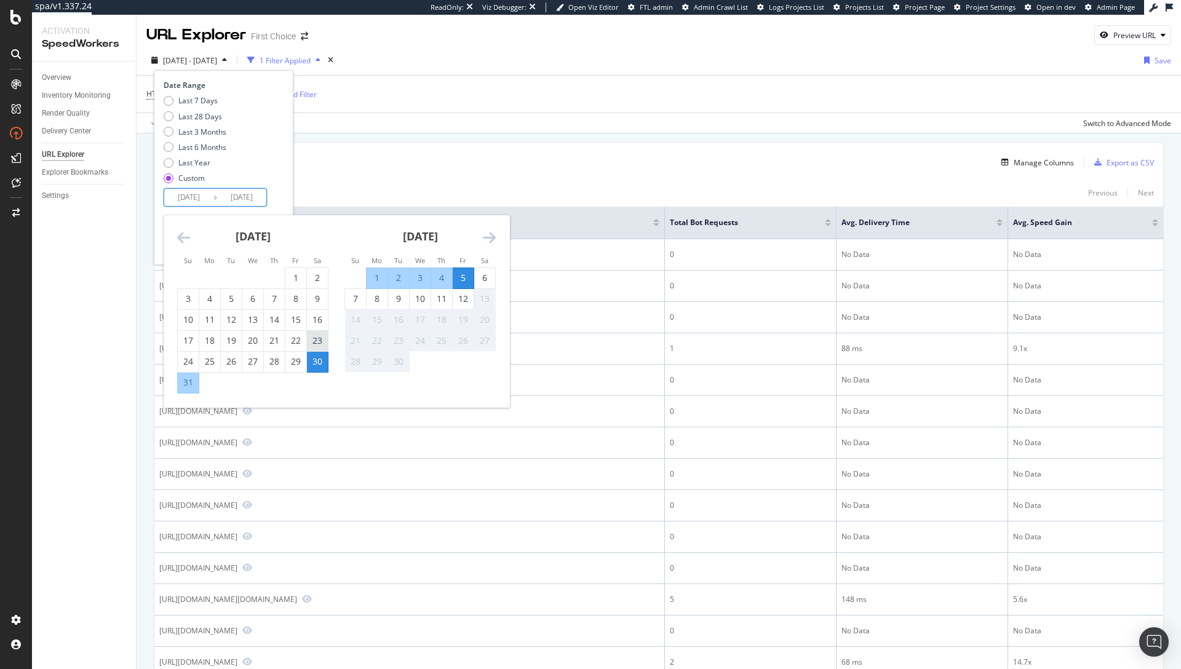
click at [311, 341] on div "23" at bounding box center [317, 341] width 21 height 12
type input "2025/08/23"
click at [296, 358] on div "29" at bounding box center [295, 362] width 21 height 12
type input "2025/08/29"
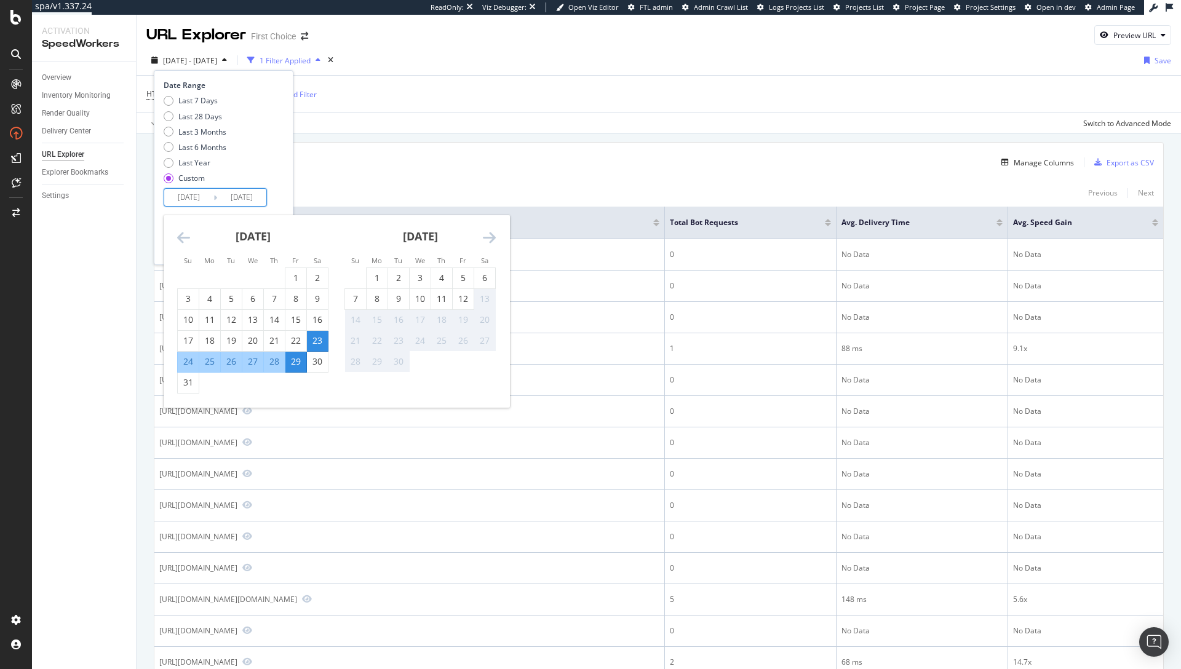
click at [204, 195] on input "2025/08/23" at bounding box center [188, 197] width 49 height 17
click at [277, 173] on div "Last 7 Days Last 28 Days Last 3 Months Last 6 Months Last Year Custom" at bounding box center [222, 141] width 117 height 93
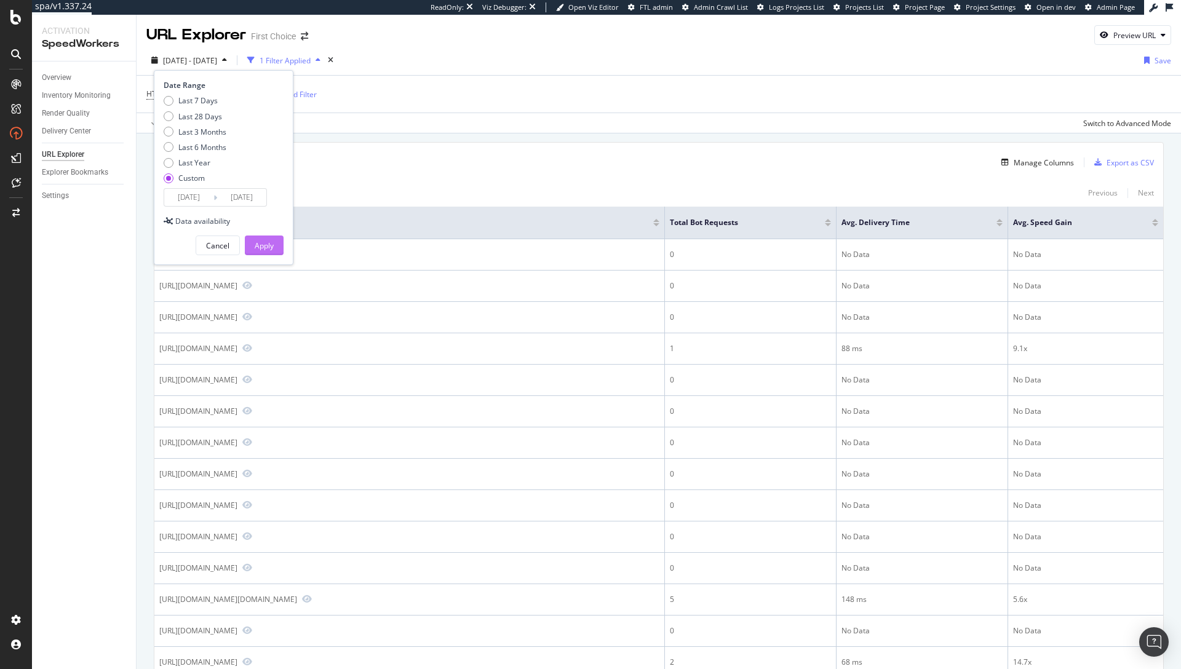
click at [271, 252] on div "Apply" at bounding box center [264, 245] width 19 height 18
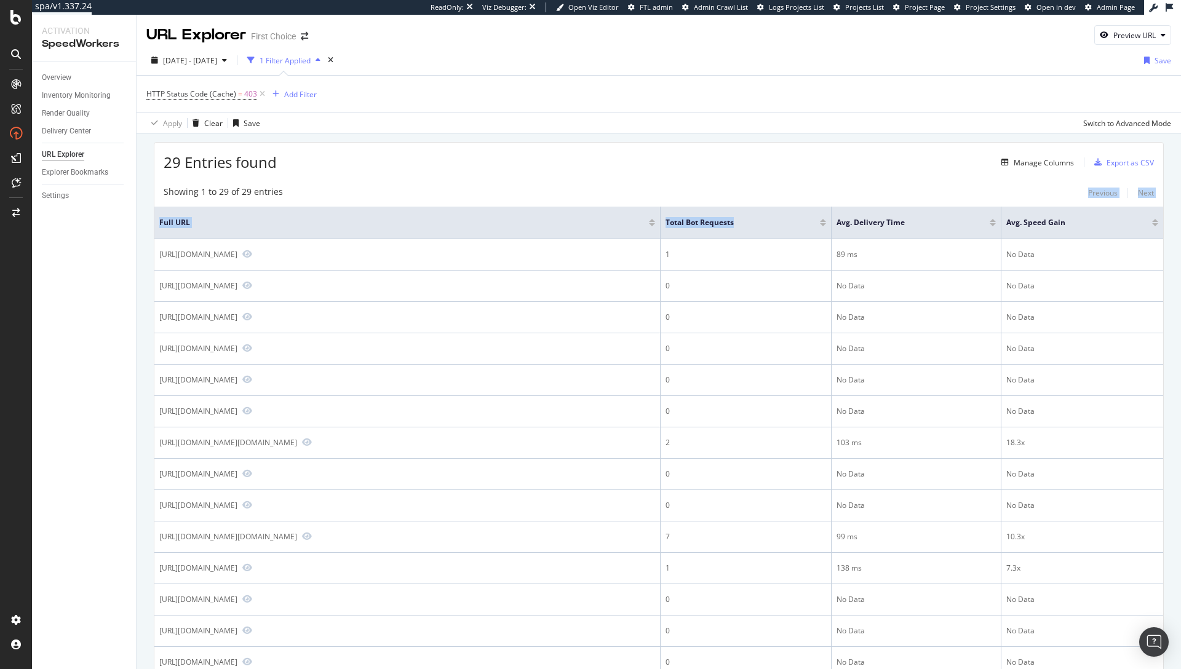
drag, startPoint x: 808, startPoint y: 222, endPoint x: 808, endPoint y: 178, distance: 44.3
click at [808, 178] on div "29 Entries found Manage Columns Export as CSV Showing 1 to 29 of 29 entries Pre…" at bounding box center [659, 659] width 1010 height 1034
click at [1045, 161] on div "Manage Columns" at bounding box center [1044, 162] width 60 height 10
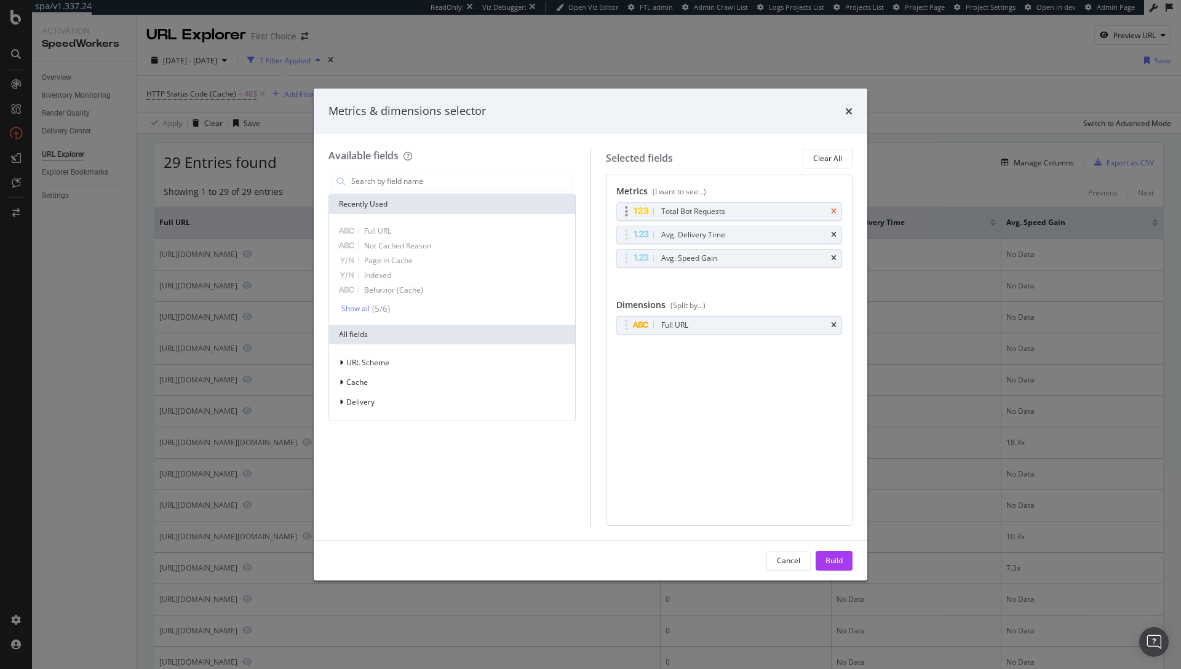
click at [834, 211] on icon "times" at bounding box center [834, 211] width 6 height 7
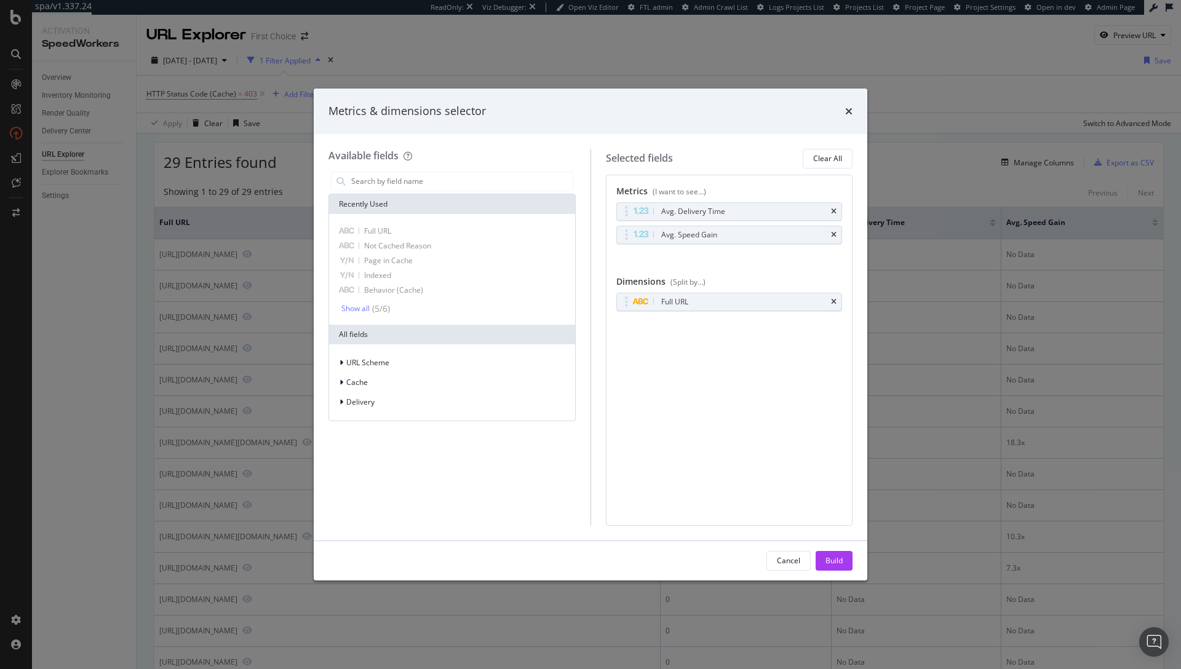
click at [834, 211] on icon "times" at bounding box center [834, 211] width 6 height 7
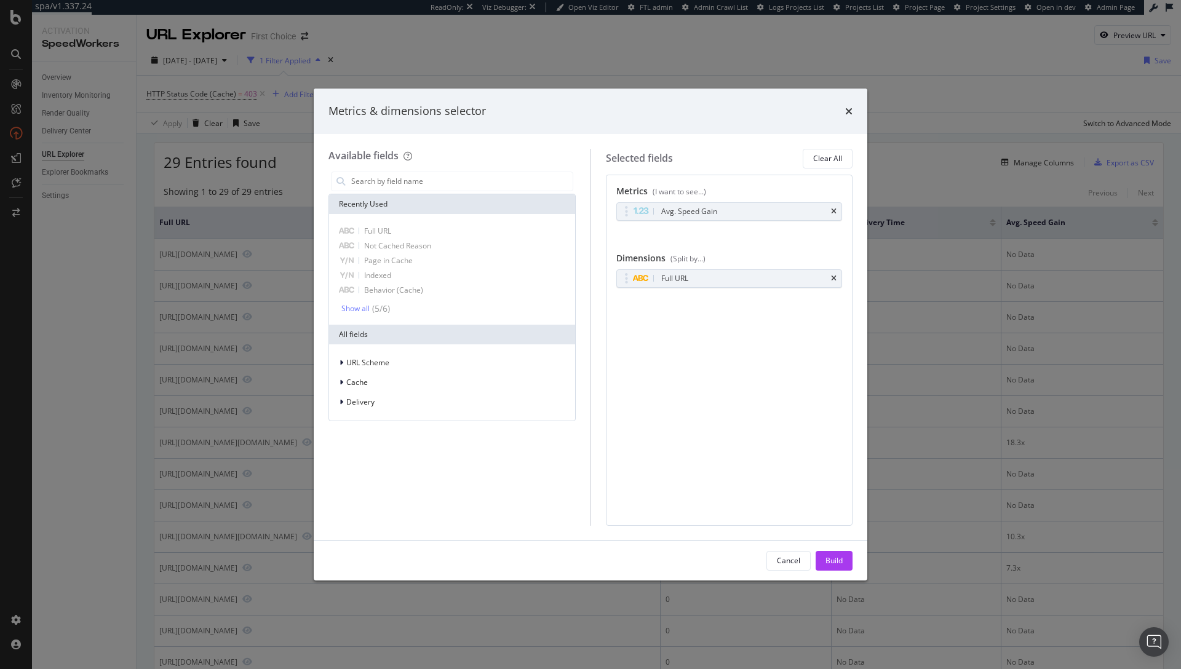
click at [834, 211] on icon "times" at bounding box center [834, 211] width 6 height 7
click at [833, 275] on icon "times" at bounding box center [834, 274] width 6 height 7
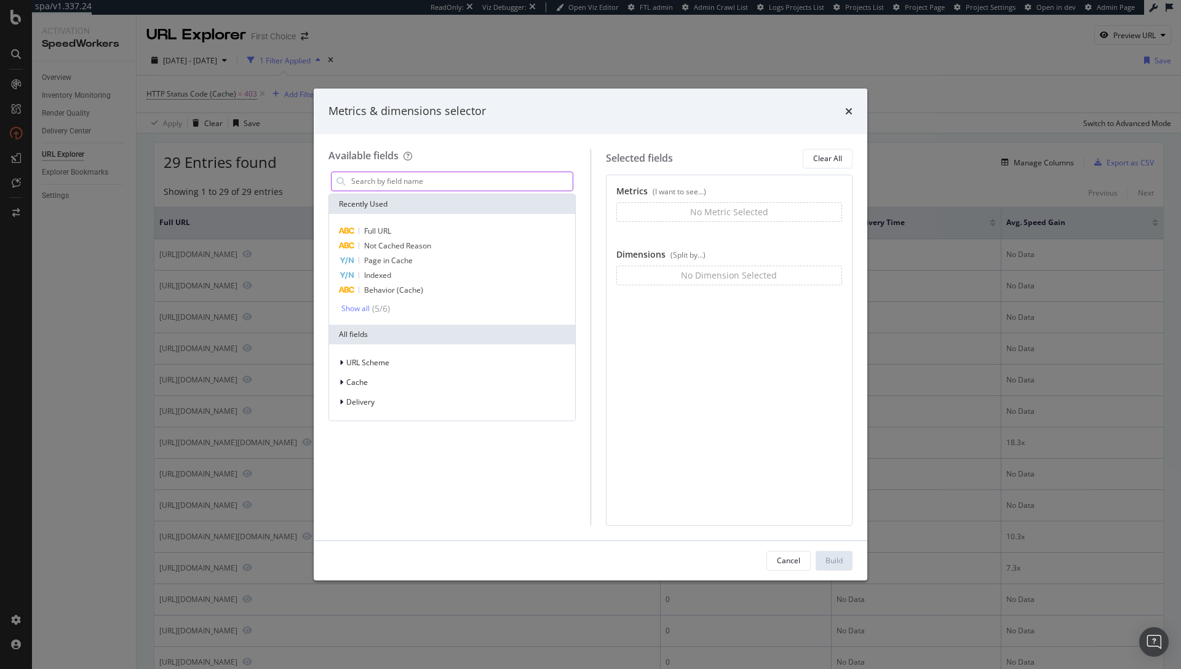
click at [433, 179] on input "modal" at bounding box center [461, 181] width 223 height 18
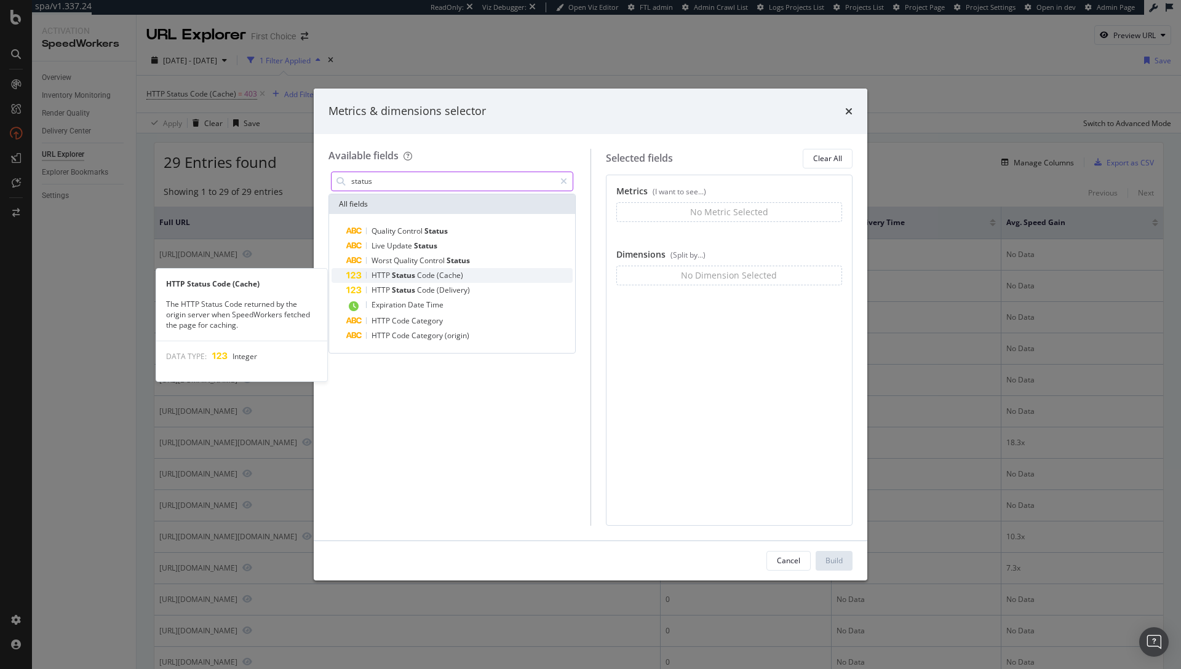
type input "status"
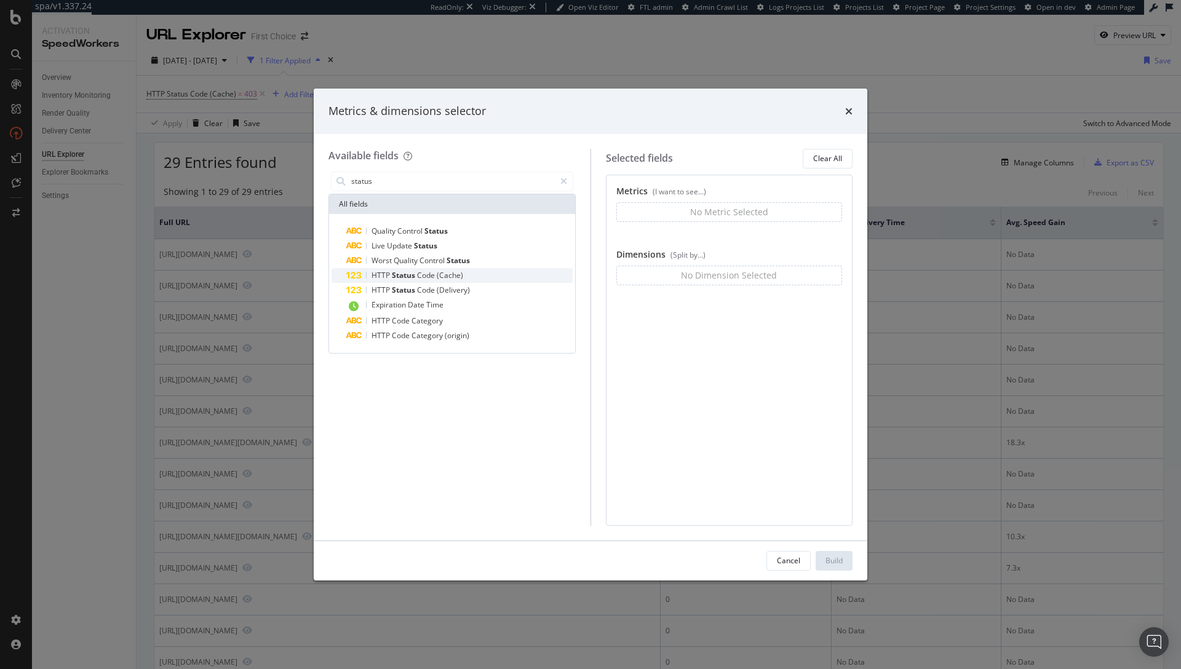
click at [486, 276] on div "HTTP Status Code (Cache)" at bounding box center [459, 275] width 226 height 15
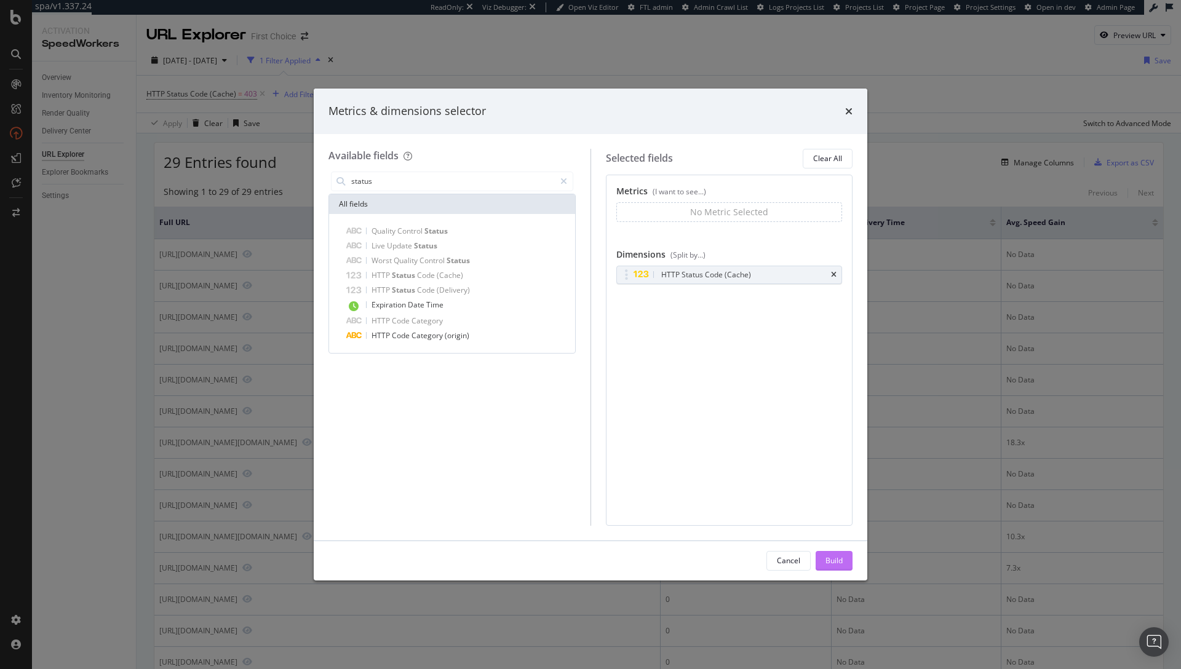
click at [822, 561] on button "Build" at bounding box center [834, 561] width 37 height 20
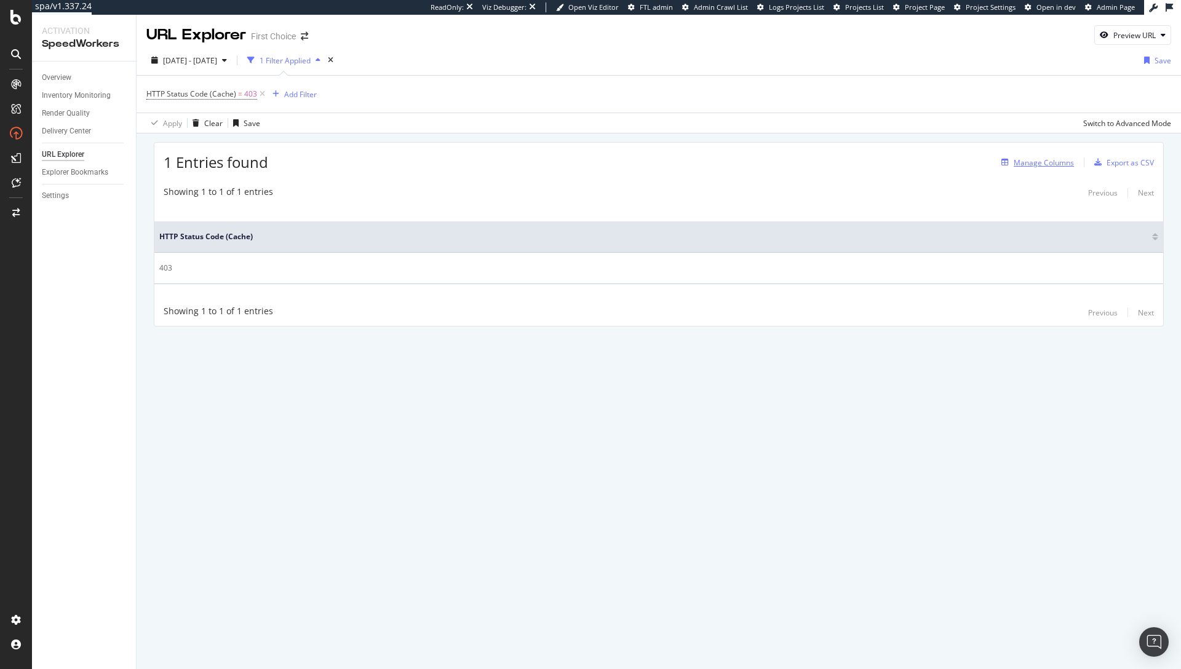
click at [1038, 161] on div "Manage Columns" at bounding box center [1044, 162] width 60 height 10
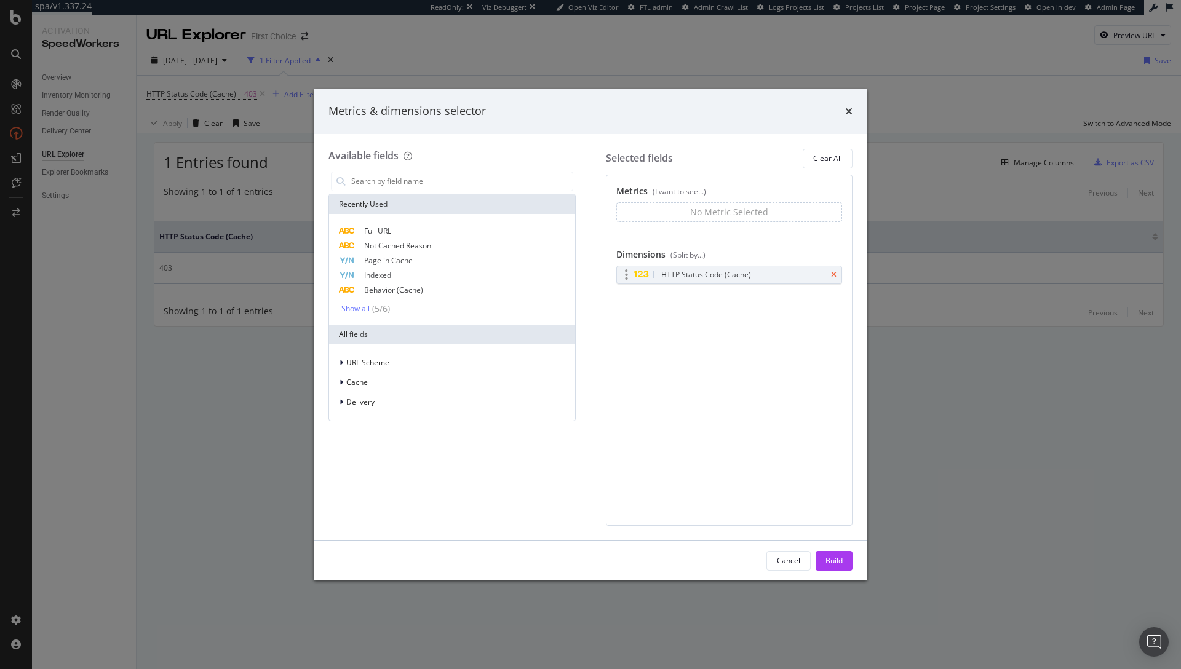
click at [831, 274] on icon "times" at bounding box center [834, 274] width 6 height 7
click at [411, 229] on div "Full URL" at bounding box center [452, 231] width 241 height 15
click at [827, 552] on div "Build" at bounding box center [834, 561] width 17 height 18
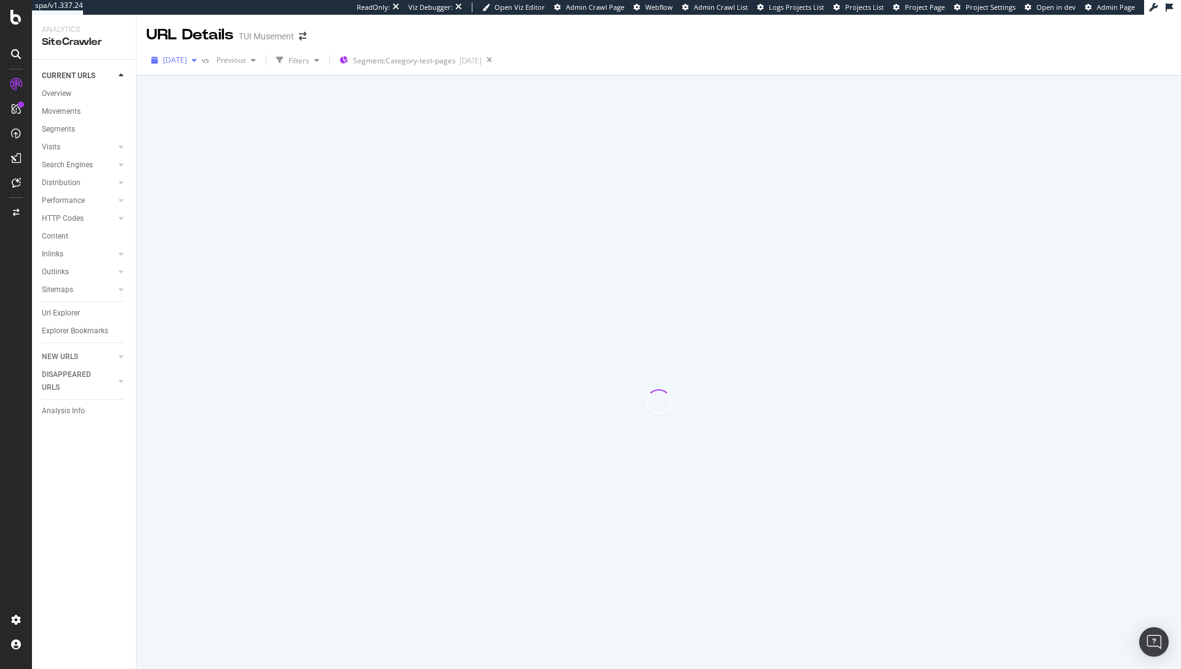
click at [187, 60] on span "[DATE]" at bounding box center [175, 60] width 24 height 10
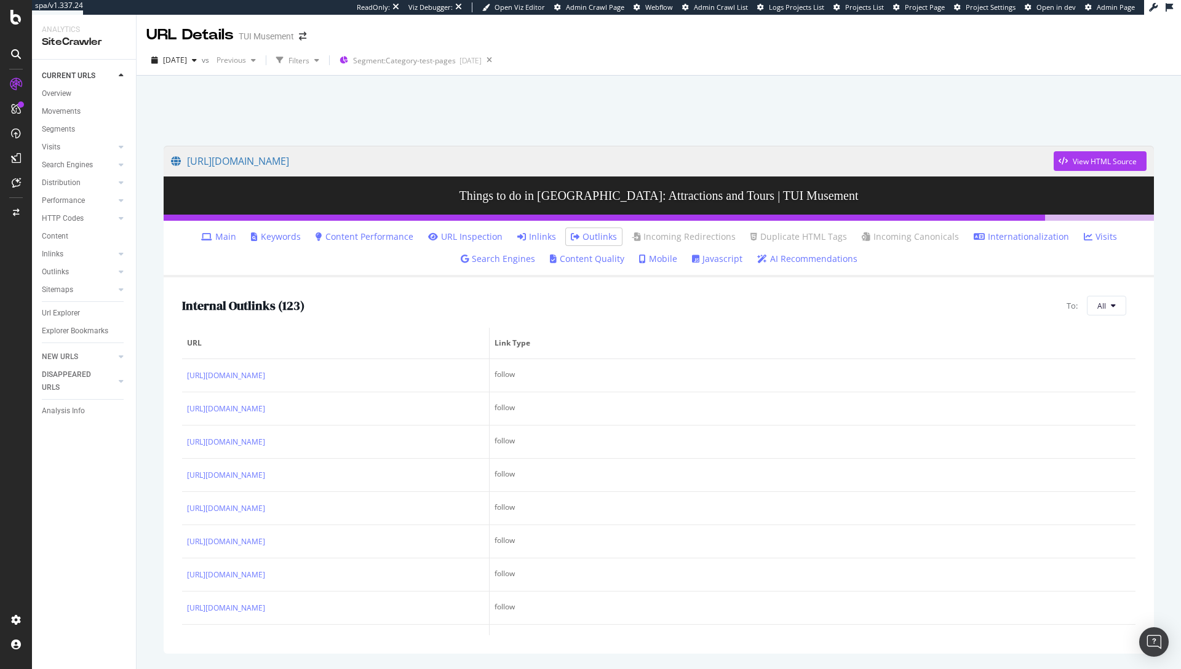
click at [544, 97] on div at bounding box center [658, 107] width 1015 height 52
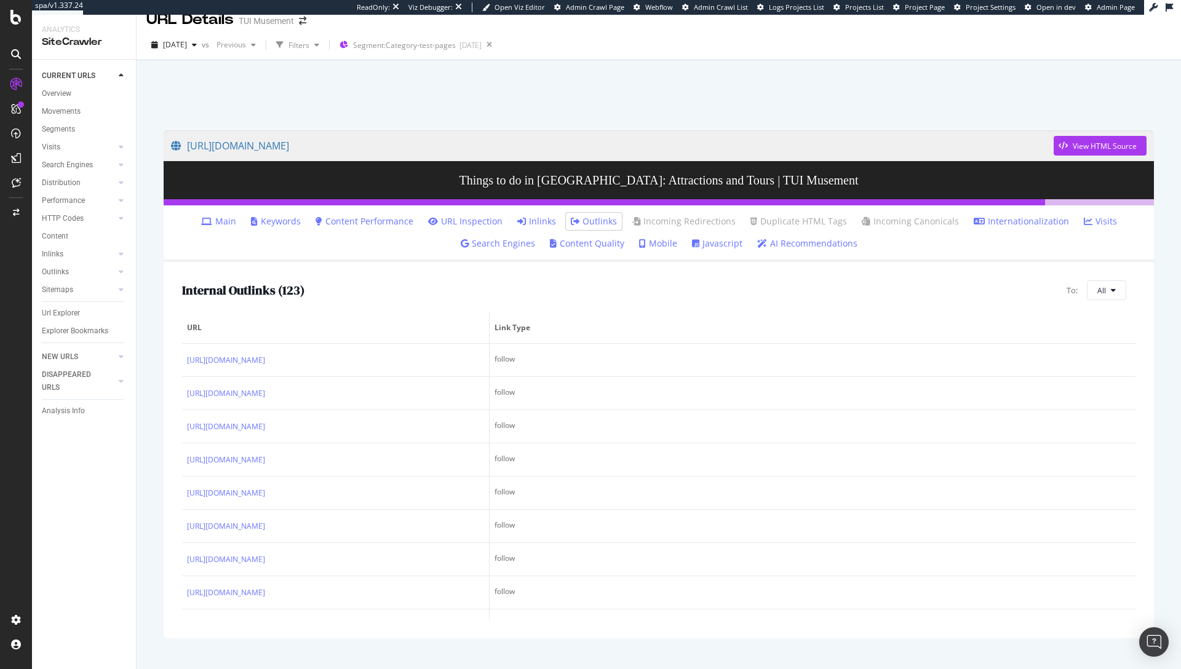
scroll to position [40, 0]
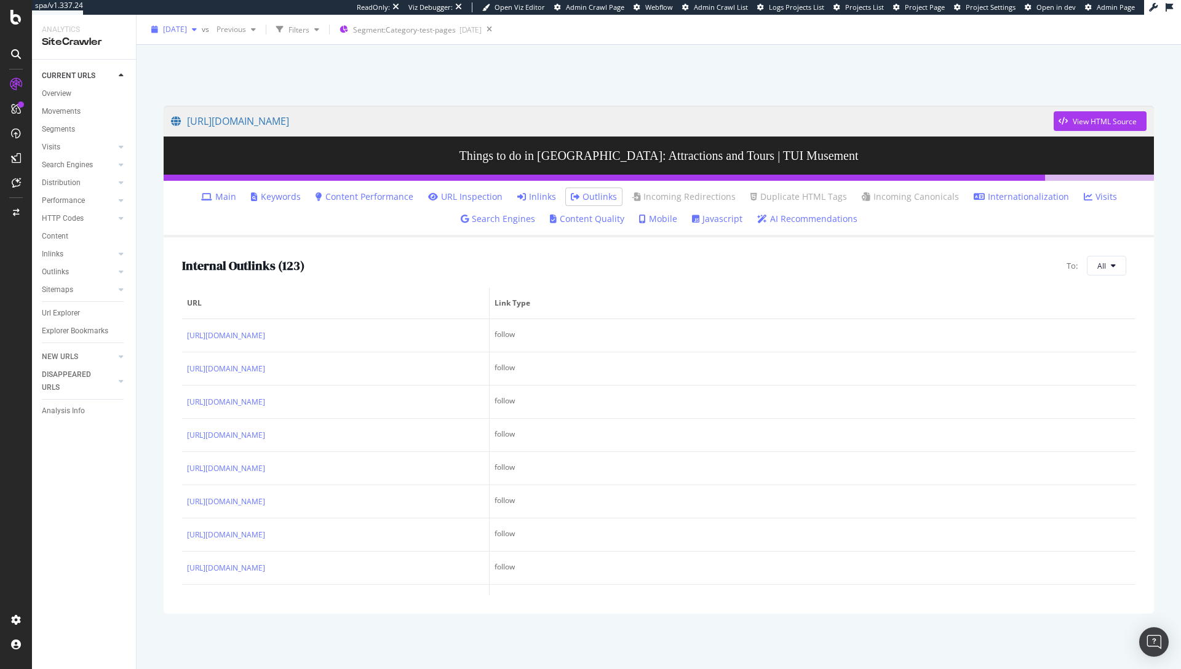
click at [202, 35] on div "[DATE]" at bounding box center [173, 29] width 55 height 18
click at [770, 121] on link "[URL][DOMAIN_NAME]" at bounding box center [612, 121] width 883 height 31
click at [185, 25] on span "[DATE]" at bounding box center [175, 29] width 24 height 10
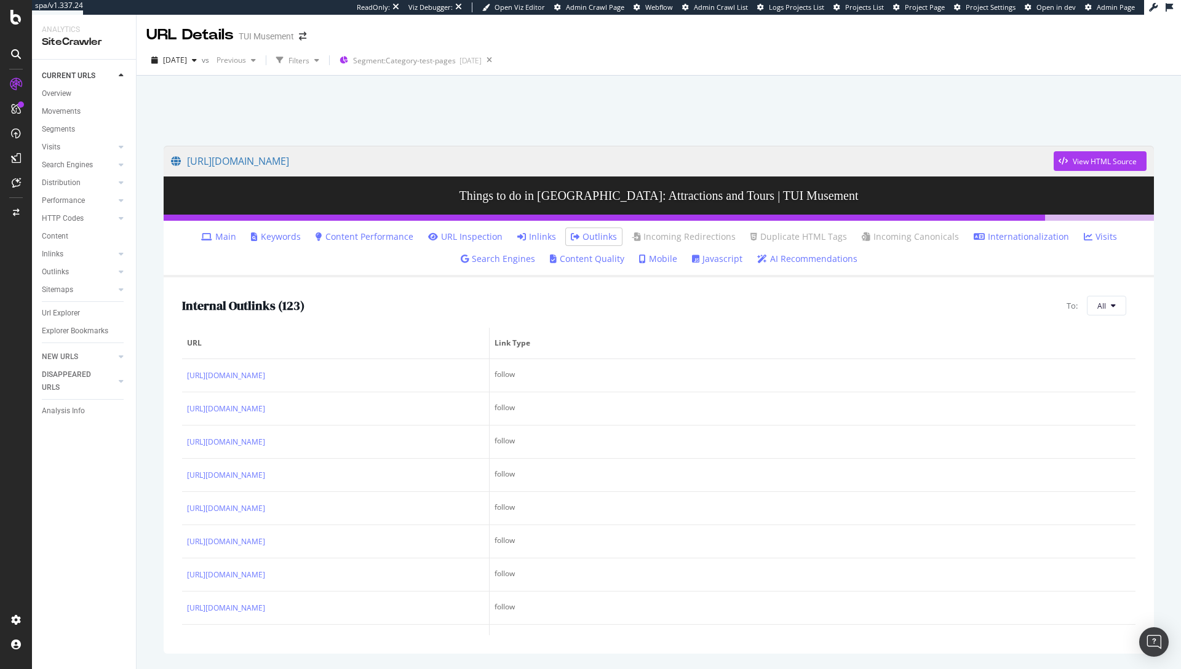
click at [343, 118] on div at bounding box center [658, 107] width 1015 height 52
click at [18, 215] on icon at bounding box center [16, 212] width 7 height 7
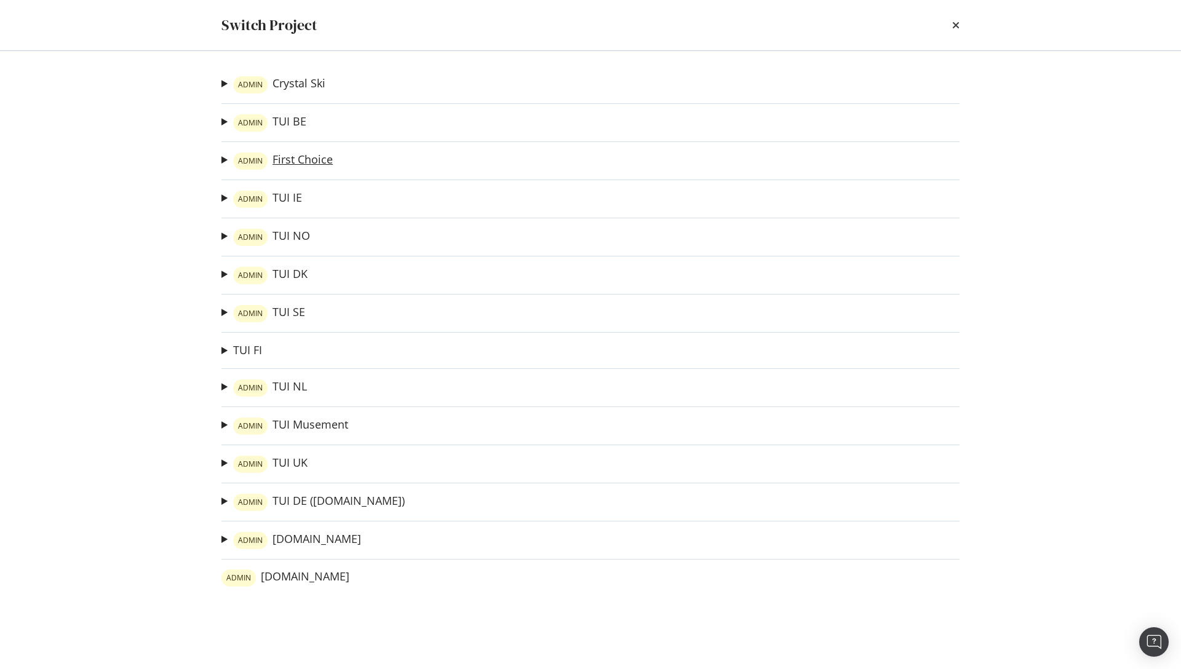
click at [273, 162] on link "ADMIN First Choice" at bounding box center [283, 161] width 100 height 17
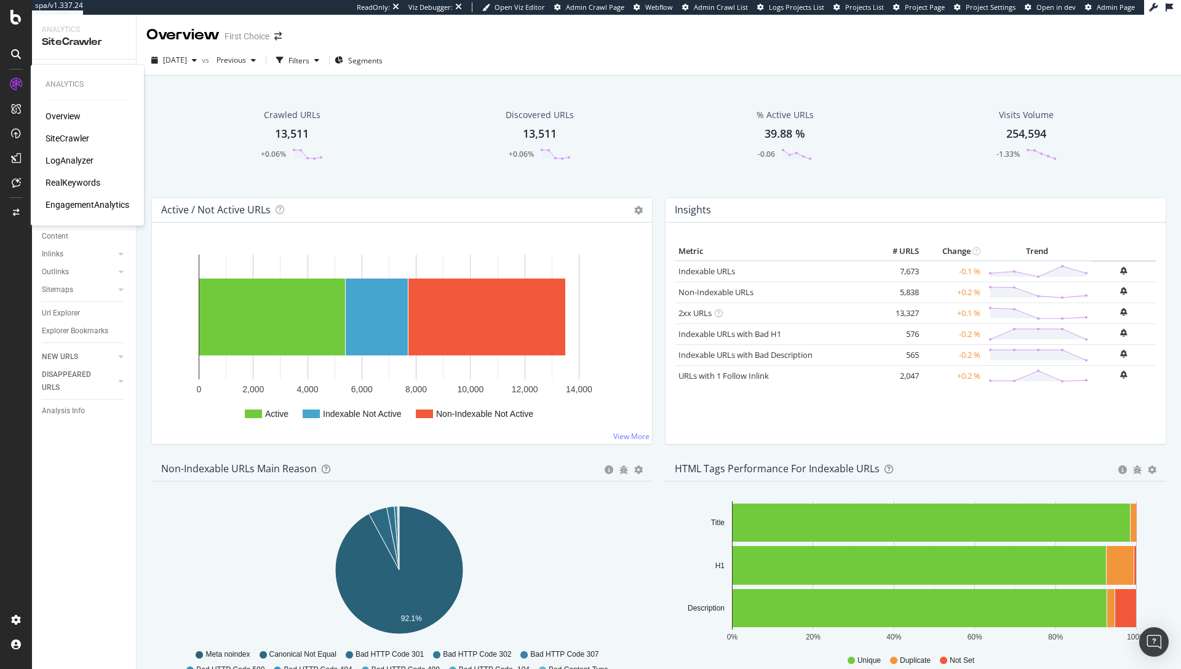
click at [76, 159] on div "LogAnalyzer" at bounding box center [70, 160] width 48 height 12
click at [119, 217] on icon at bounding box center [121, 218] width 5 height 7
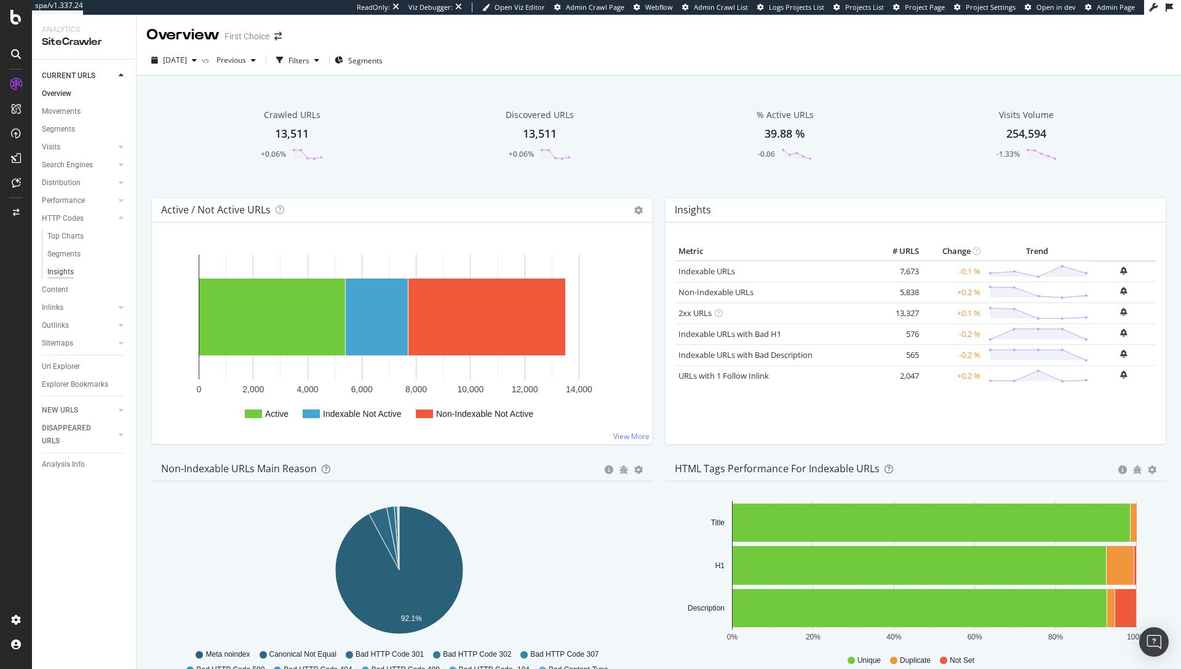
click at [71, 271] on div "Insights" at bounding box center [60, 272] width 26 height 13
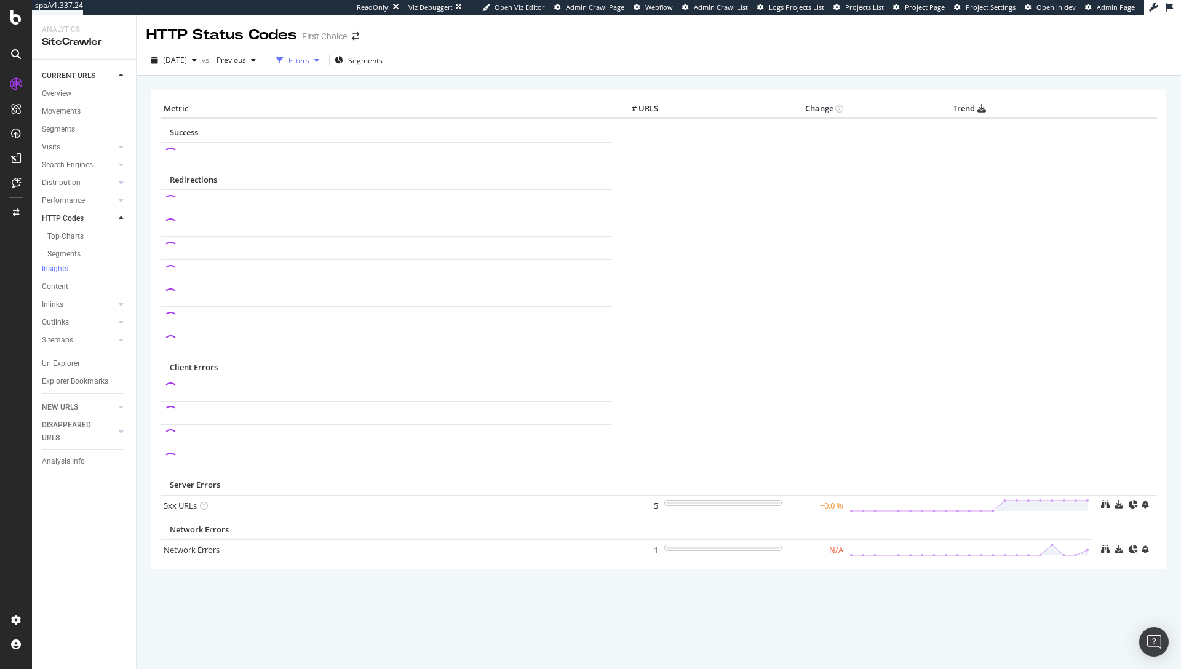
click at [309, 58] on div "Filters" at bounding box center [299, 60] width 21 height 10
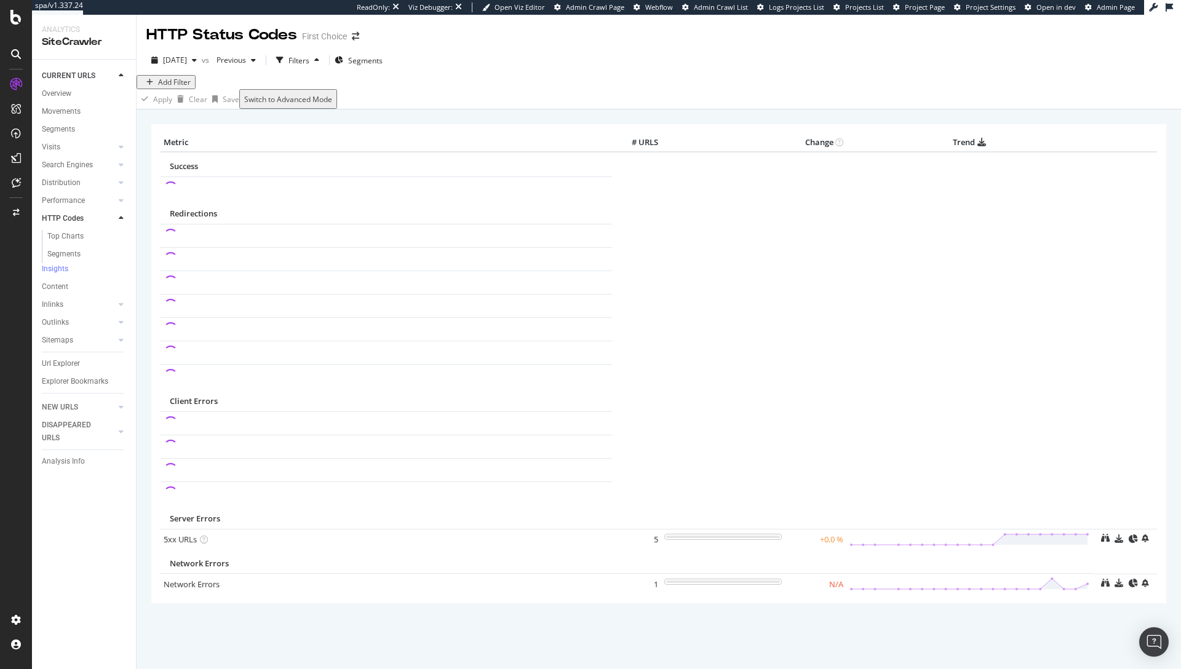
click at [177, 87] on div "Add Filter" at bounding box center [174, 82] width 33 height 10
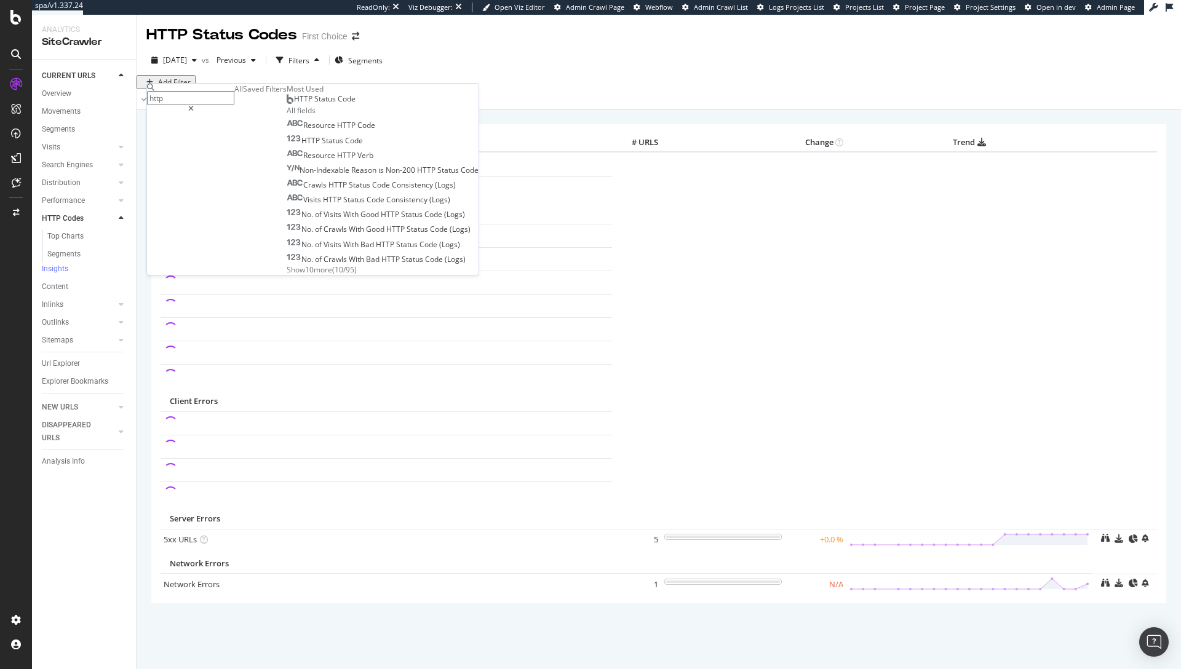
type input "http"
click at [287, 105] on div "HTTP Status Code" at bounding box center [383, 99] width 192 height 11
click at [294, 104] on span "HTTP Status Code" at bounding box center [325, 99] width 62 height 10
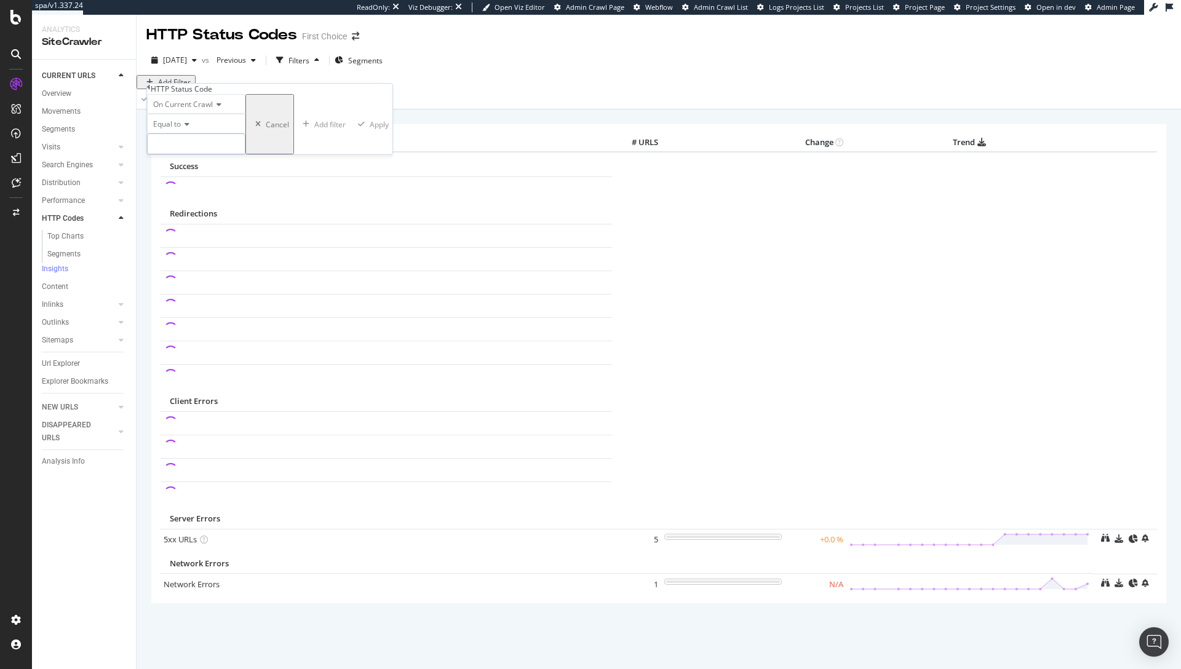
click at [215, 154] on input "number" at bounding box center [196, 144] width 98 height 21
type input "403"
click at [373, 130] on div "Apply" at bounding box center [382, 124] width 19 height 10
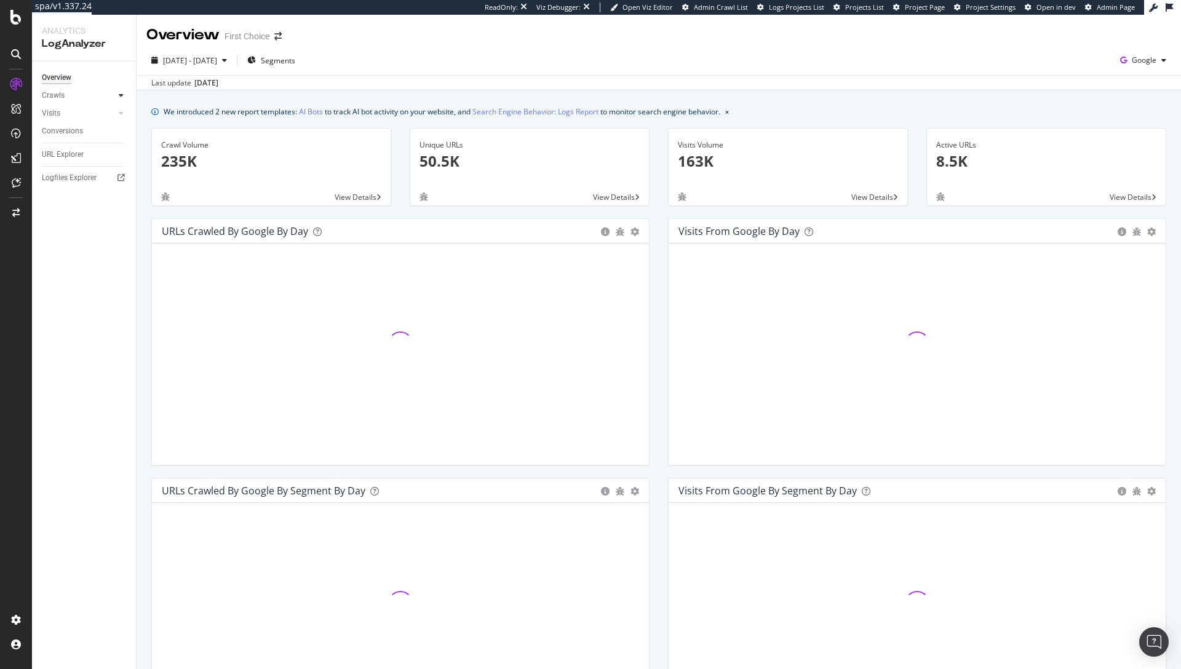
click at [124, 97] on div at bounding box center [121, 95] width 12 height 12
click at [77, 159] on div "HTTP Codes" at bounding box center [68, 162] width 42 height 13
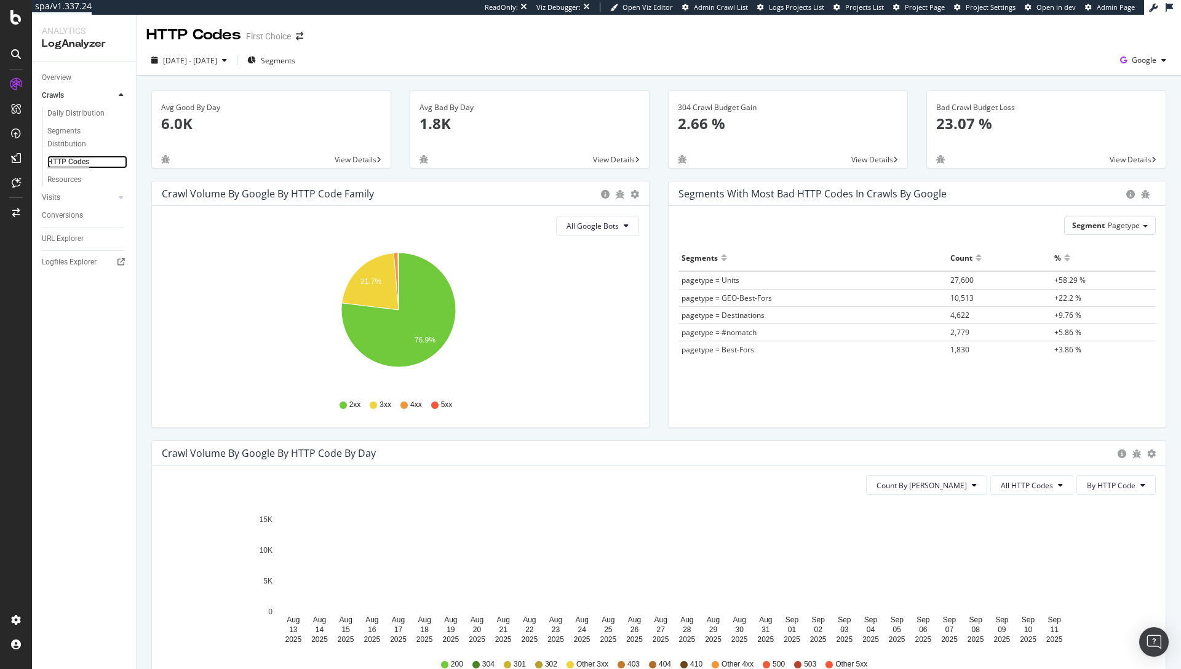
scroll to position [217, 0]
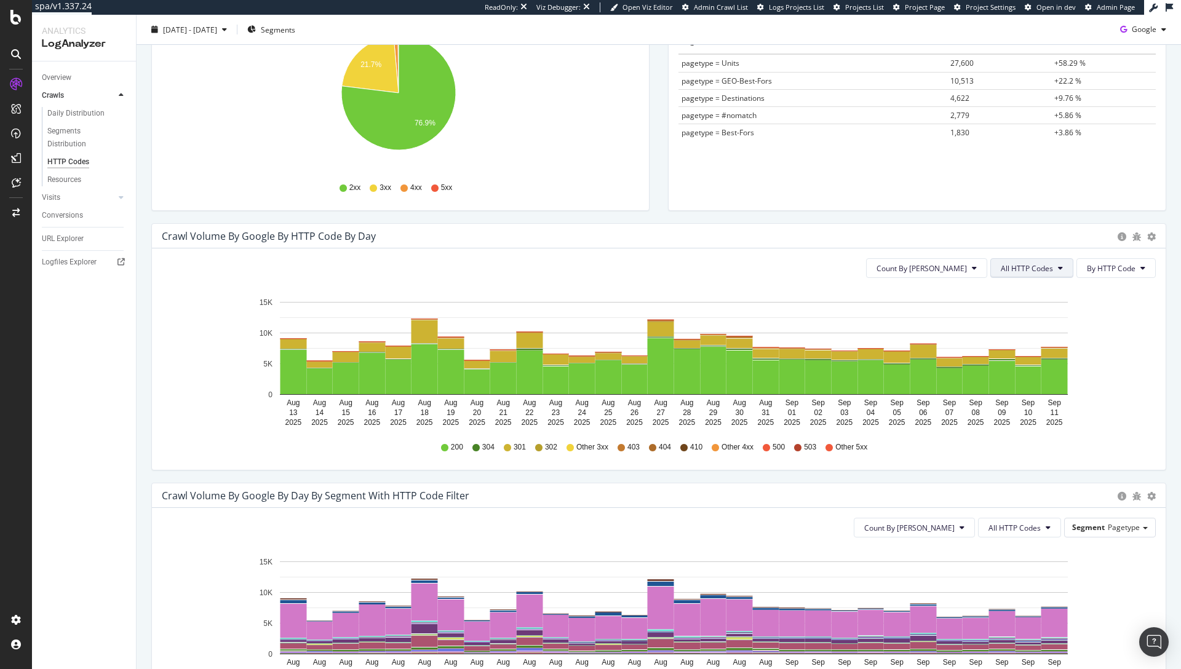
click at [1018, 263] on span "All HTTP Codes" at bounding box center [1027, 268] width 52 height 10
click at [1011, 380] on span "4xx family" at bounding box center [1025, 383] width 62 height 11
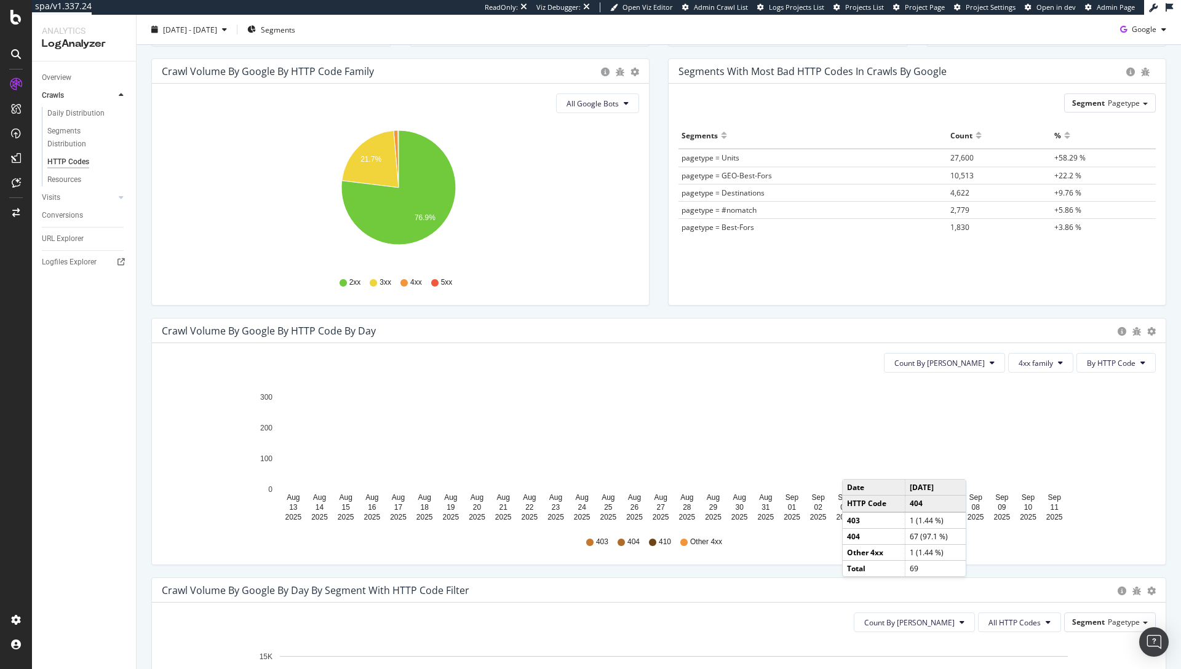
scroll to position [0, 0]
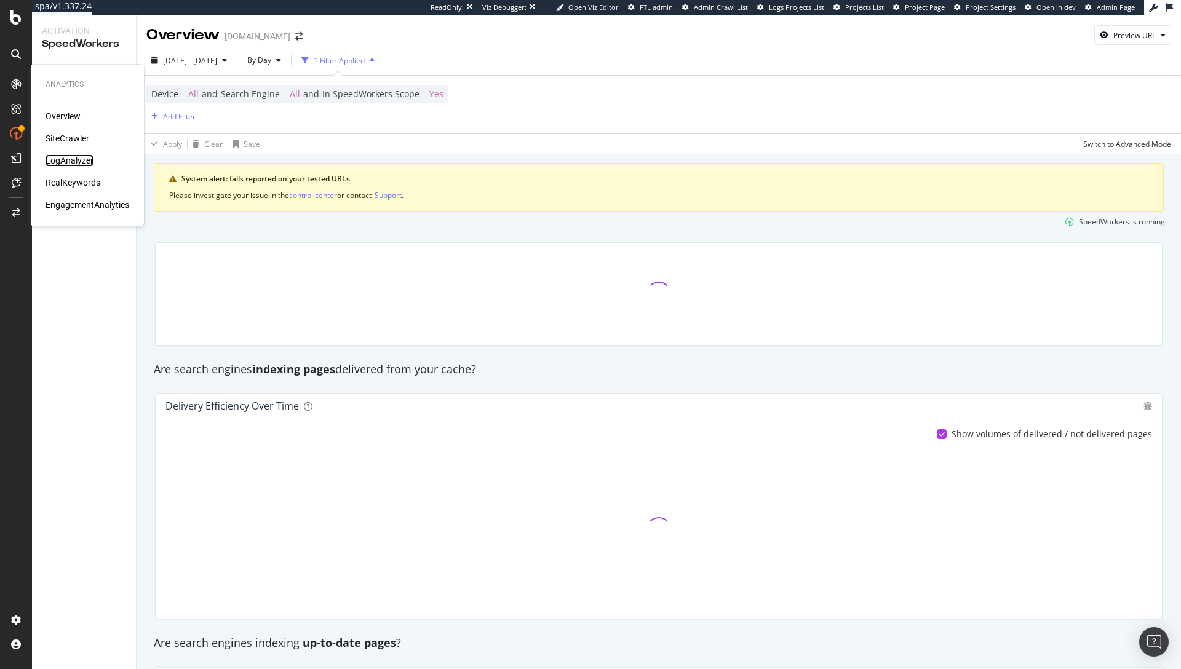
click at [59, 162] on div "LogAnalyzer" at bounding box center [70, 160] width 48 height 12
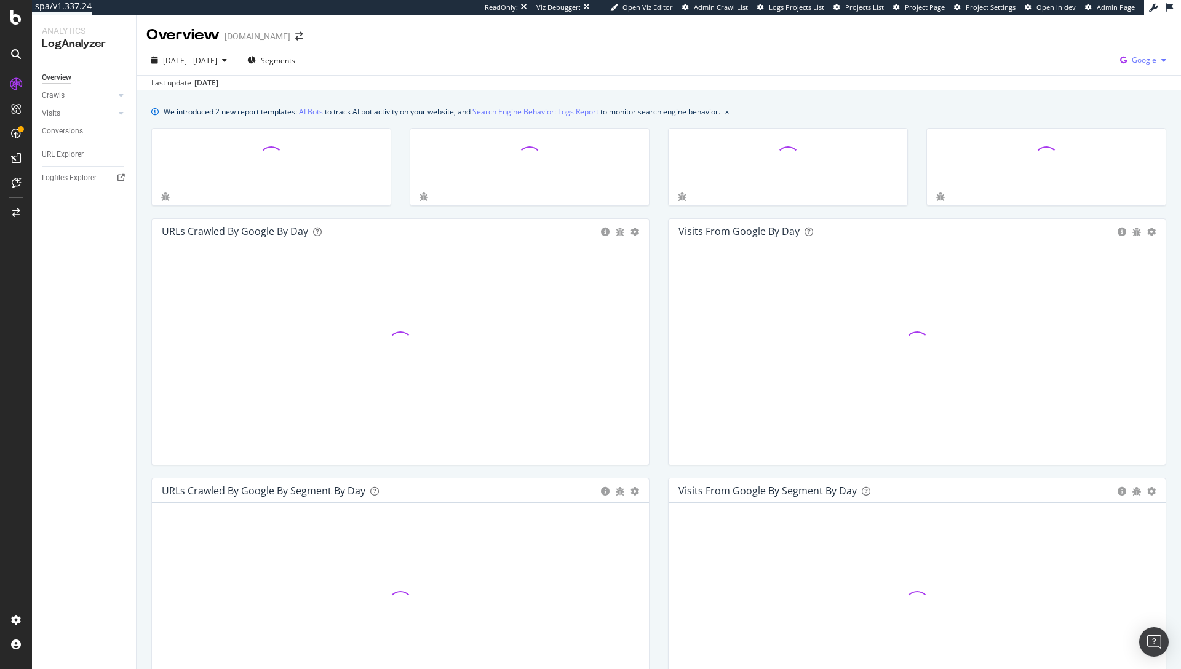
click at [1143, 62] on span "Google" at bounding box center [1144, 60] width 25 height 10
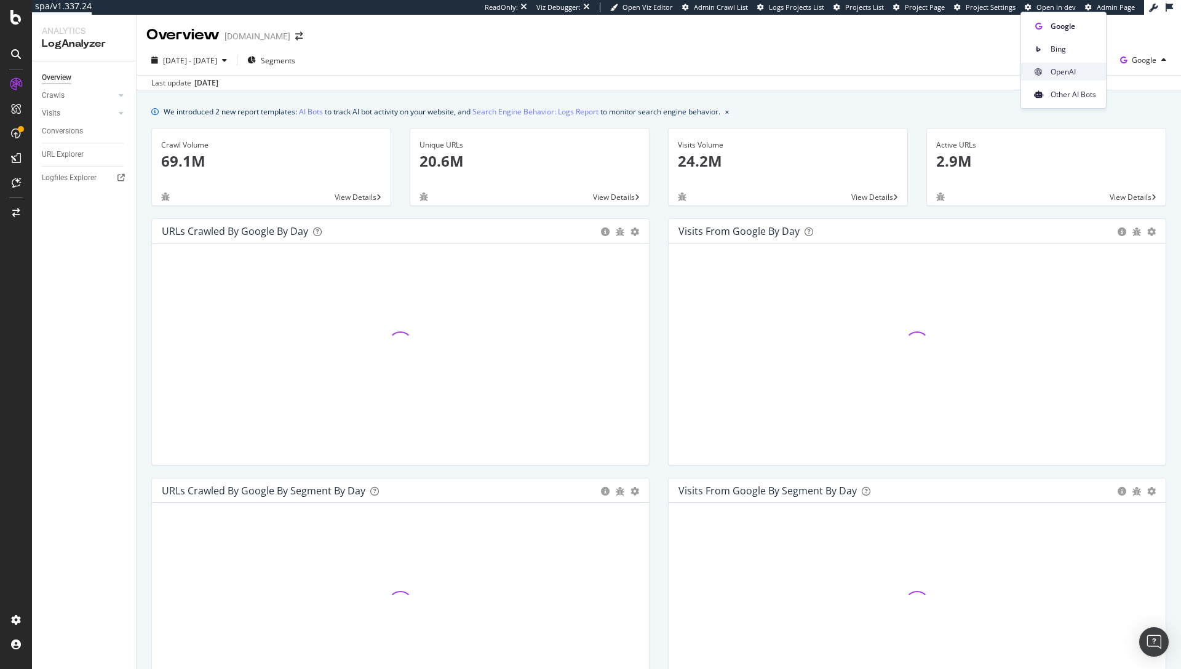
click at [1062, 68] on span "OpenAI" at bounding box center [1074, 71] width 46 height 11
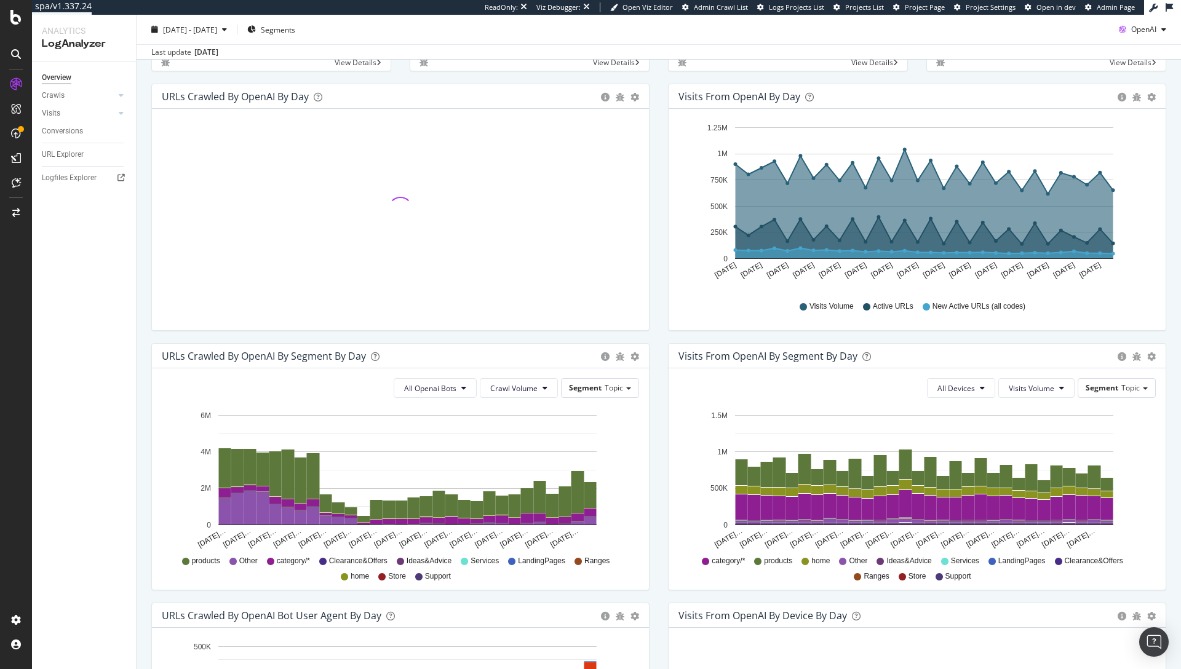
scroll to position [371, 0]
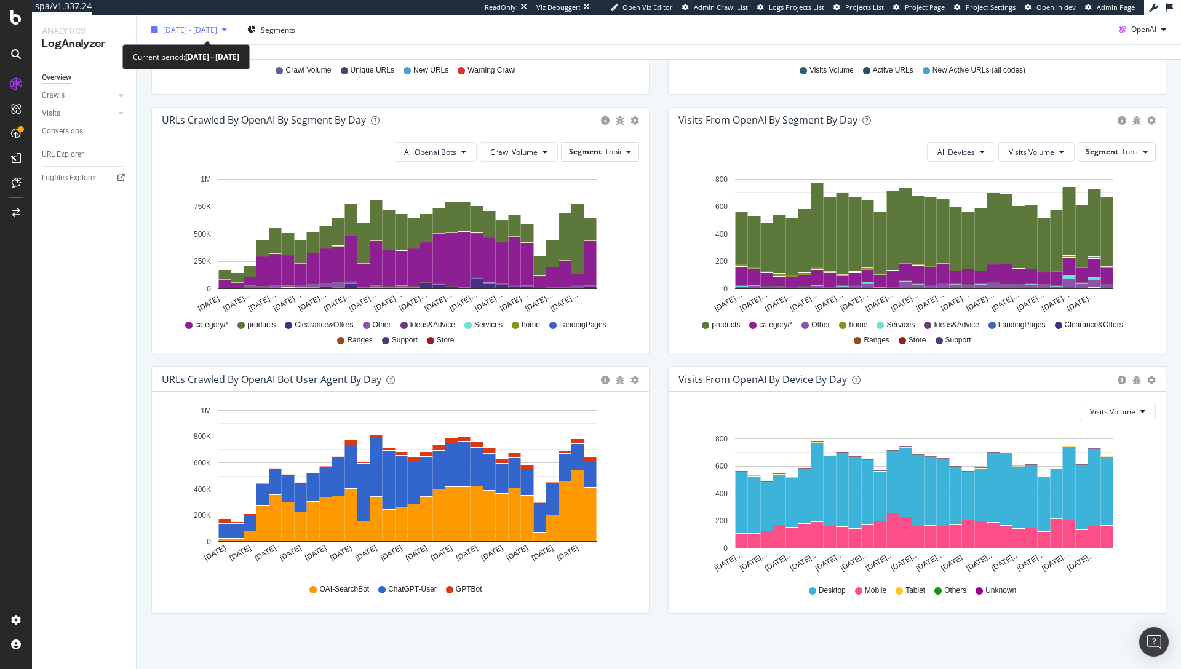
click at [183, 23] on div "2025 Aug. 12th - Sep. 10th" at bounding box center [189, 29] width 86 height 18
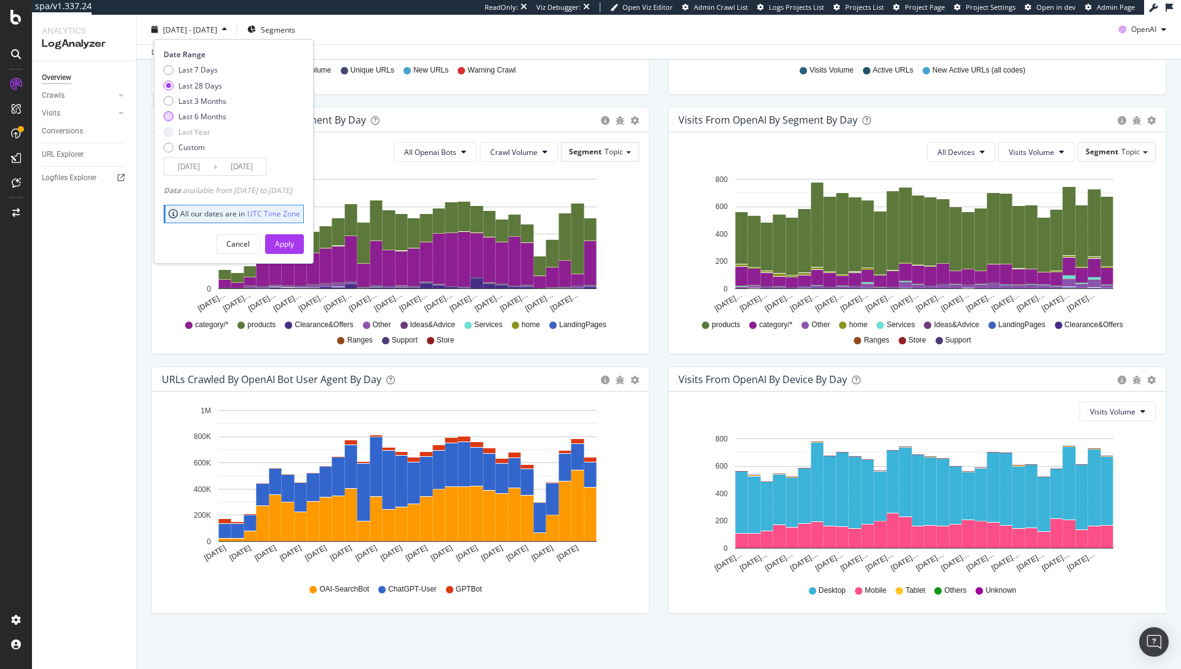
click at [209, 117] on div "Last 6 Months" at bounding box center [202, 116] width 48 height 10
type input "2025/03/11"
click at [294, 247] on div "Apply" at bounding box center [284, 244] width 19 height 10
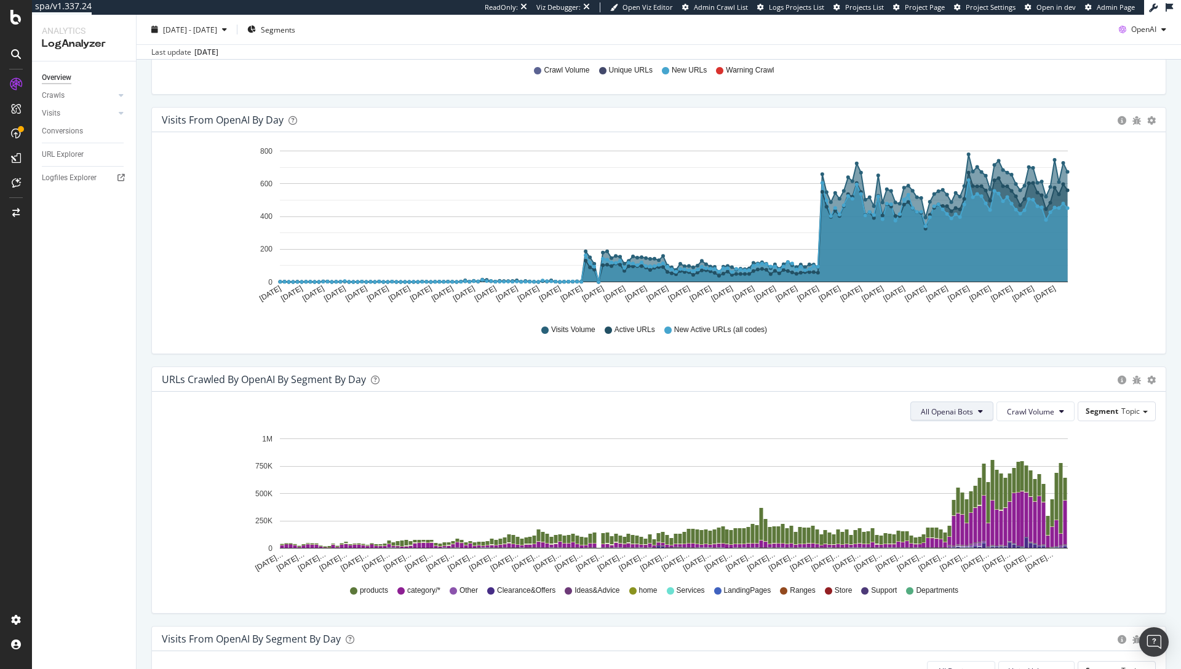
click at [968, 409] on button "All Openai Bots" at bounding box center [952, 412] width 83 height 20
click at [948, 460] on span "GPTBot" at bounding box center [939, 458] width 54 height 11
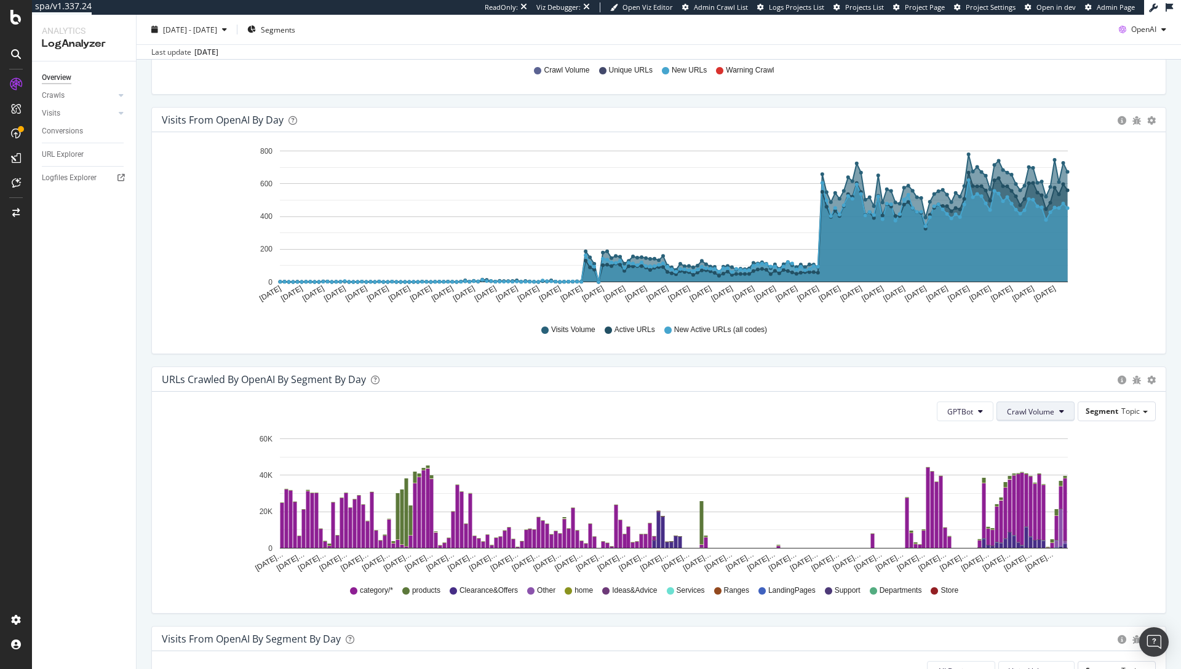
click at [1042, 413] on span "Crawl Volume" at bounding box center [1030, 412] width 47 height 10
click at [982, 412] on button "GPTBot" at bounding box center [965, 412] width 57 height 20
click at [978, 507] on span "ChatGPT-User" at bounding box center [965, 504] width 52 height 11
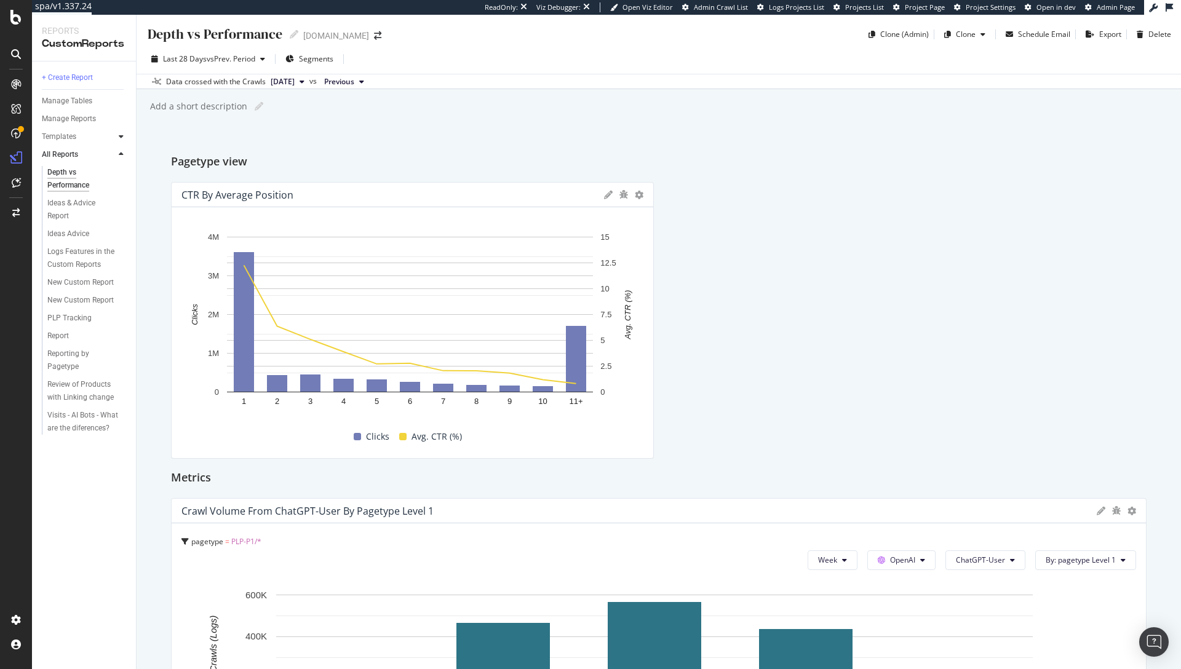
click at [119, 135] on icon at bounding box center [121, 136] width 5 height 7
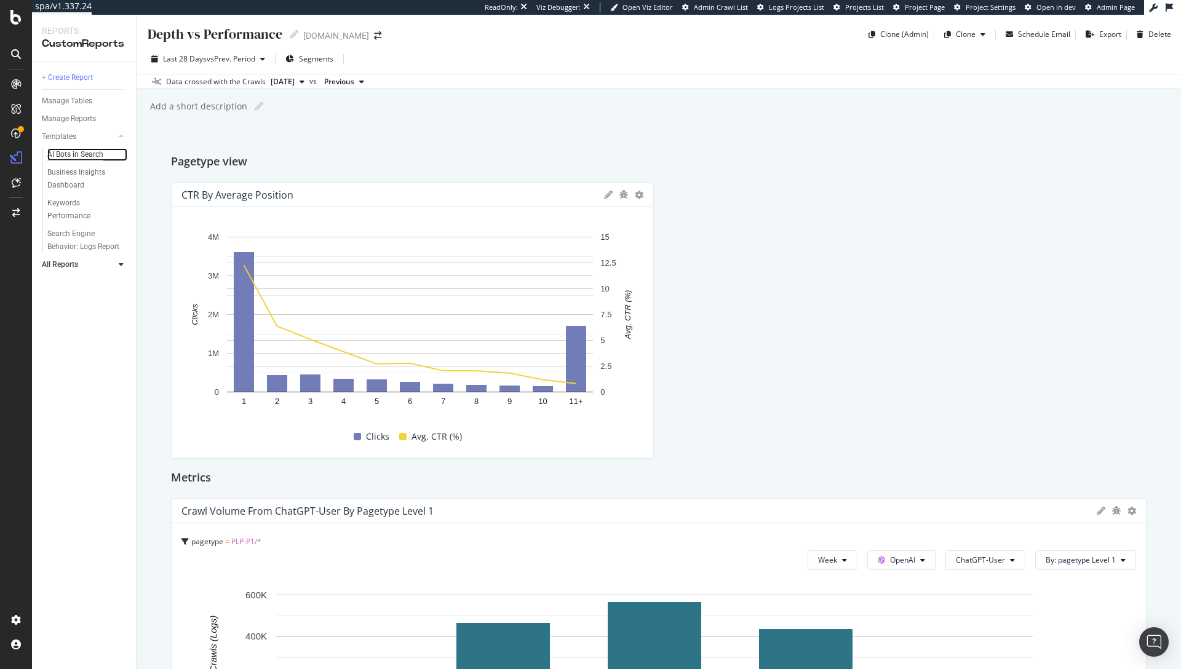
click at [80, 155] on div "AI Bots in Search" at bounding box center [75, 154] width 56 height 13
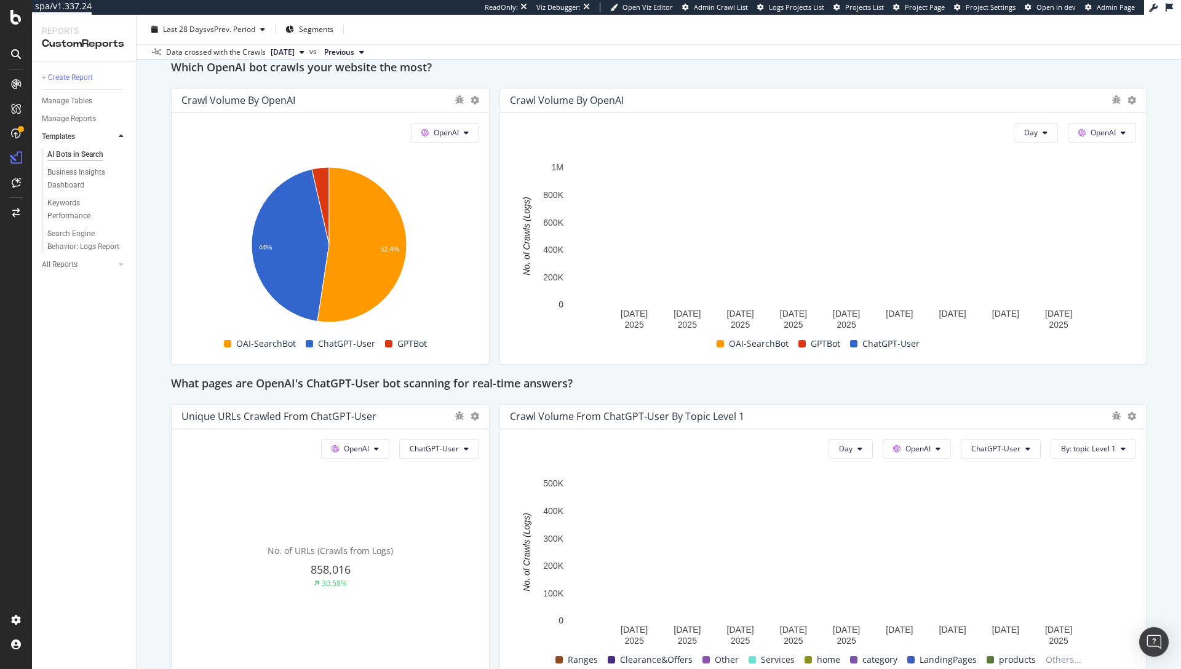
scroll to position [1280, 0]
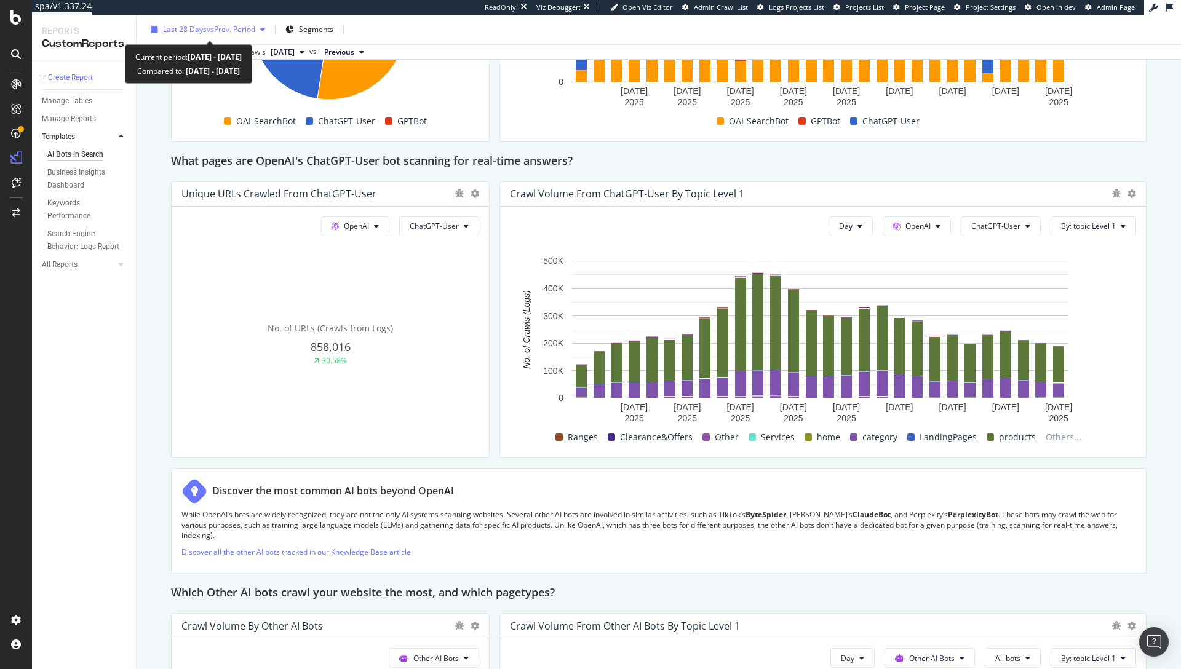
click at [258, 27] on div "button" at bounding box center [262, 29] width 15 height 7
click at [1128, 192] on icon at bounding box center [1132, 193] width 9 height 9
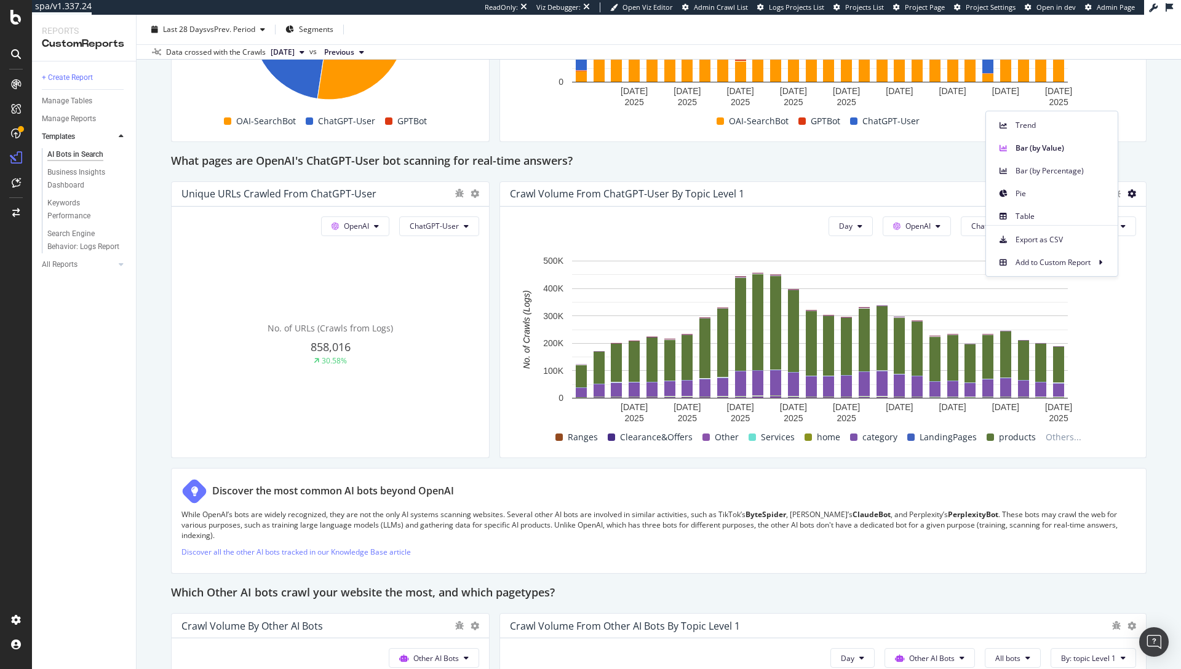
click at [824, 165] on div "What pages are OpenAI's ChatGPT-User bot scanning for real-time answers?" at bounding box center [659, 162] width 976 height 20
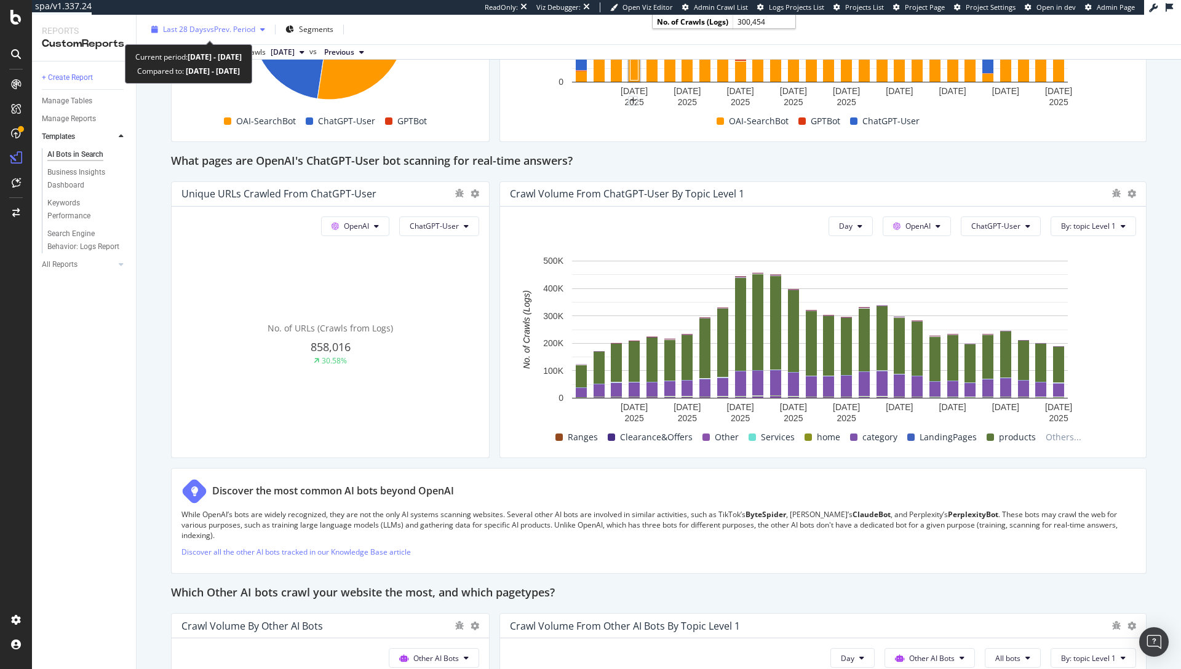
click at [240, 25] on span "vs Prev. Period" at bounding box center [231, 29] width 49 height 10
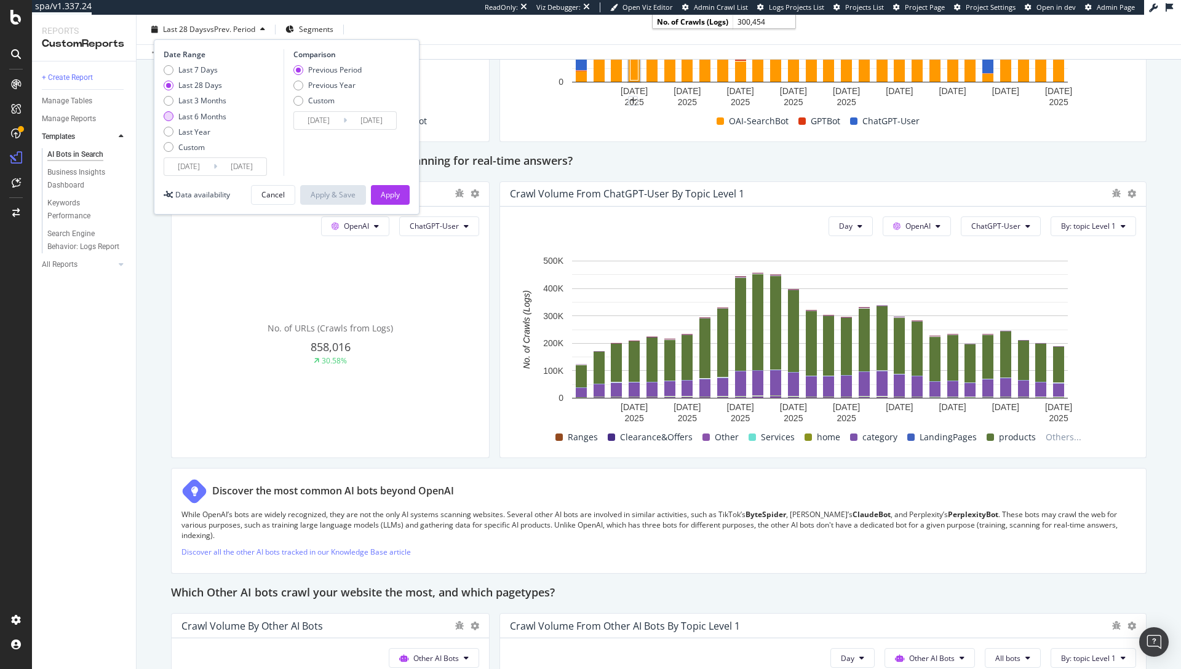
click at [211, 118] on div "Last 6 Months" at bounding box center [202, 116] width 48 height 10
type input "[DATE]"
type input "2024/09/07"
type input "2025/03/10"
click at [383, 191] on div "Apply" at bounding box center [390, 194] width 19 height 10
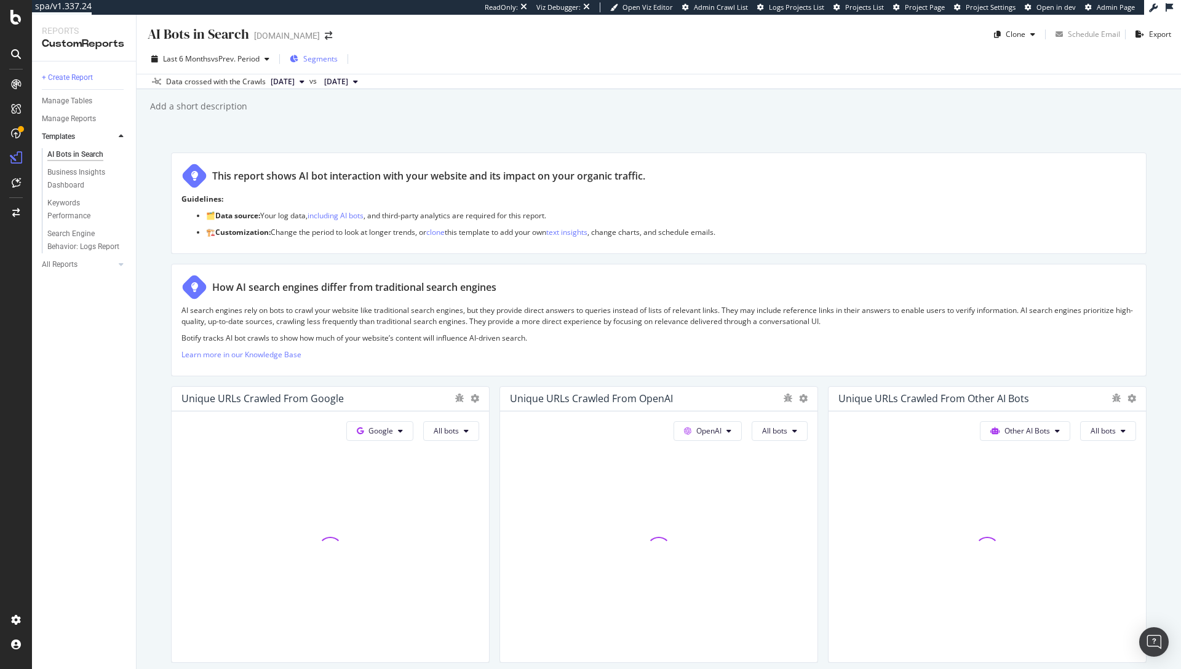
click at [325, 57] on span "Segments" at bounding box center [320, 59] width 34 height 10
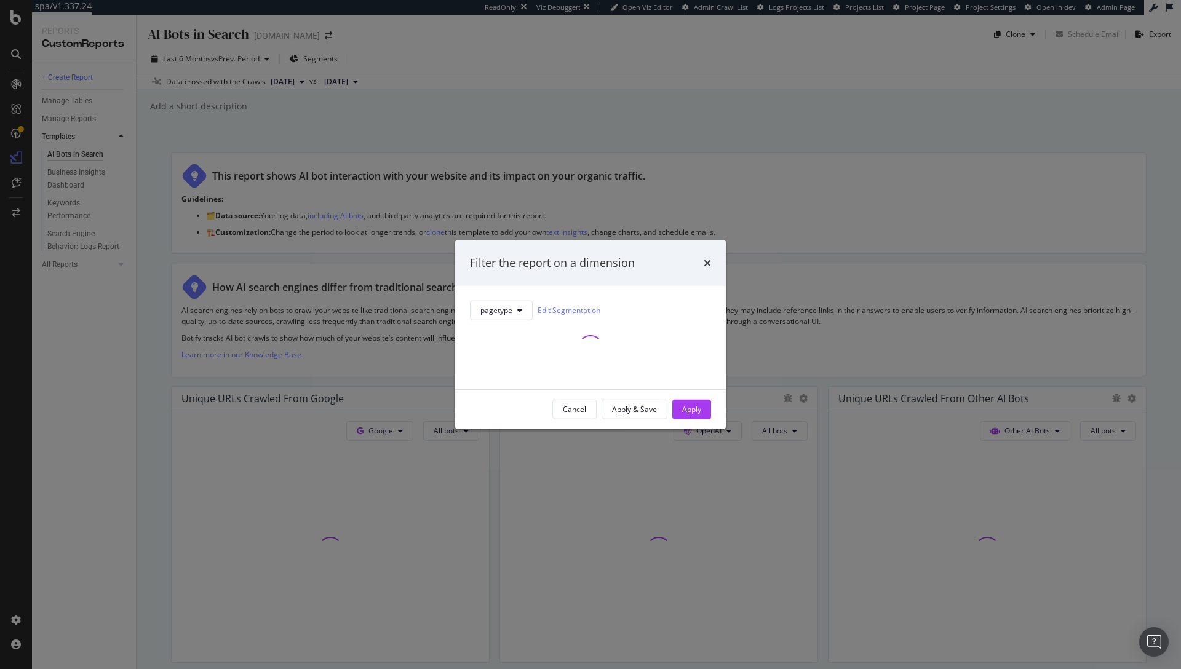
click at [701, 263] on div "Filter the report on a dimension pagetype Edit Segmentation Cancel Apply & Save…" at bounding box center [590, 335] width 271 height 189
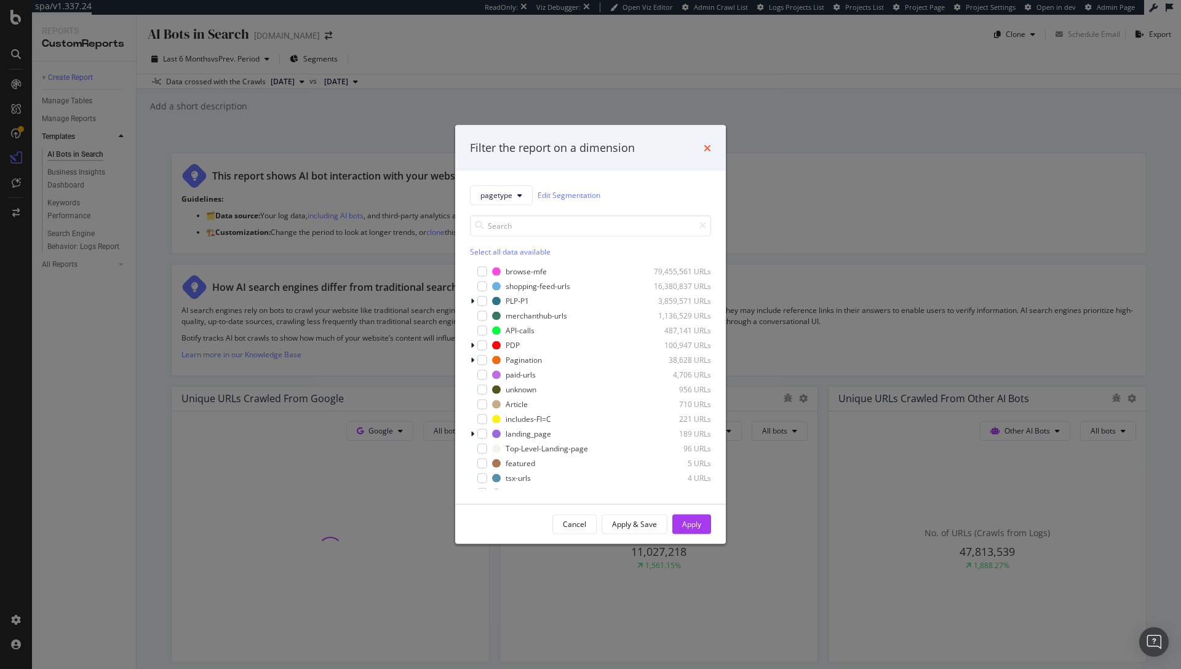
click at [705, 145] on icon "times" at bounding box center [707, 148] width 7 height 10
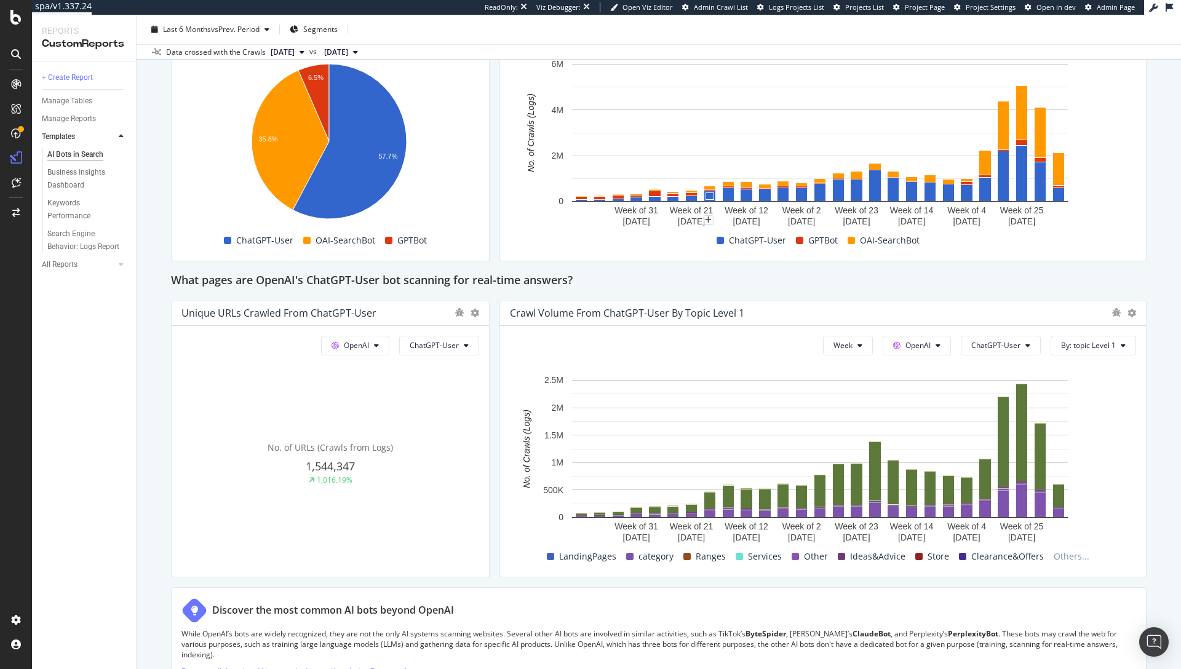
scroll to position [1163, 0]
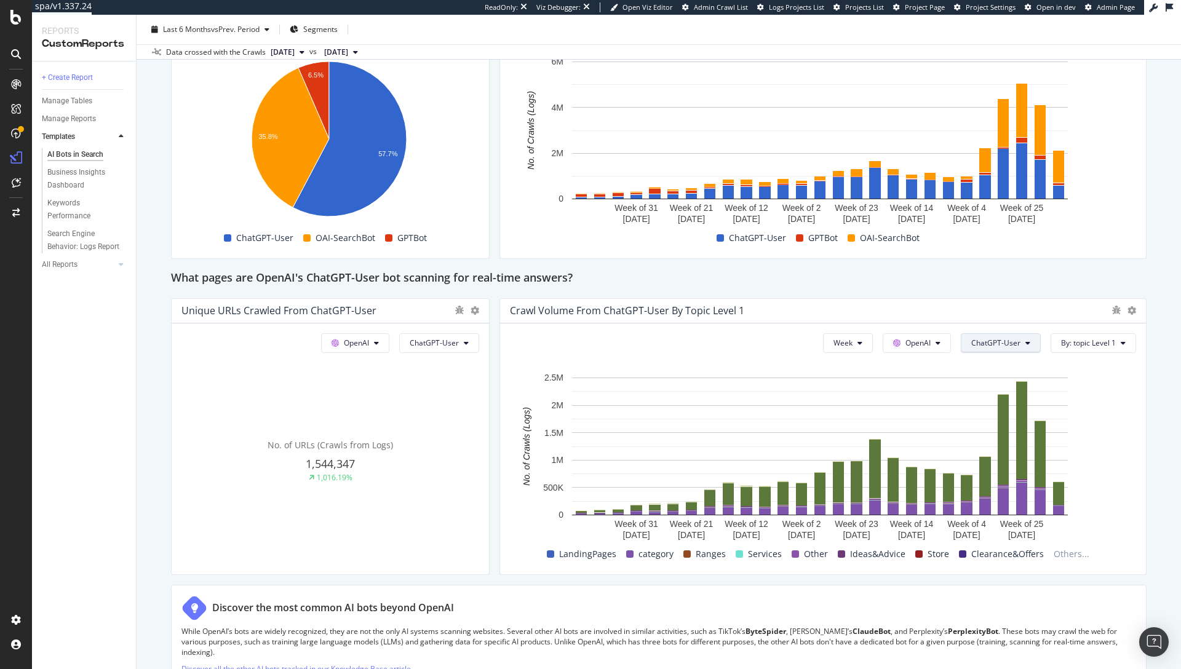
click at [1002, 343] on span "ChatGPT-User" at bounding box center [995, 343] width 49 height 10
click at [999, 282] on div "What pages are OpenAI's ChatGPT-User bot scanning for real-time answers?" at bounding box center [659, 279] width 976 height 20
click at [1015, 345] on button "ChatGPT-User" at bounding box center [1001, 343] width 80 height 20
click at [1037, 299] on div "Crawl Volume from ChatGPT-User by topic Level 1" at bounding box center [823, 311] width 646 height 25
click at [856, 340] on button "Week" at bounding box center [848, 343] width 50 height 20
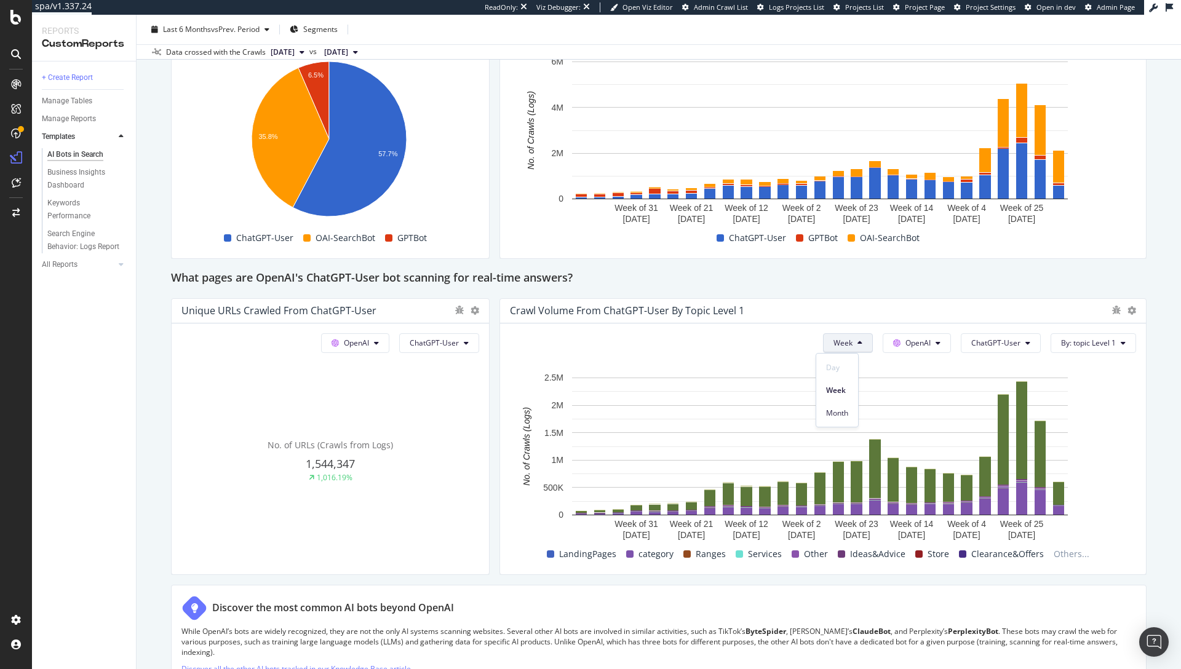
click at [909, 290] on div "This report shows AI bot interaction with your website and its impact on your o…" at bounding box center [659, 186] width 976 height 2393
click at [1128, 312] on icon at bounding box center [1132, 310] width 9 height 9
click at [808, 277] on div "What pages are OpenAI's ChatGPT-User bot scanning for real-time answers?" at bounding box center [659, 279] width 976 height 20
click at [1128, 310] on icon at bounding box center [1132, 310] width 9 height 9
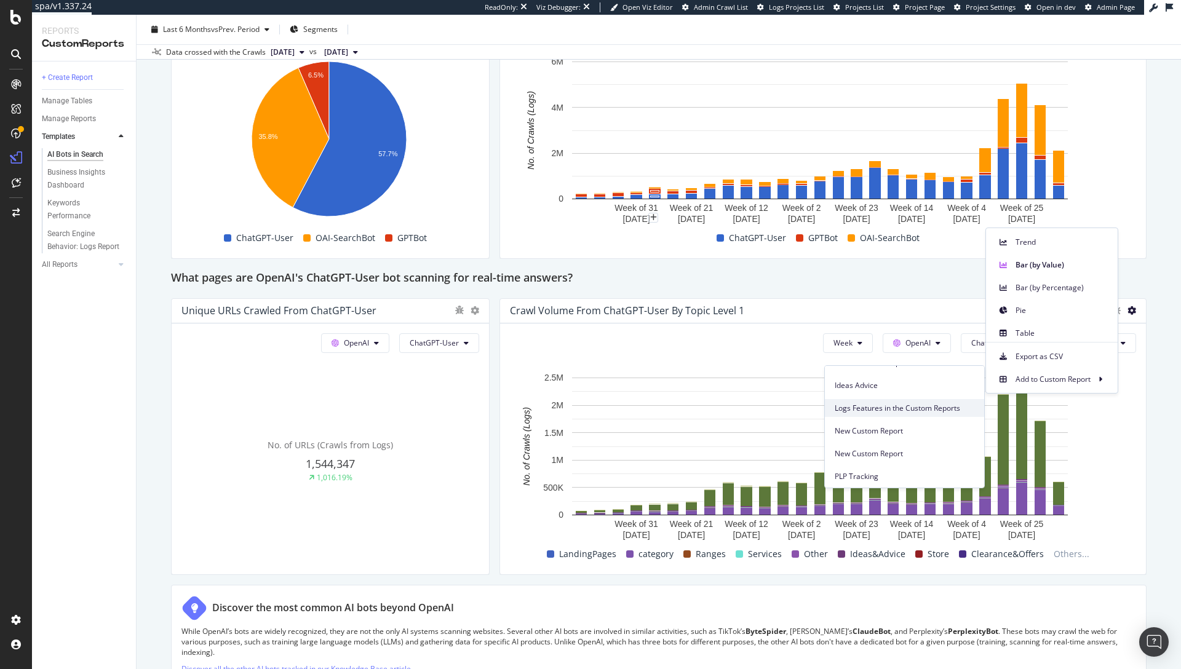
scroll to position [42, 0]
click at [895, 449] on span "New Custom Report" at bounding box center [905, 451] width 140 height 11
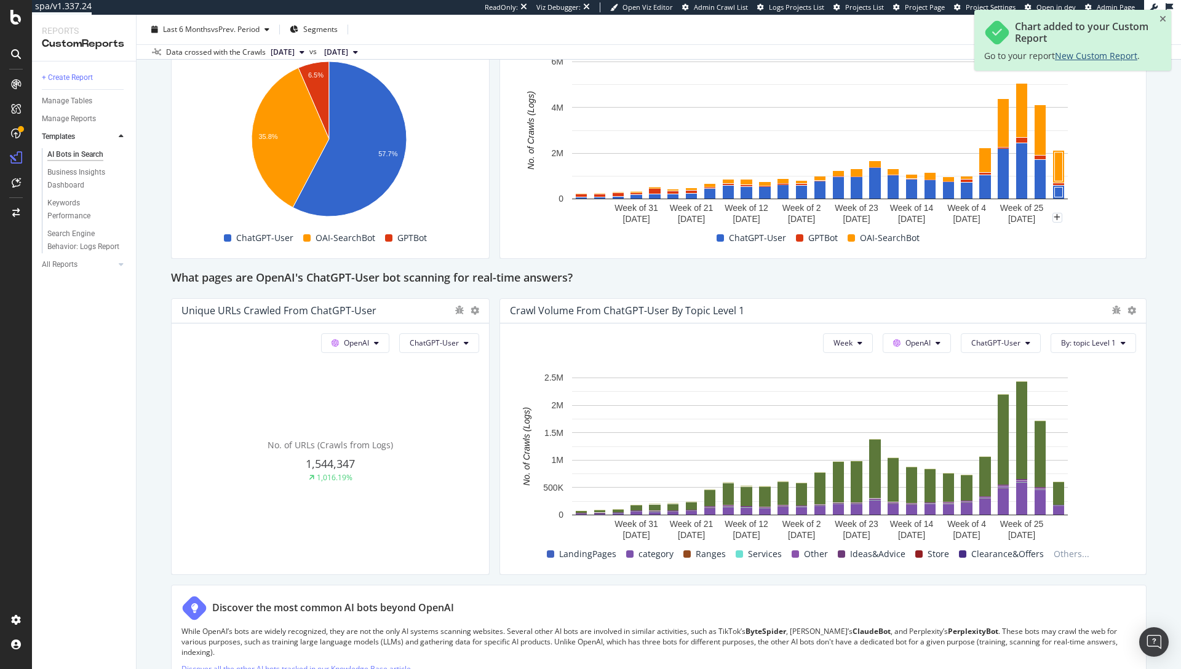
click at [1112, 49] on div "Chart added to your Custom Report Go to your report New Custom Report ." at bounding box center [1073, 40] width 197 height 61
click at [1110, 54] on span "New Custom Report" at bounding box center [1096, 56] width 82 height 12
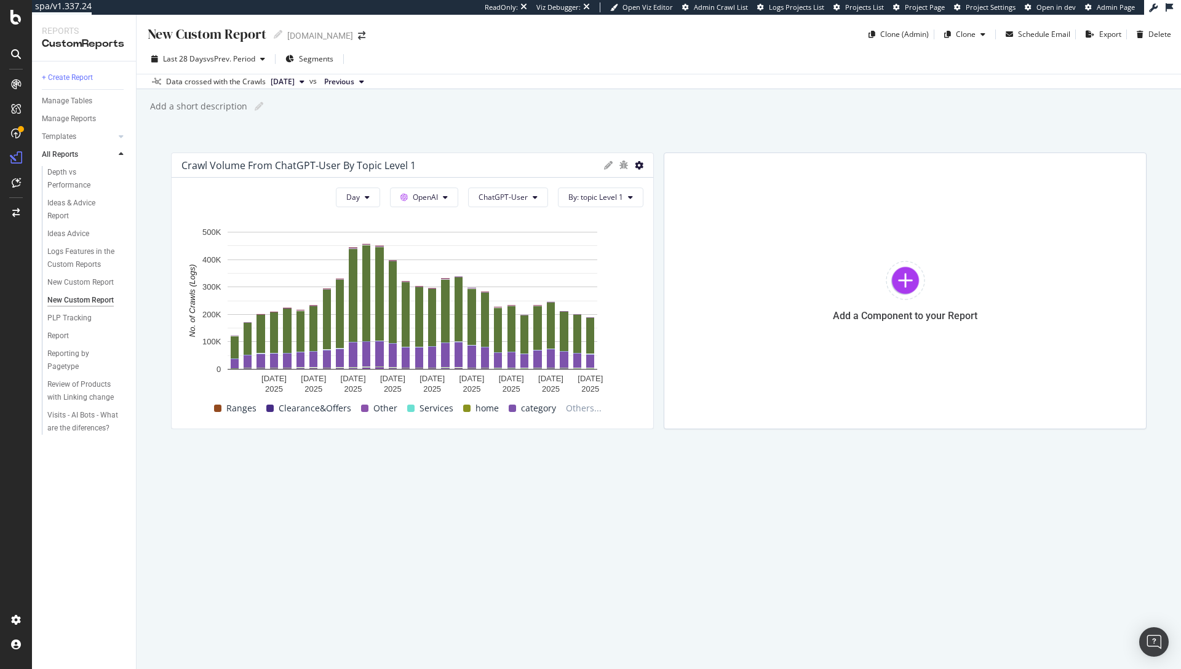
click at [637, 167] on icon at bounding box center [639, 165] width 9 height 9
click at [729, 127] on div "New Custom Report New Custom Report [DOMAIN_NAME] Clone (Admin) Clone Schedule …" at bounding box center [659, 342] width 1045 height 655
click at [1107, 31] on div "Export" at bounding box center [1110, 34] width 22 height 10
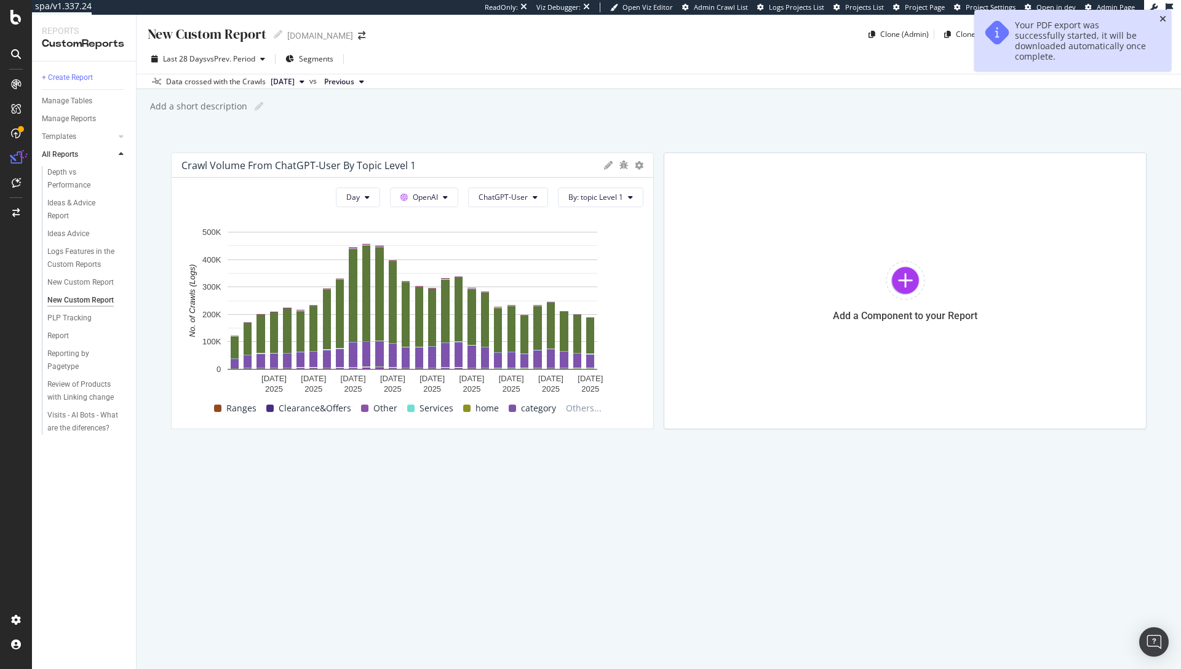
click at [1163, 18] on icon "close toast" at bounding box center [1163, 19] width 7 height 9
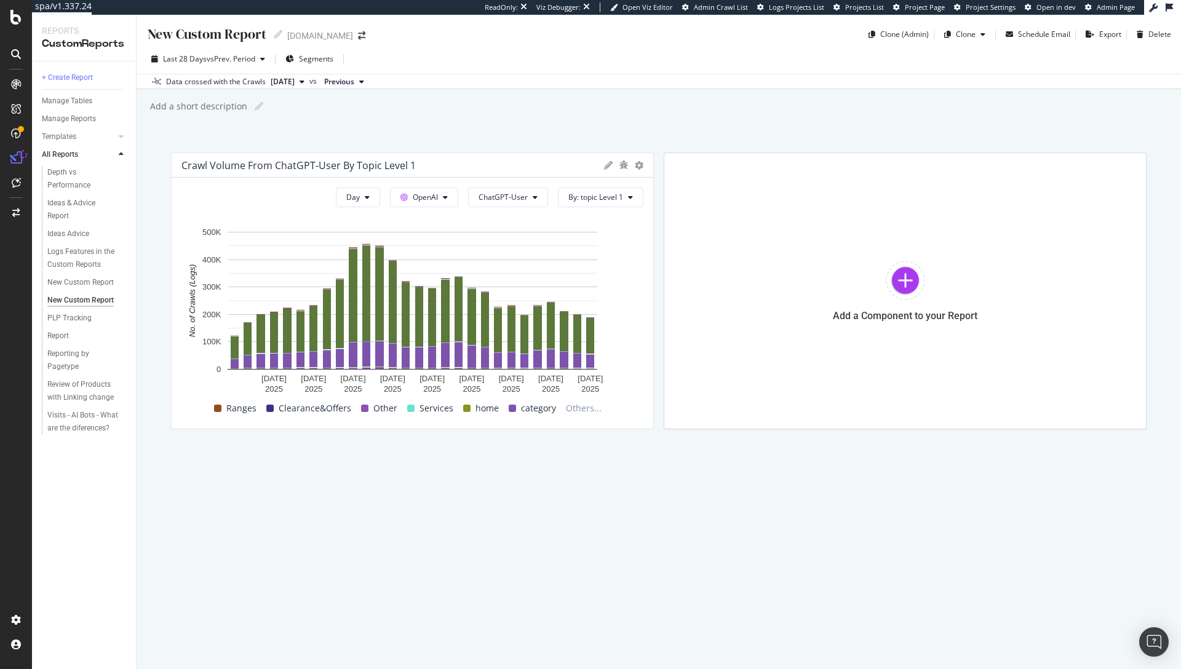
click at [899, 89] on div "New Custom Report New Custom Report www.diy.com Clone (Admin) Clone Schedule Em…" at bounding box center [659, 342] width 1045 height 655
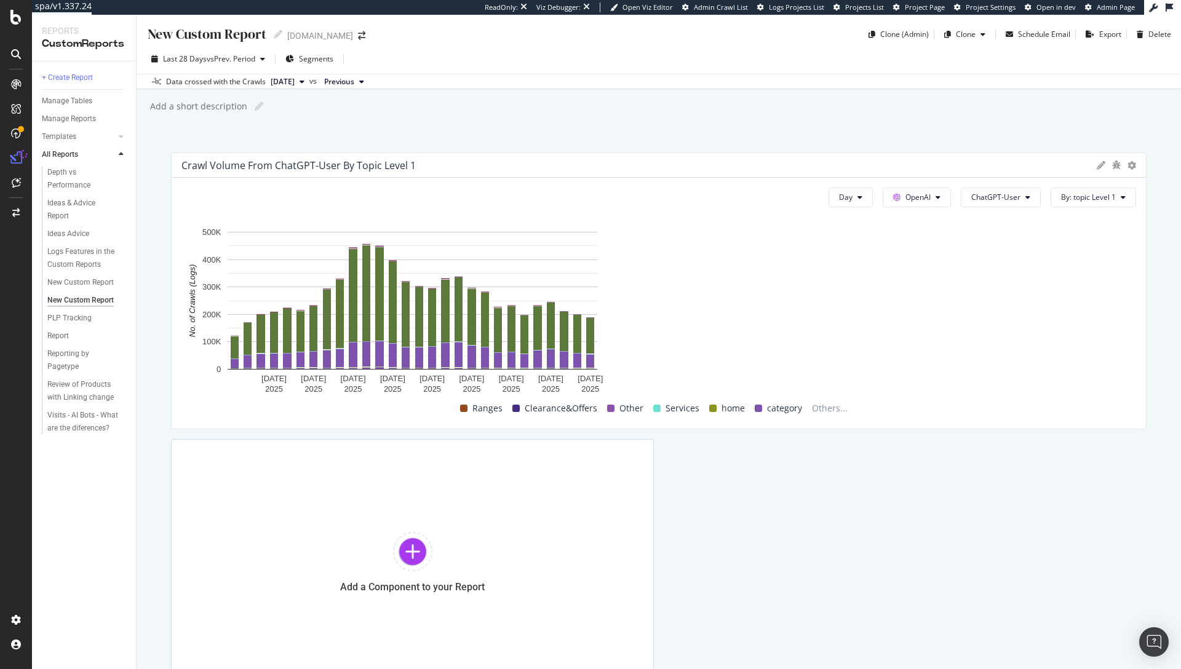
drag, startPoint x: 650, startPoint y: 164, endPoint x: 1161, endPoint y: 161, distance: 510.6
click at [1161, 161] on div "New Custom Report New Custom Report www.diy.com Clone (Admin) Clone Schedule Em…" at bounding box center [659, 342] width 1045 height 655
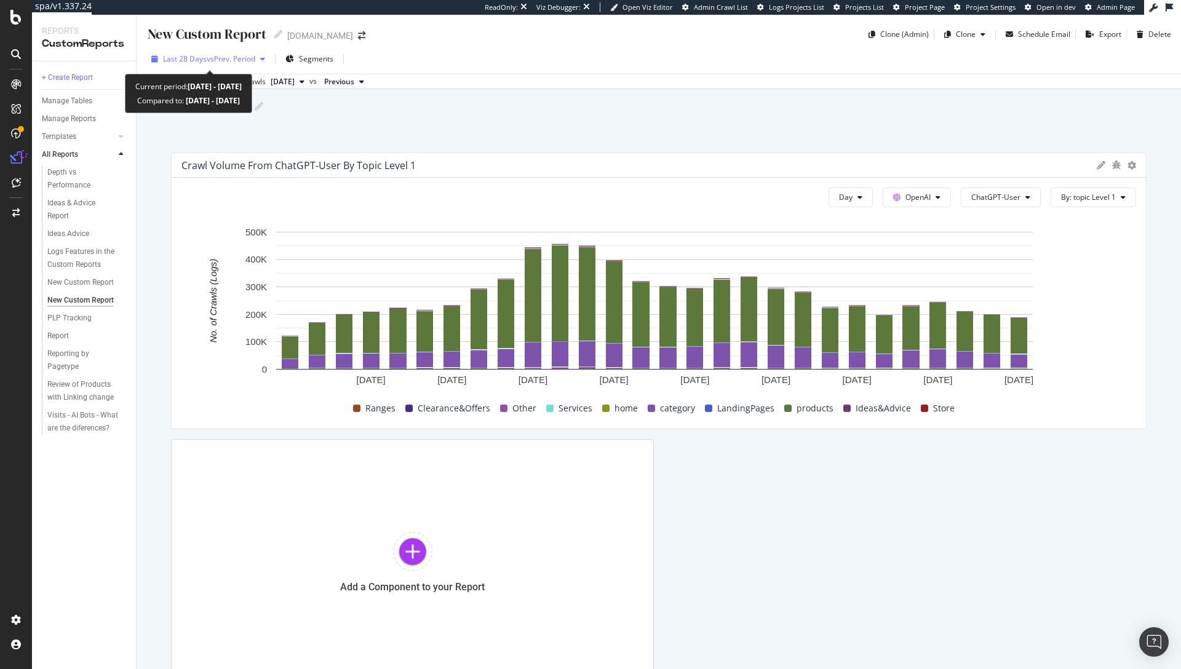
click at [253, 59] on span "vs Prev. Period" at bounding box center [231, 59] width 49 height 10
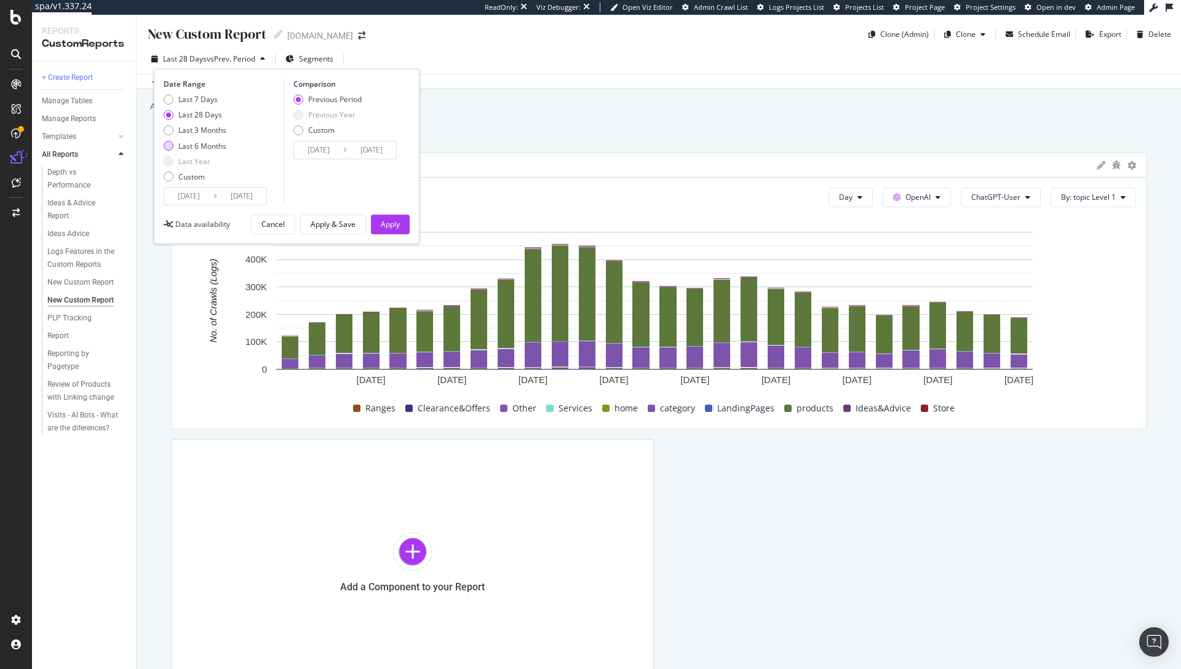
click at [204, 147] on div "Last 6 Months" at bounding box center [202, 146] width 48 height 10
type input "2025/03/11"
click at [389, 217] on div "Apply" at bounding box center [390, 224] width 19 height 18
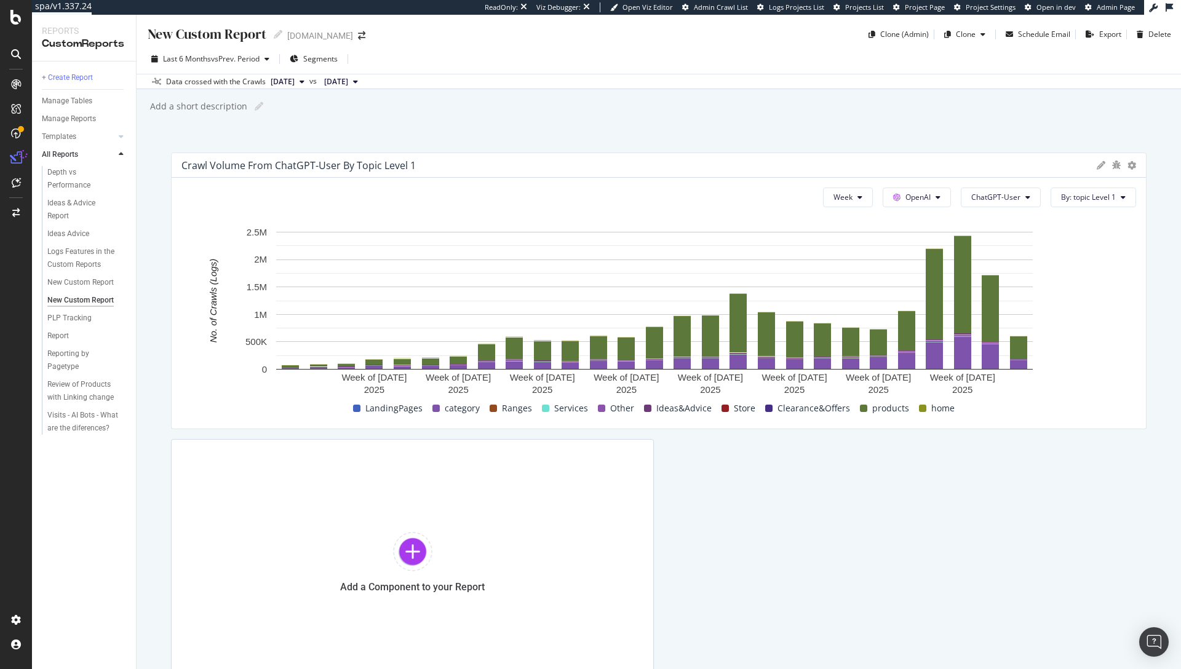
click at [715, 89] on div "New Custom Report New Custom Report www.diy.com Clone (Admin) Clone Schedule Em…" at bounding box center [659, 342] width 1045 height 655
click at [233, 36] on div "New Custom Report" at bounding box center [206, 34] width 120 height 19
type input "GPT-User Bot Chart Example"
click at [440, 114] on div "Add a short description Add a short description" at bounding box center [665, 106] width 1032 height 18
click at [875, 129] on div "GPT-User Bot Chart Example GPT-User Bot Chart Example www.diy.com Clone (Admin)…" at bounding box center [659, 342] width 1045 height 655
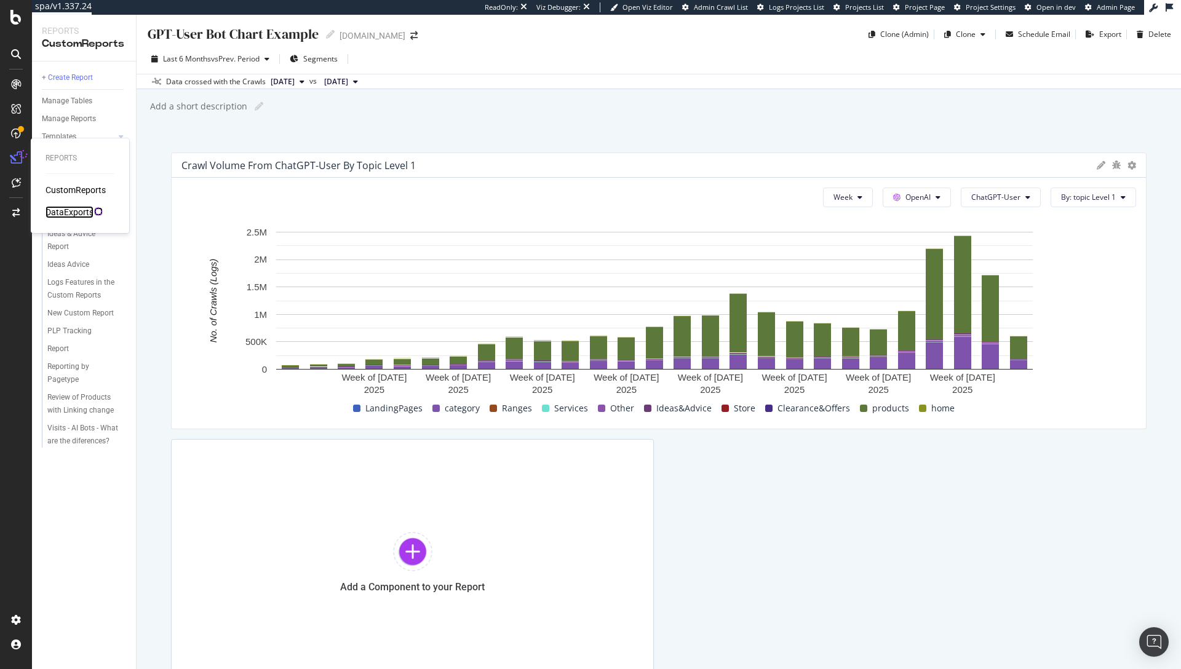
click at [67, 209] on div "DataExports" at bounding box center [70, 212] width 48 height 12
click at [76, 214] on div "DataExports" at bounding box center [70, 212] width 48 height 12
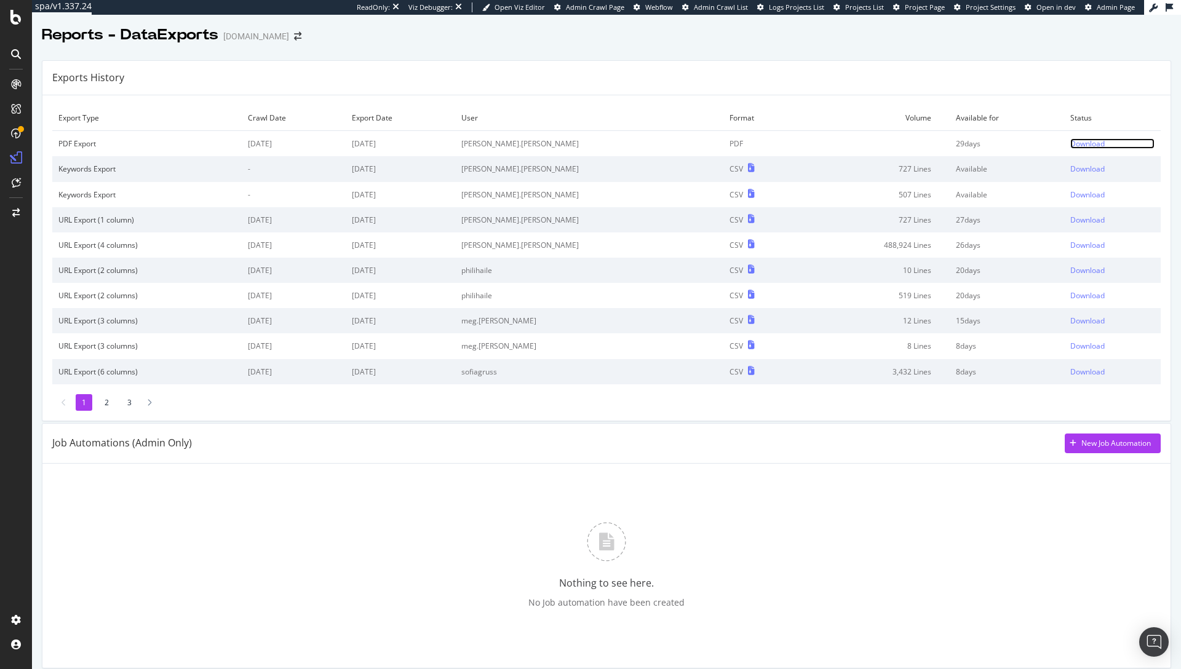
click at [1070, 142] on div "Download" at bounding box center [1087, 143] width 34 height 10
click at [895, 445] on div "Job Automations (Admin Only) New Job Automation" at bounding box center [606, 444] width 1109 height 20
